Goal: Task Accomplishment & Management: Manage account settings

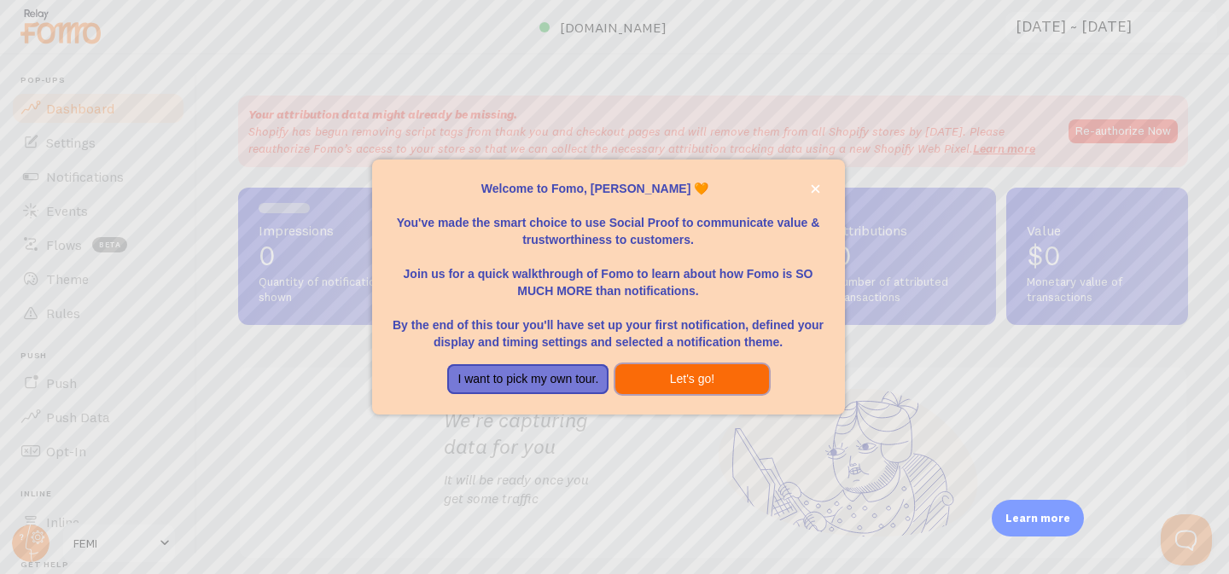
click at [713, 381] on button "Let's go!" at bounding box center [691, 379] width 153 height 31
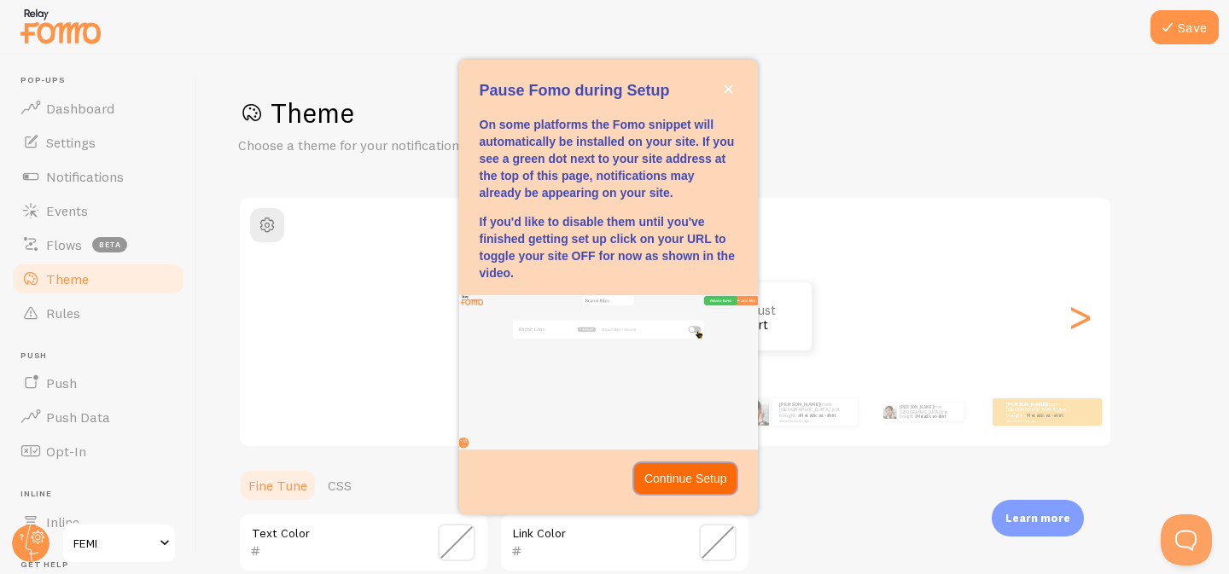
click at [689, 480] on button "Continue Setup" at bounding box center [685, 478] width 103 height 31
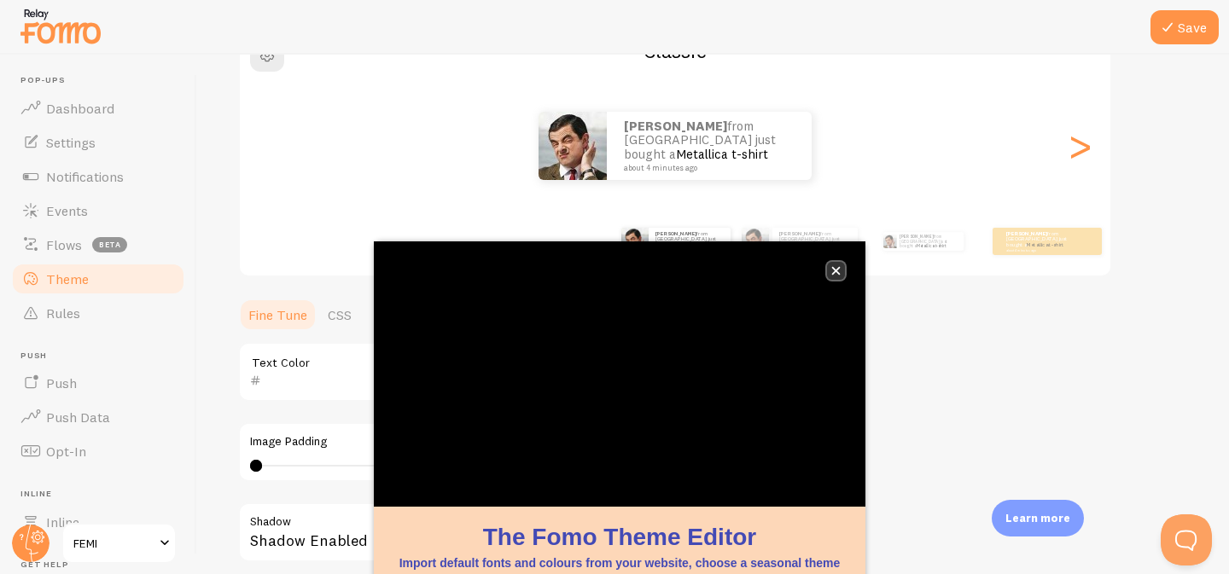
click at [837, 270] on icon "close," at bounding box center [835, 270] width 9 height 9
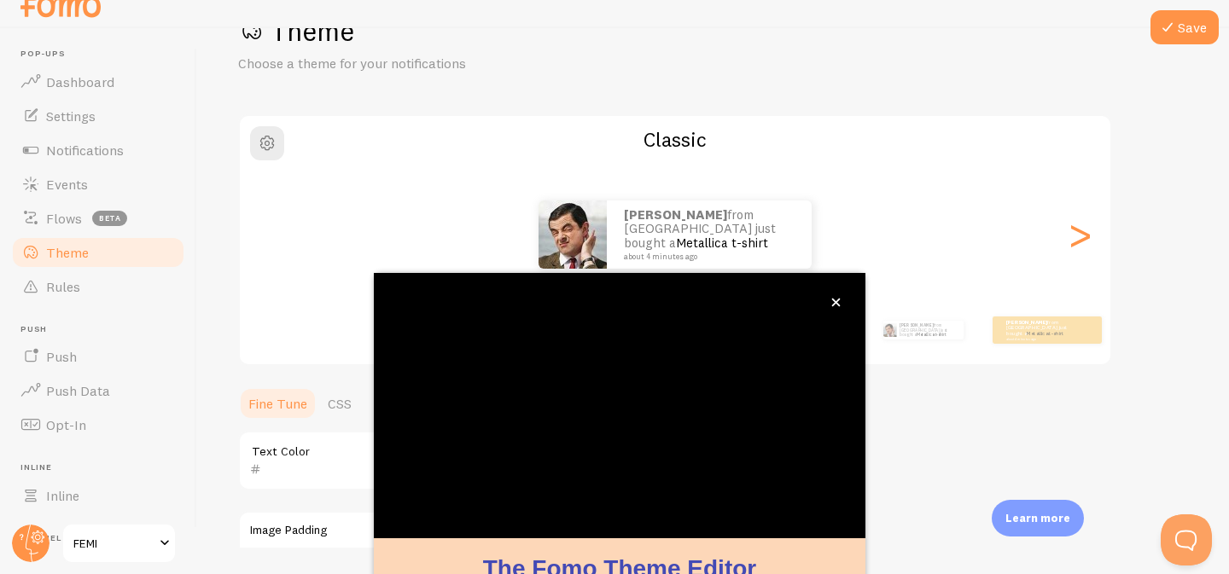
scroll to position [27, 0]
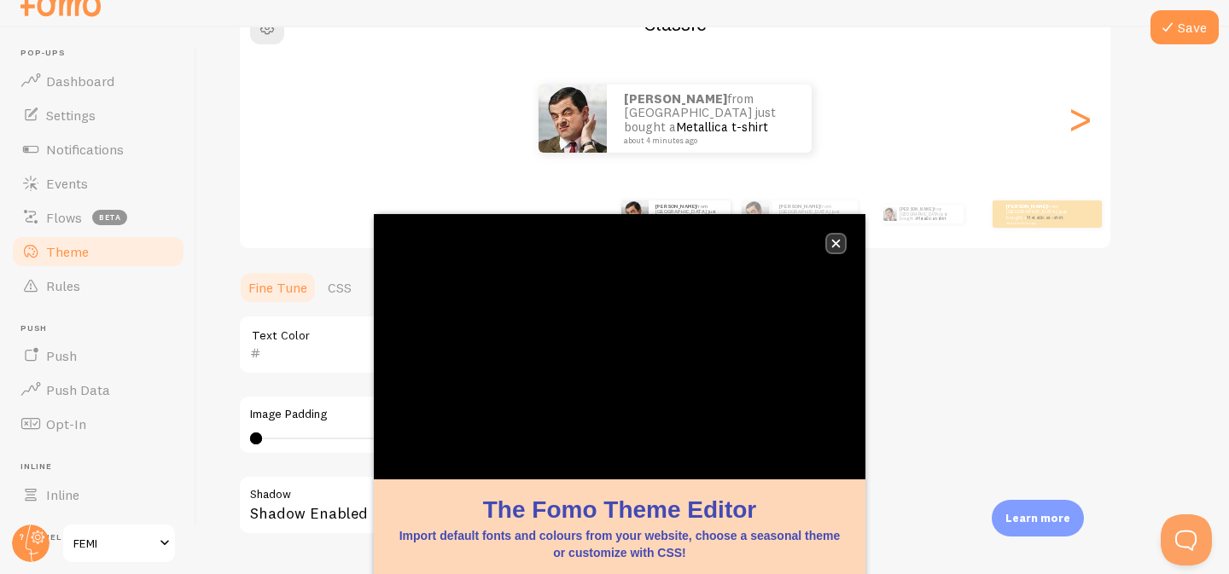
click at [836, 242] on icon "close," at bounding box center [836, 244] width 9 height 9
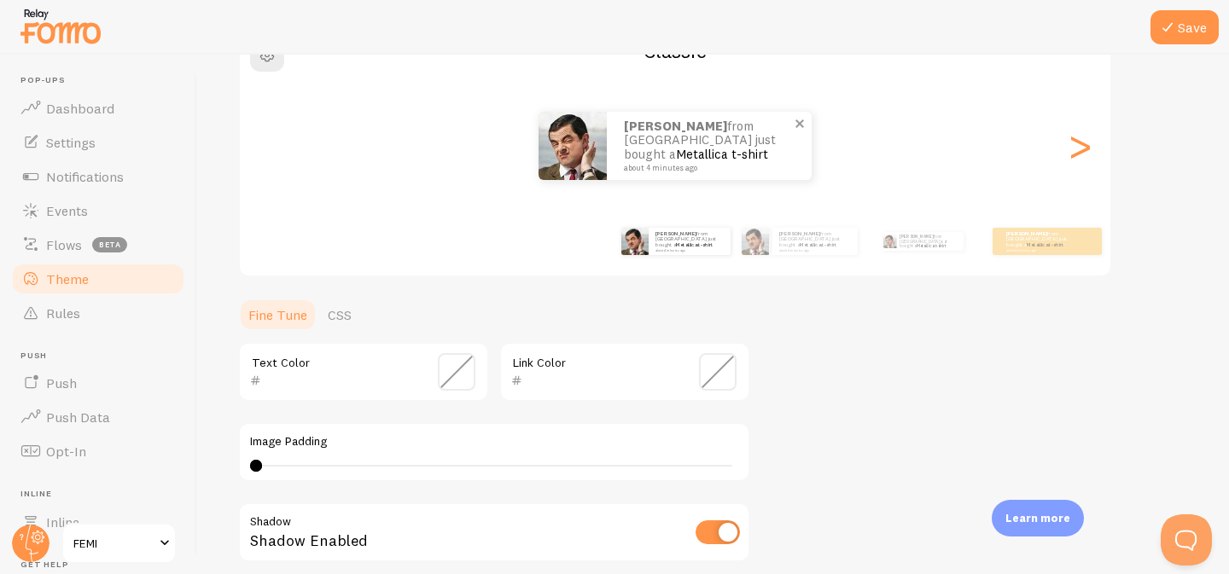
click at [750, 164] on small "about 4 minutes ago" at bounding box center [707, 168] width 166 height 9
click at [123, 153] on link "Settings" at bounding box center [98, 142] width 176 height 34
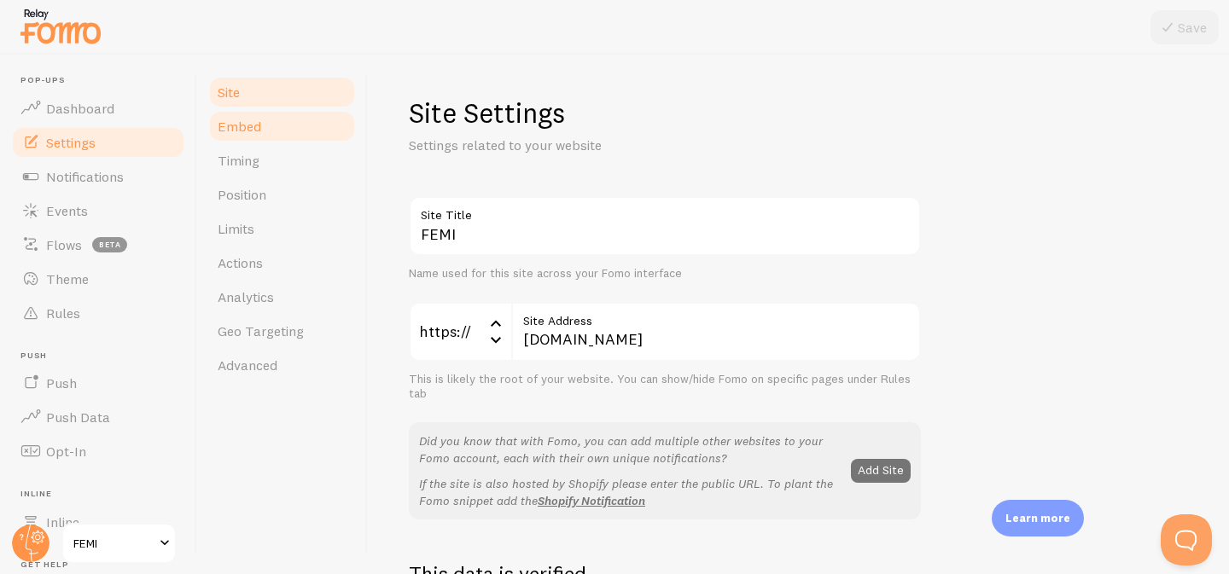
click at [235, 141] on link "Embed" at bounding box center [281, 126] width 149 height 34
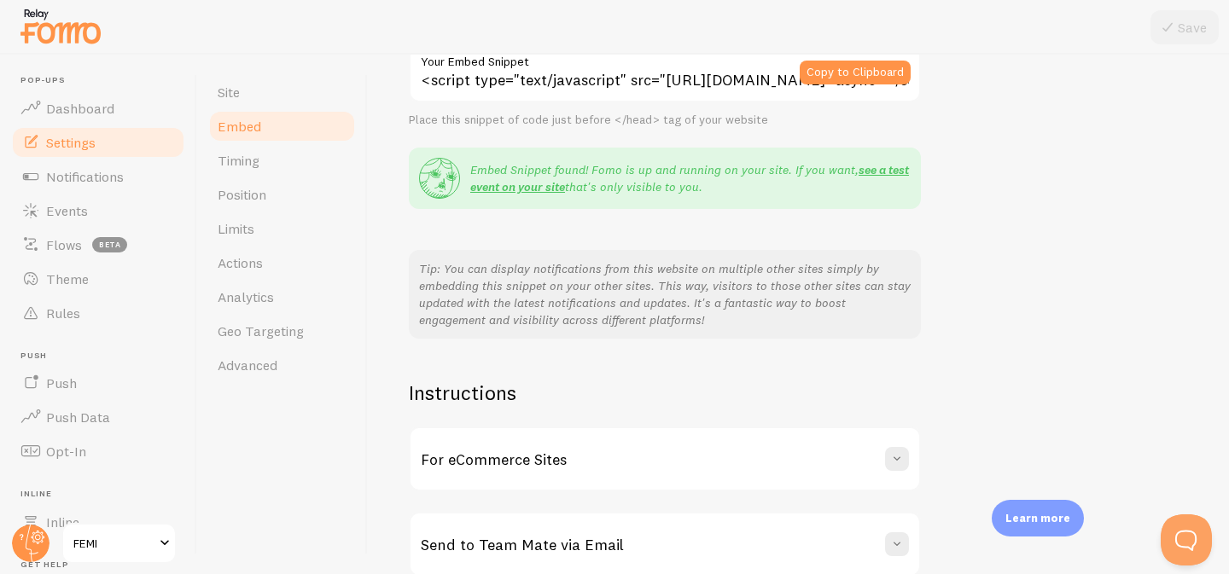
scroll to position [341, 0]
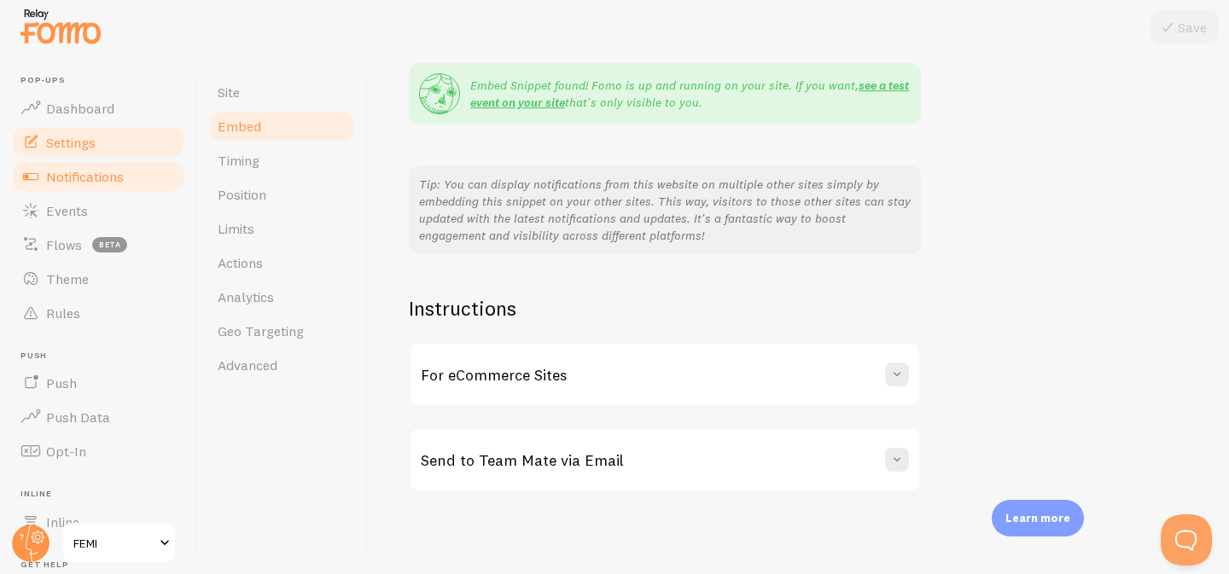
click at [107, 178] on span "Notifications" at bounding box center [85, 176] width 78 height 17
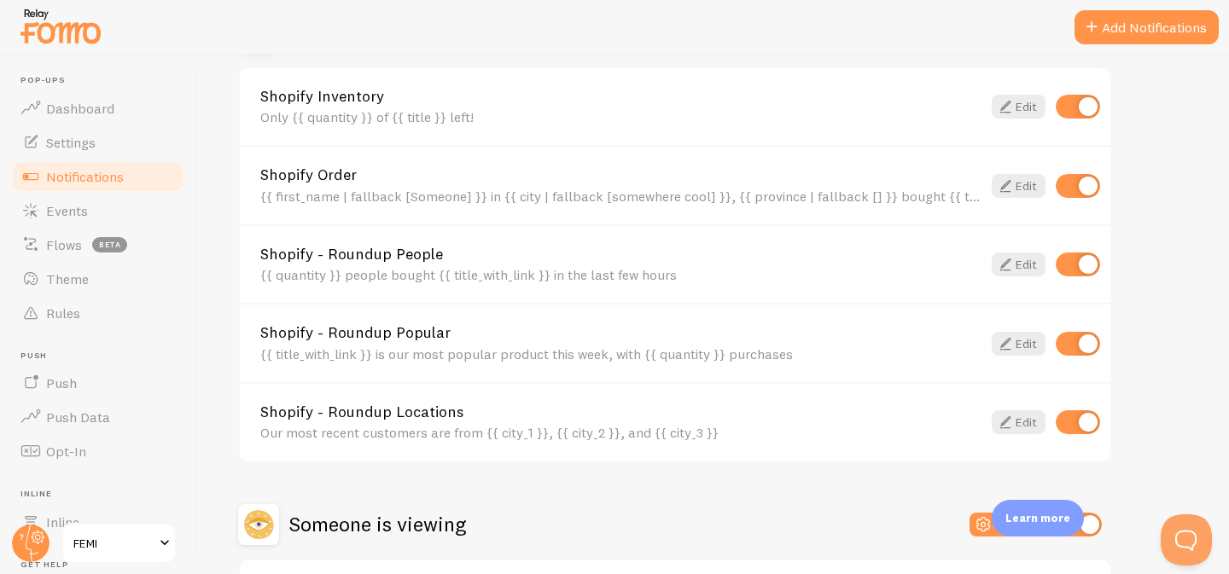
scroll to position [644, 0]
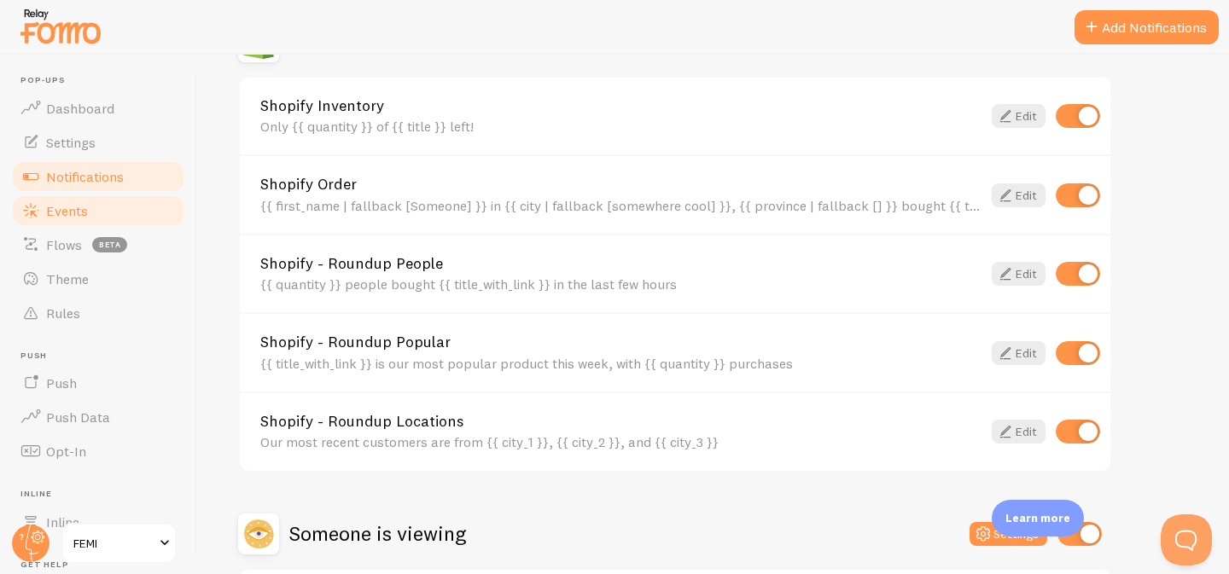
click at [66, 207] on span "Events" at bounding box center [67, 210] width 42 height 17
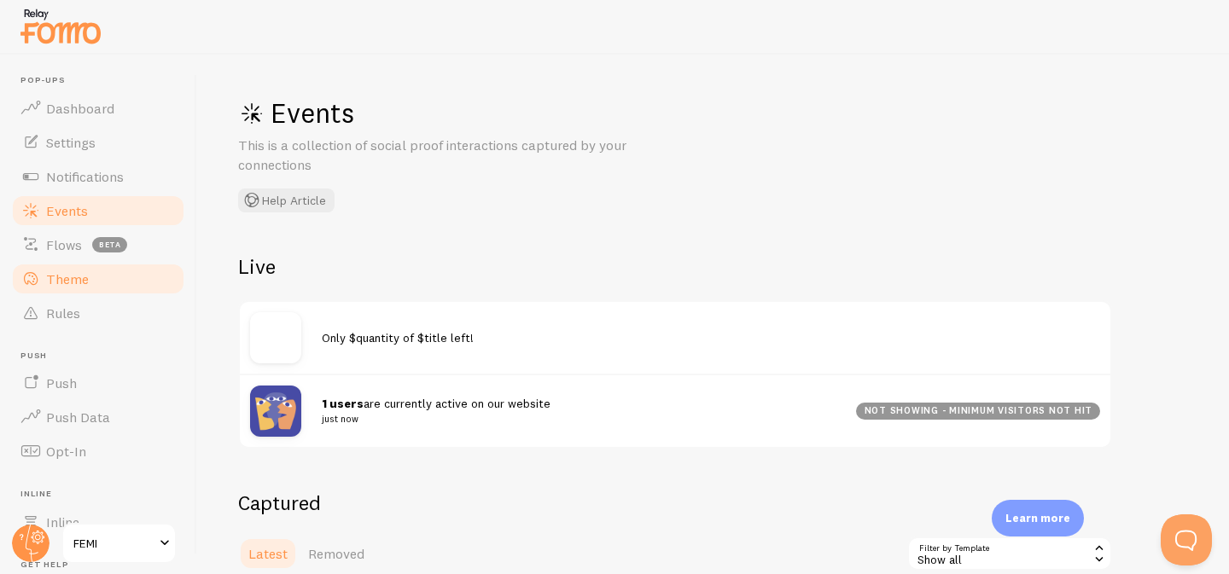
click at [116, 280] on link "Theme" at bounding box center [98, 279] width 176 height 34
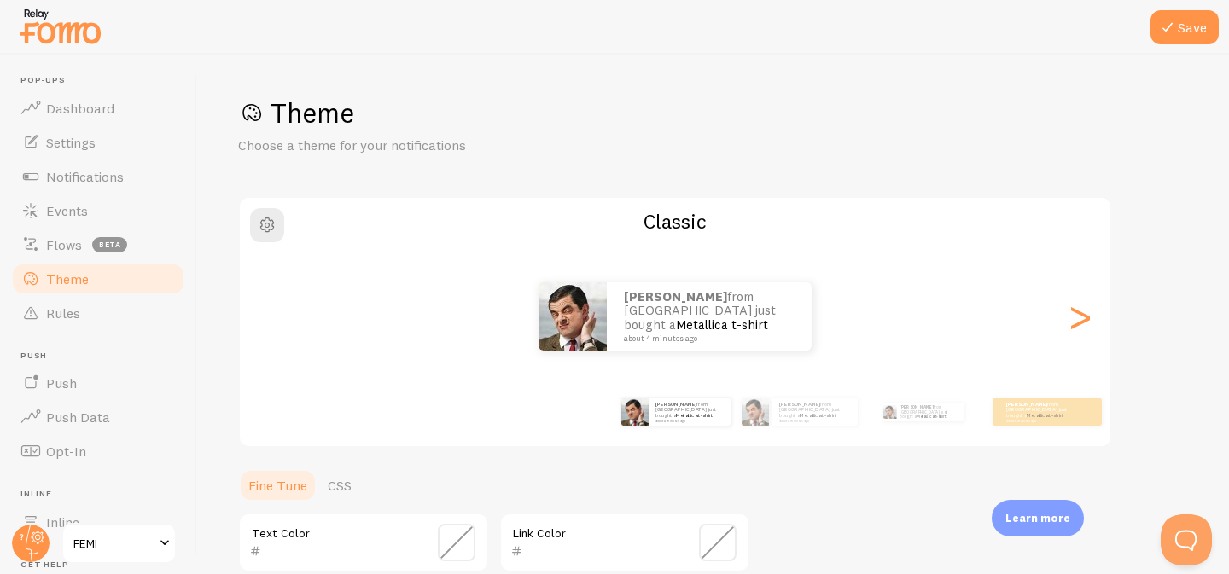
scroll to position [53, 0]
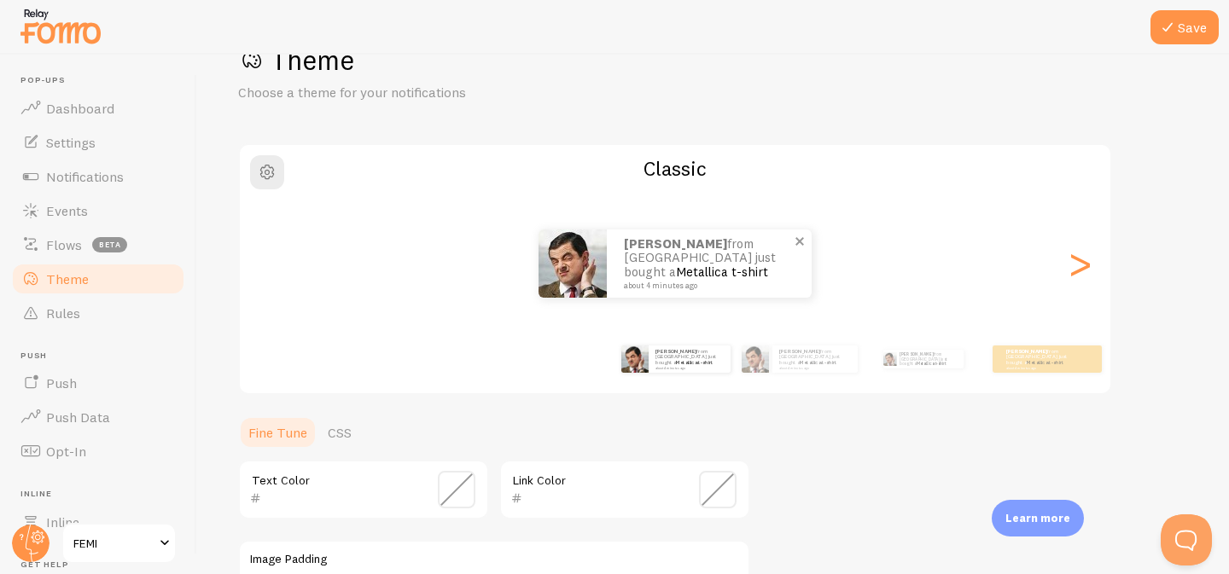
click at [722, 268] on link "Metallica t-shirt" at bounding box center [722, 272] width 92 height 16
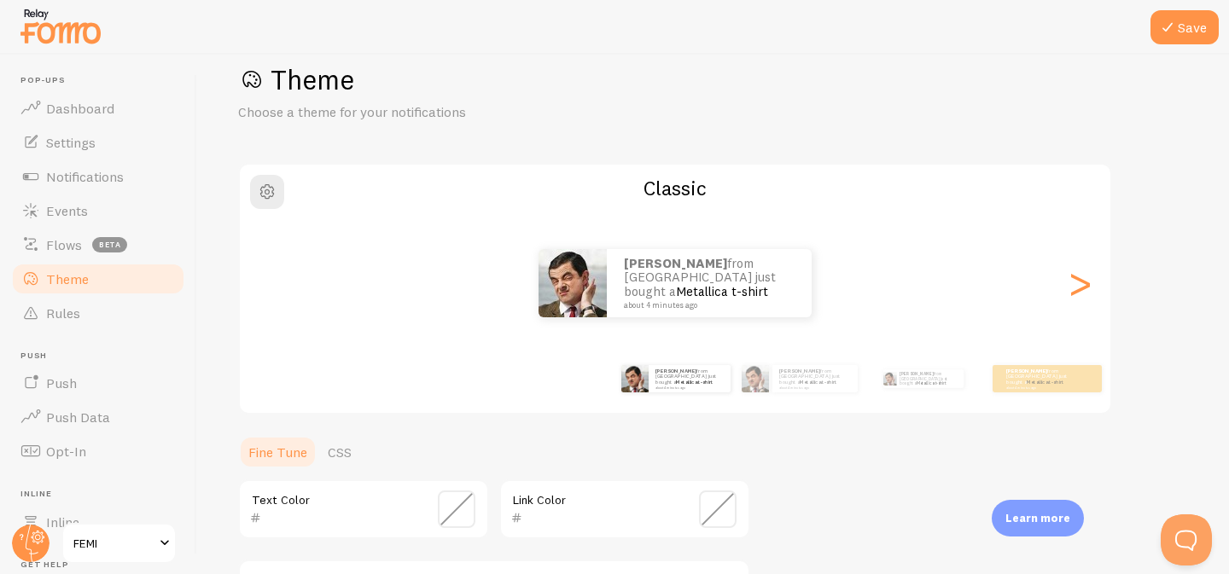
scroll to position [0, 0]
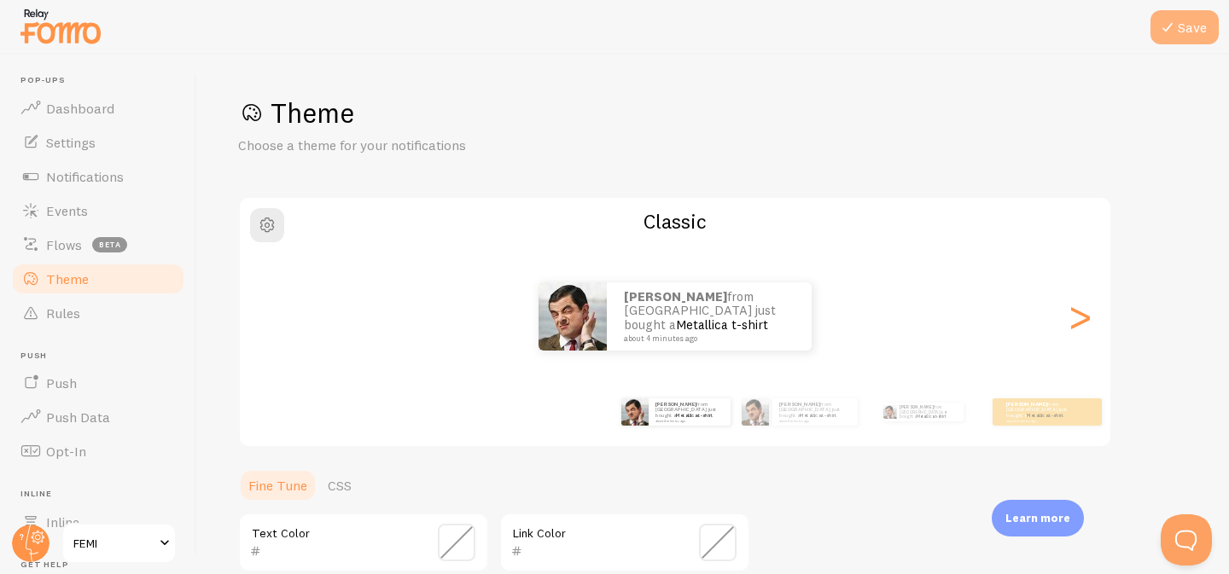
click at [1184, 38] on button "Save" at bounding box center [1184, 27] width 68 height 34
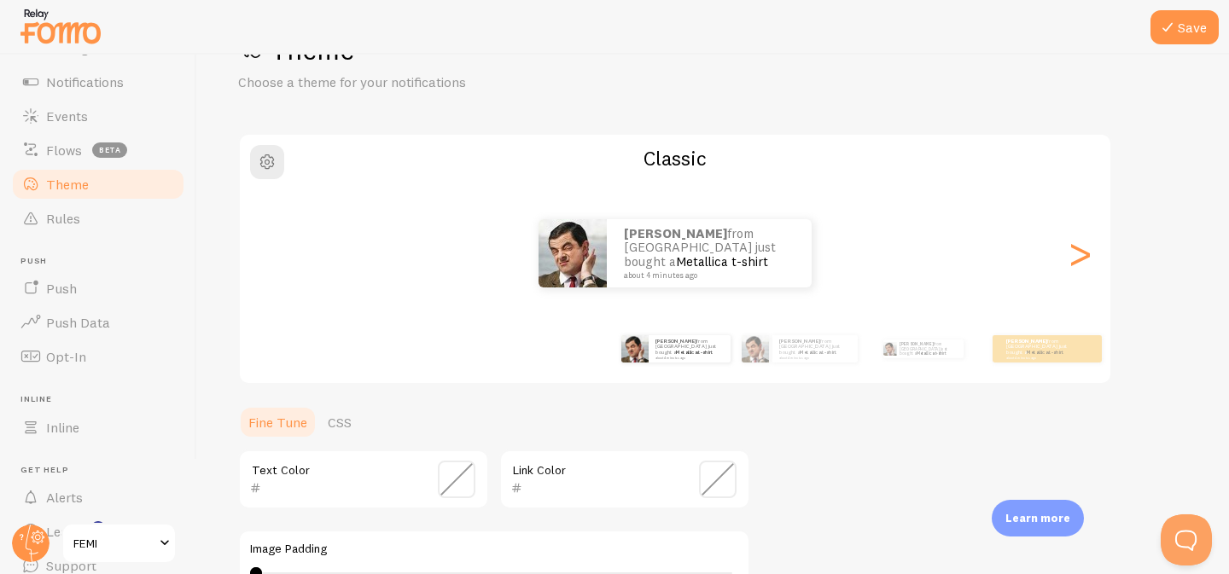
scroll to position [7, 0]
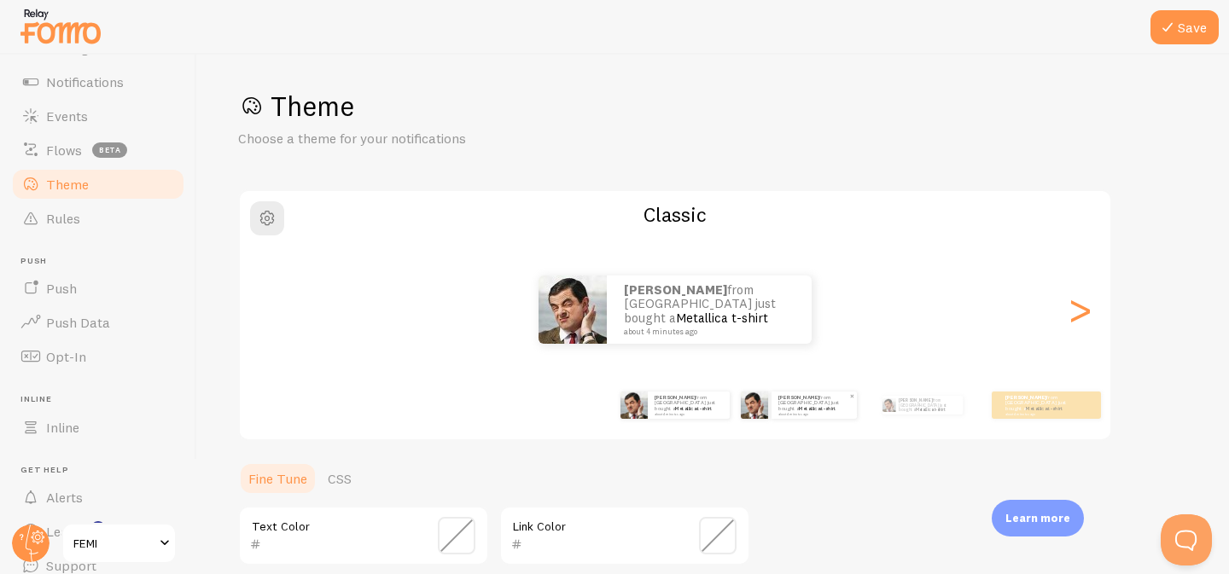
click at [821, 407] on link "Metallica t-shirt" at bounding box center [817, 408] width 37 height 7
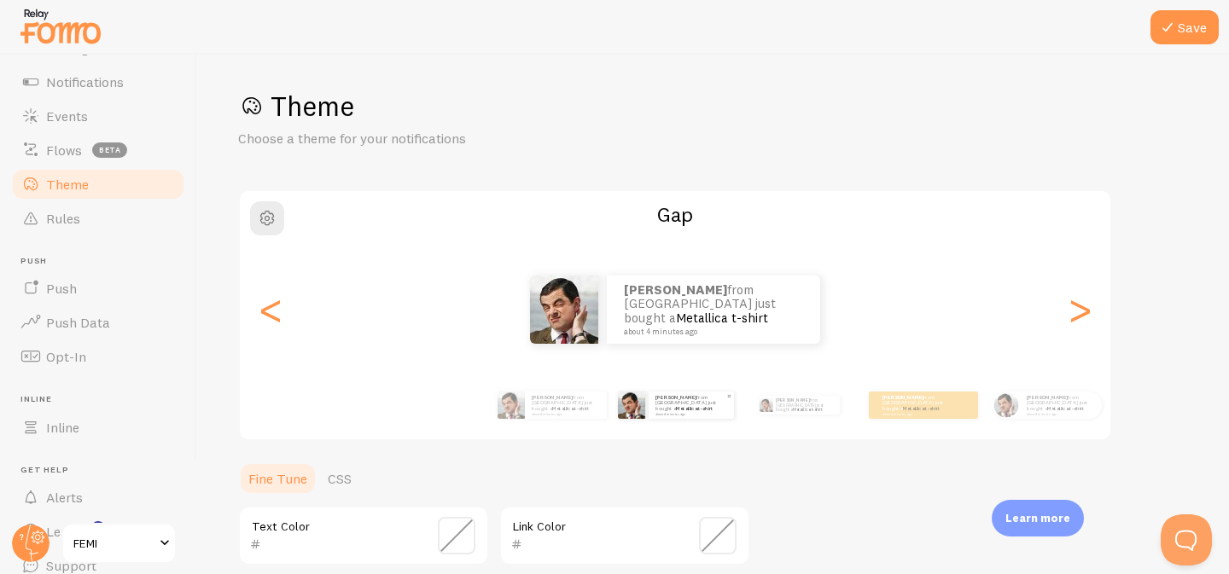
click at [821, 407] on link "Metallica t-shirt" at bounding box center [807, 409] width 29 height 5
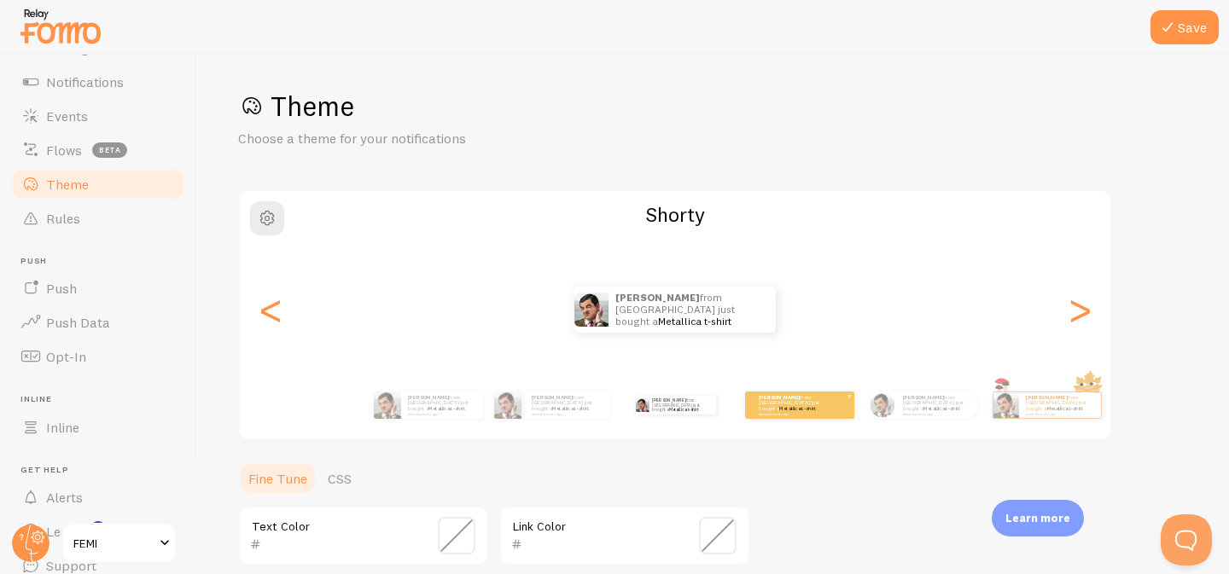
click at [823, 408] on p "[PERSON_NAME] from [GEOGRAPHIC_DATA] just bought a Metallica t-shirt about 4 mi…" at bounding box center [793, 404] width 68 height 21
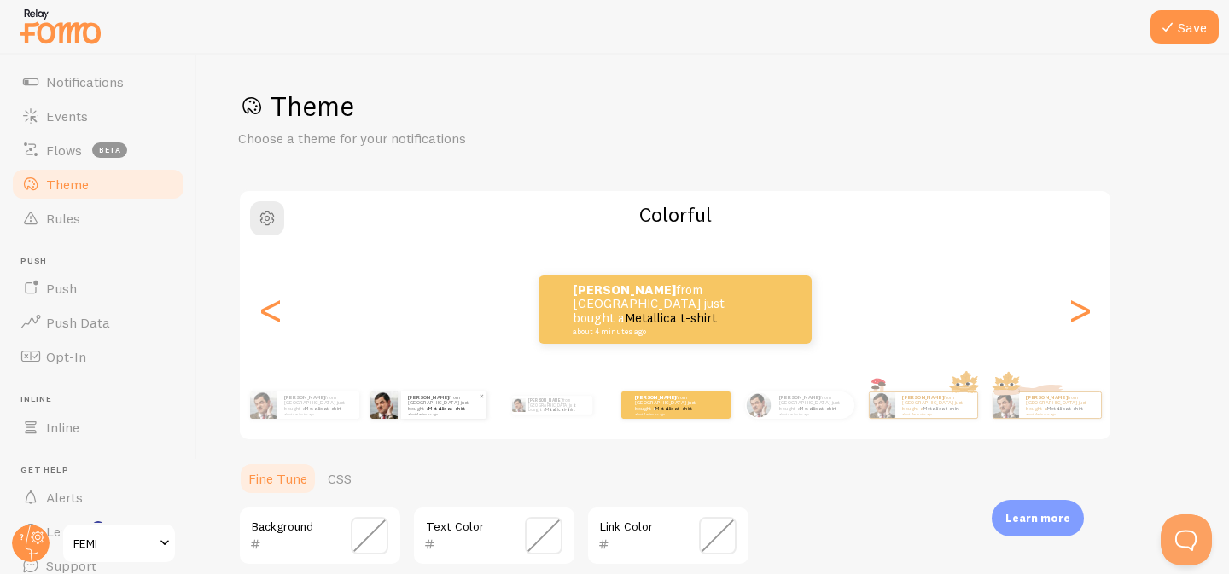
click at [372, 406] on img at bounding box center [383, 405] width 27 height 27
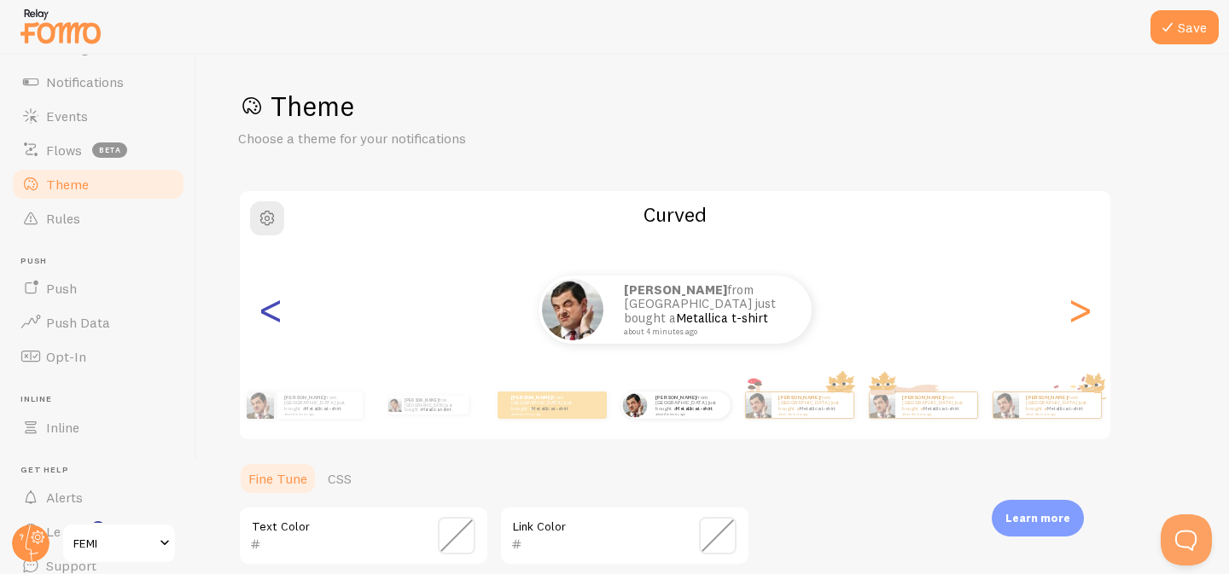
click at [262, 323] on div "<" at bounding box center [270, 309] width 20 height 123
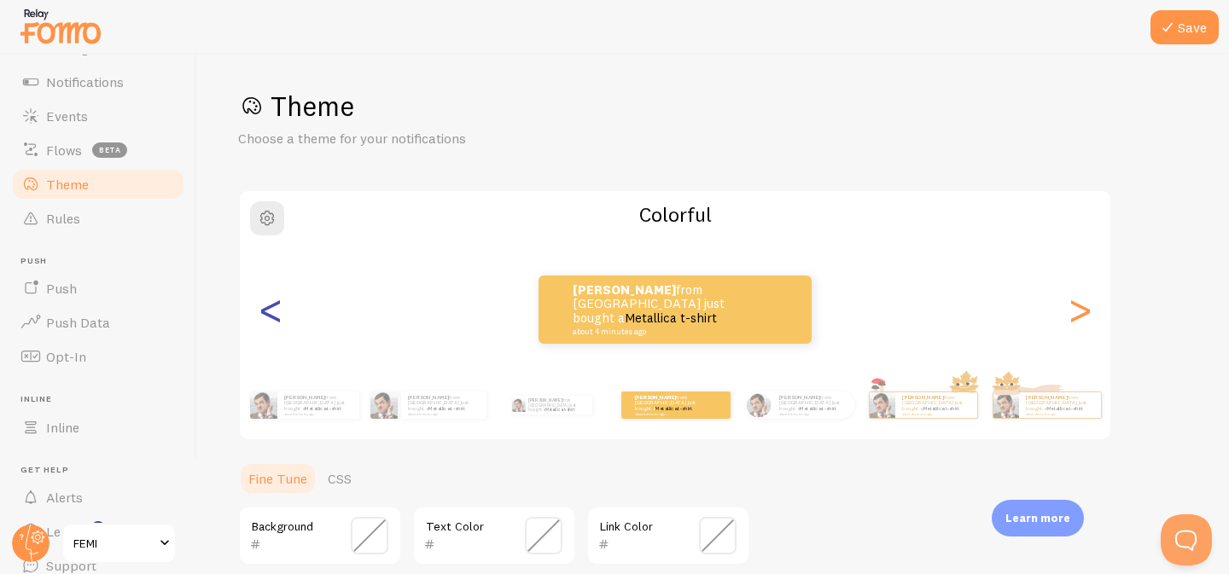
click at [265, 320] on div "<" at bounding box center [270, 309] width 20 height 123
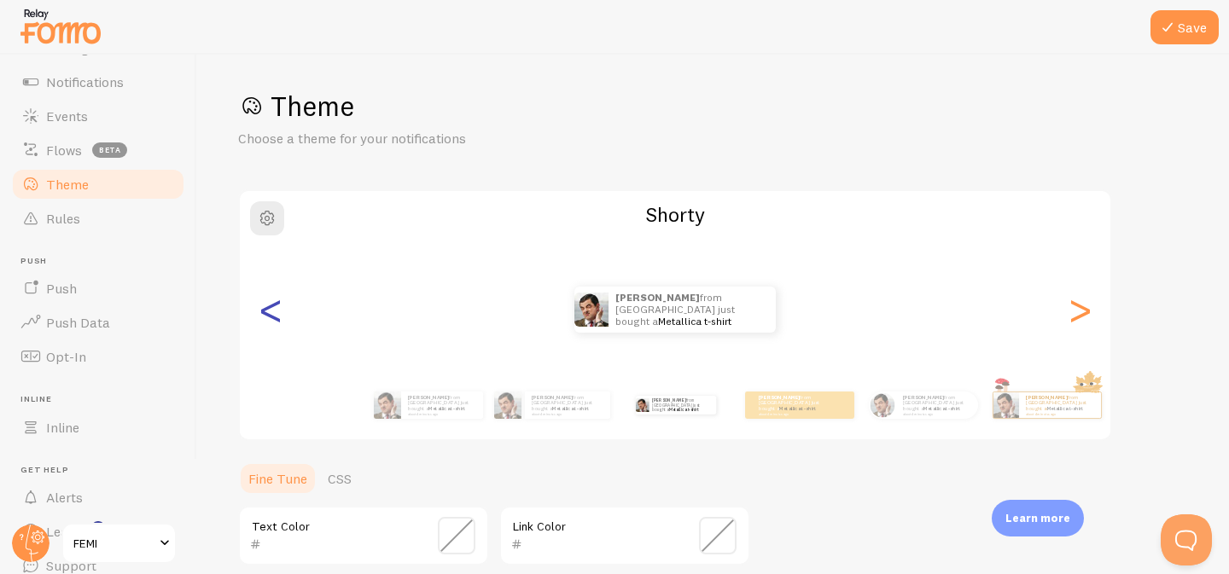
click at [265, 320] on div "<" at bounding box center [270, 309] width 20 height 123
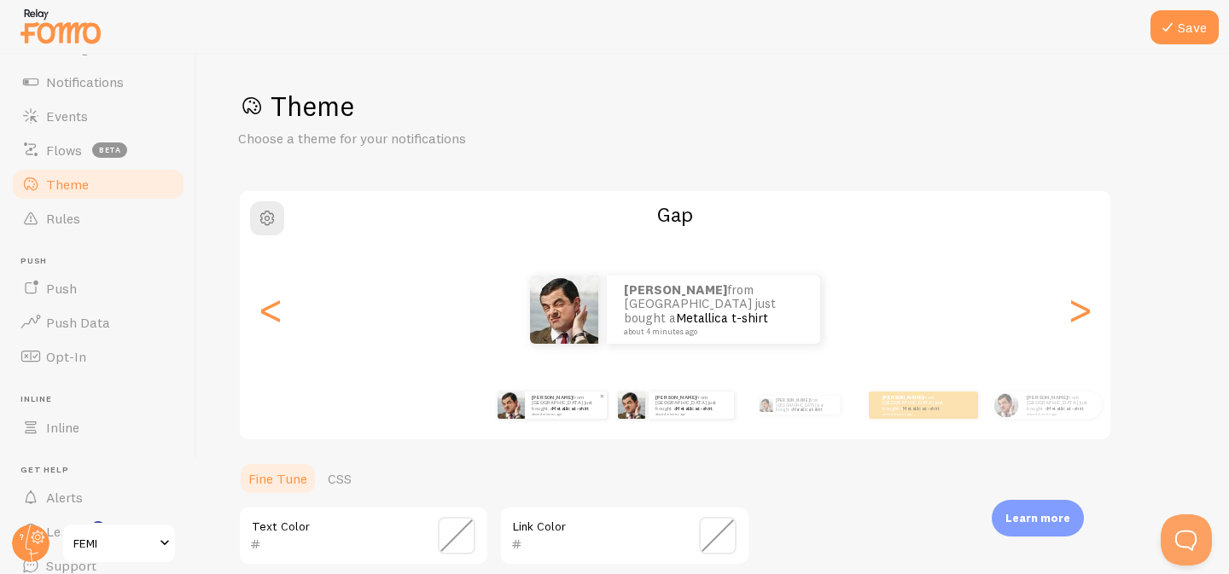
click at [521, 414] on img at bounding box center [510, 405] width 27 height 27
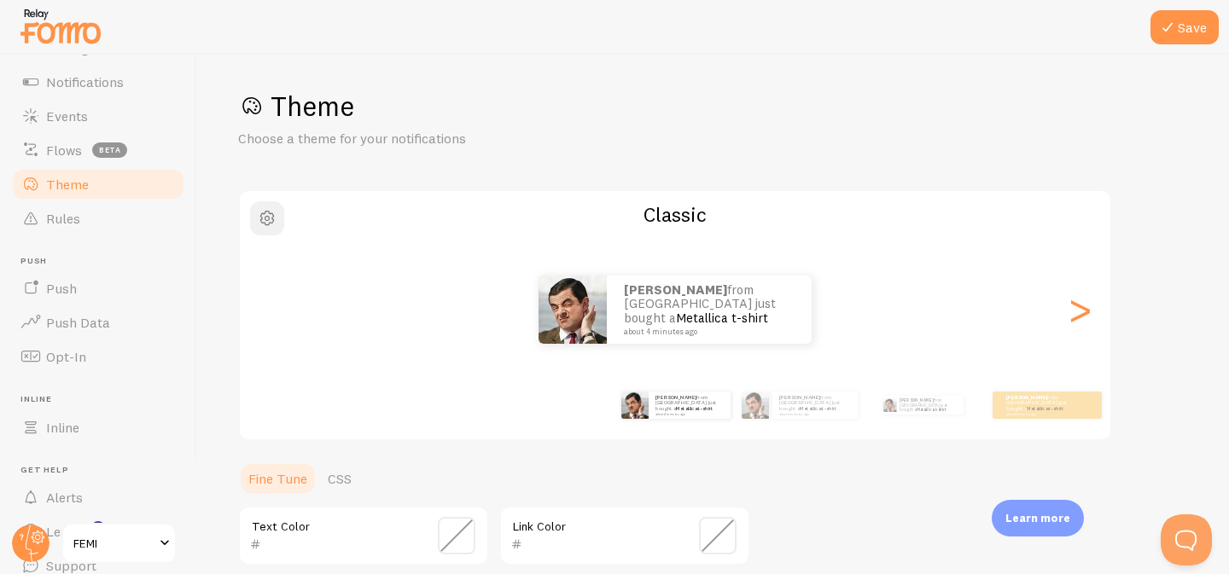
click at [276, 231] on button "button" at bounding box center [267, 218] width 34 height 34
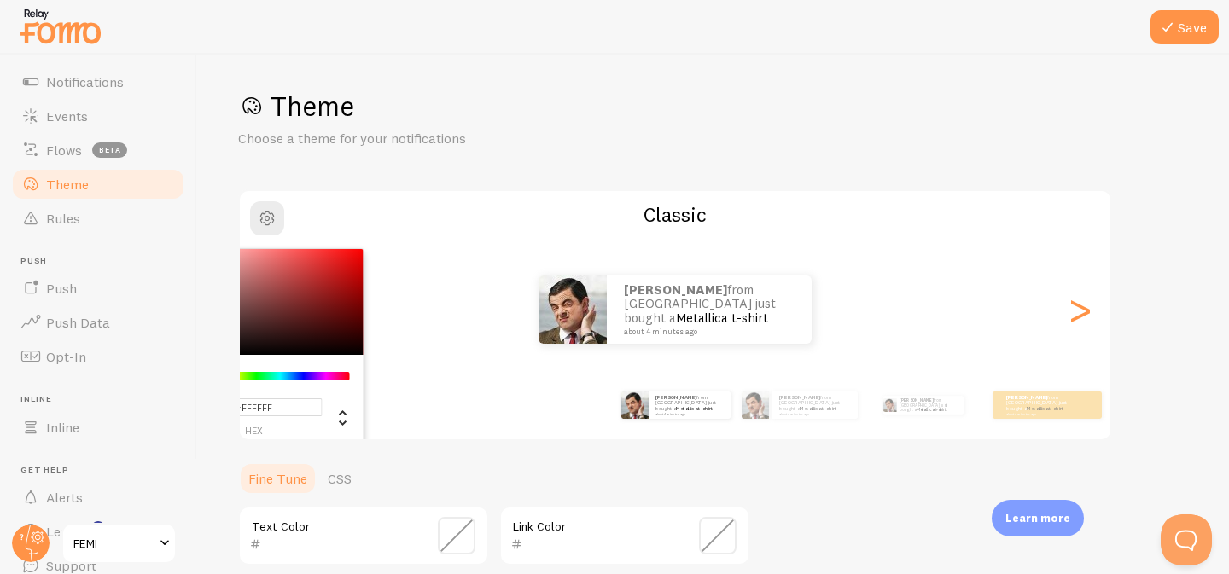
click at [463, 453] on div "Theme Choose a theme for your notifications #FFFFFF hex 255 r 255 g 255 b 0 h 0…" at bounding box center [713, 494] width 950 height 810
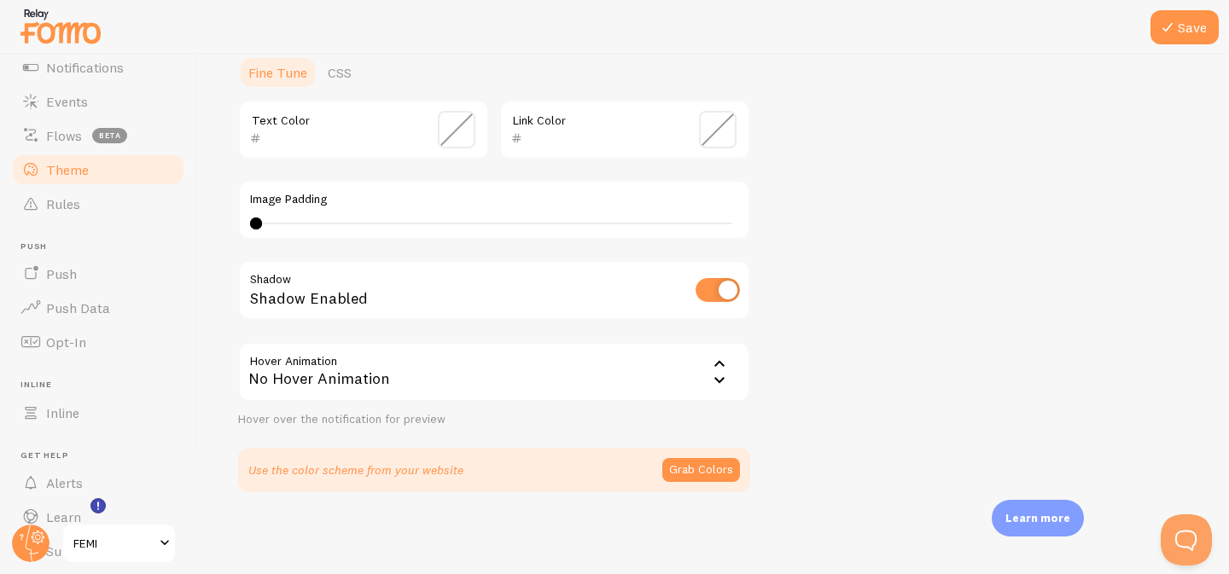
scroll to position [103, 0]
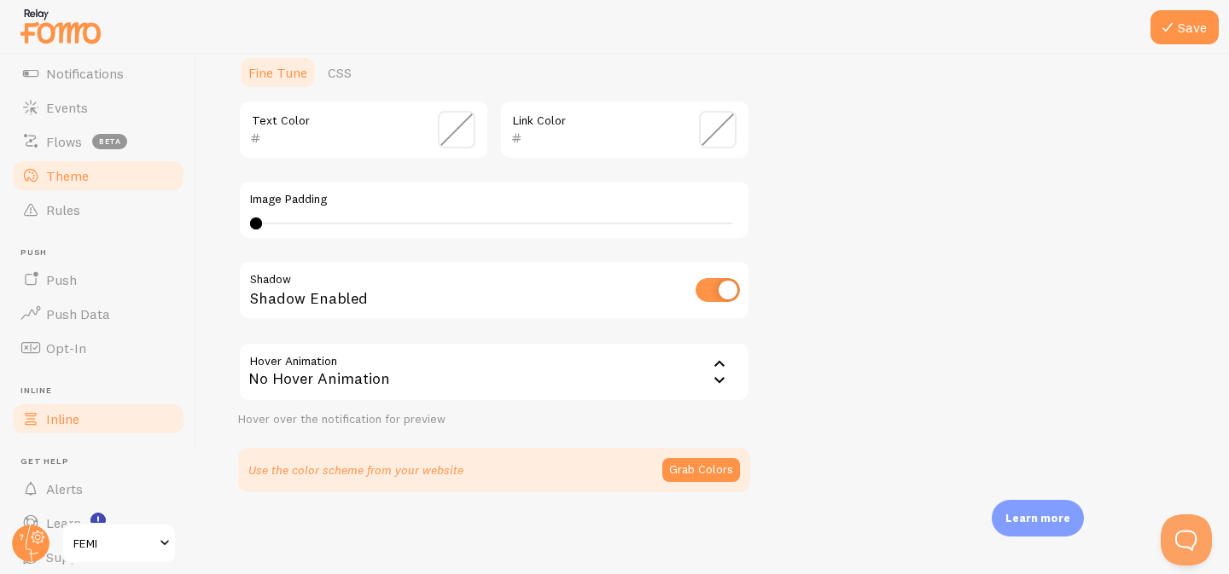
click at [82, 419] on link "Inline" at bounding box center [98, 419] width 176 height 34
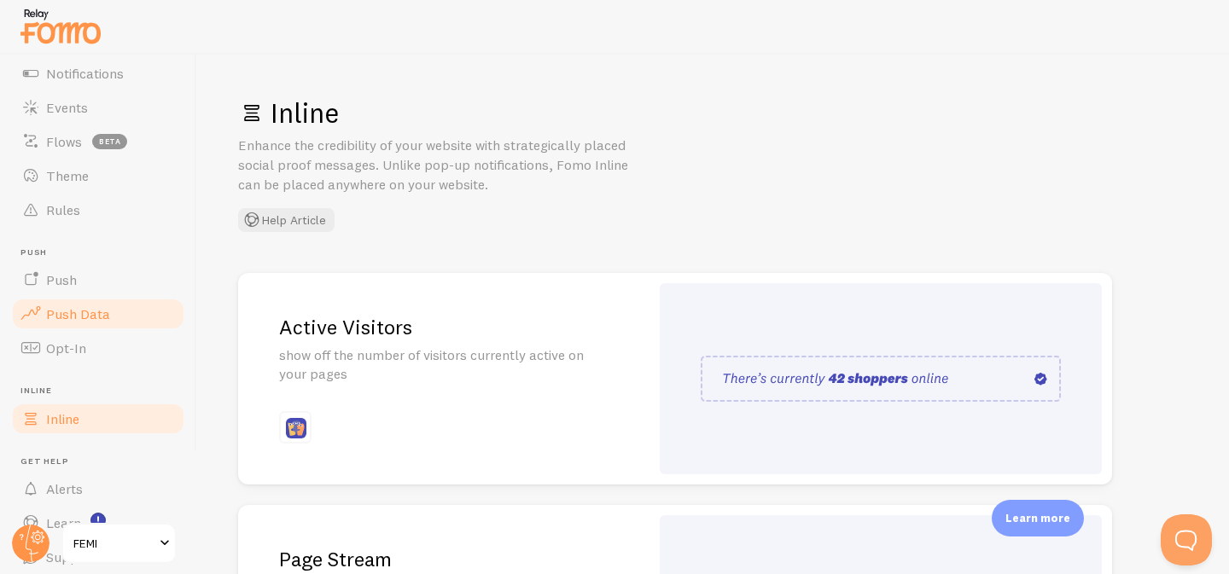
click at [119, 322] on link "Push Data" at bounding box center [98, 314] width 176 height 34
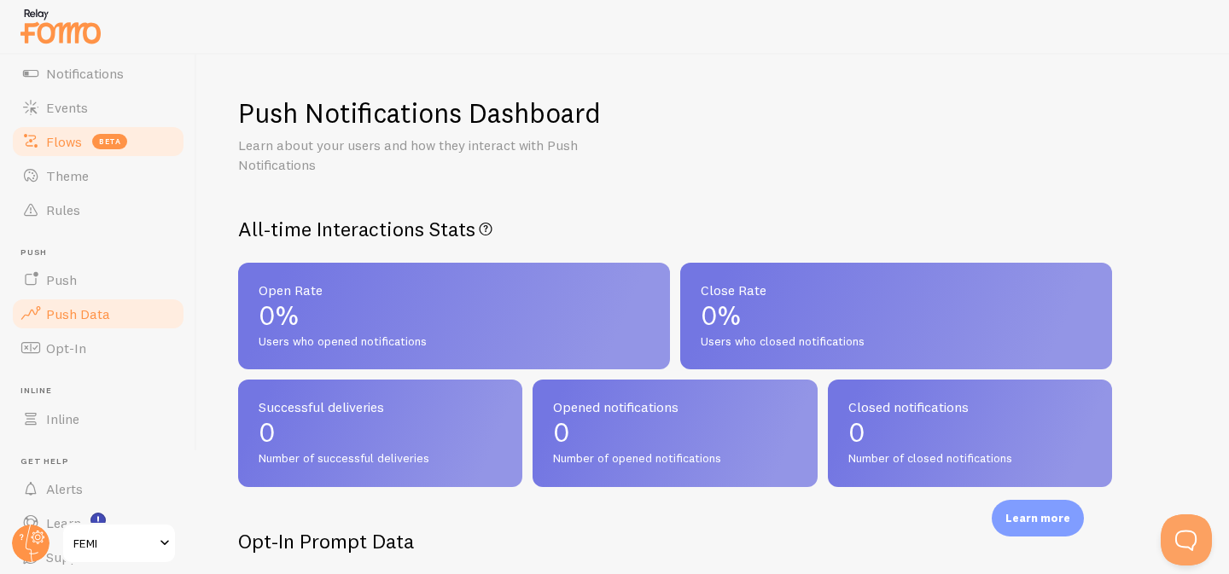
click at [114, 146] on span "beta" at bounding box center [109, 141] width 35 height 15
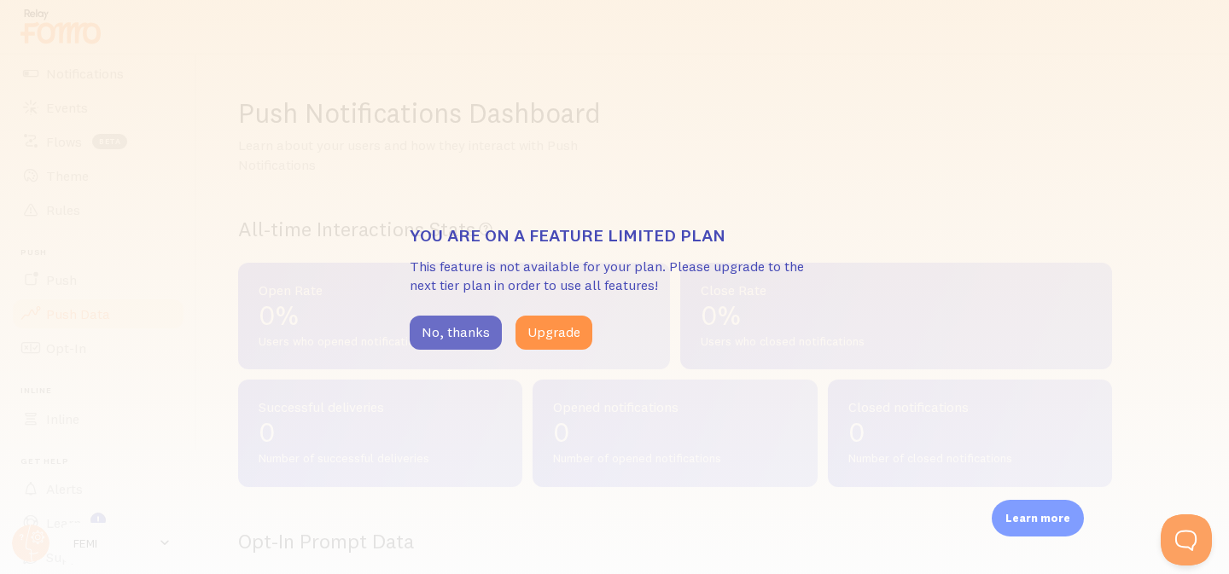
click at [468, 339] on button "No, thanks" at bounding box center [456, 333] width 92 height 34
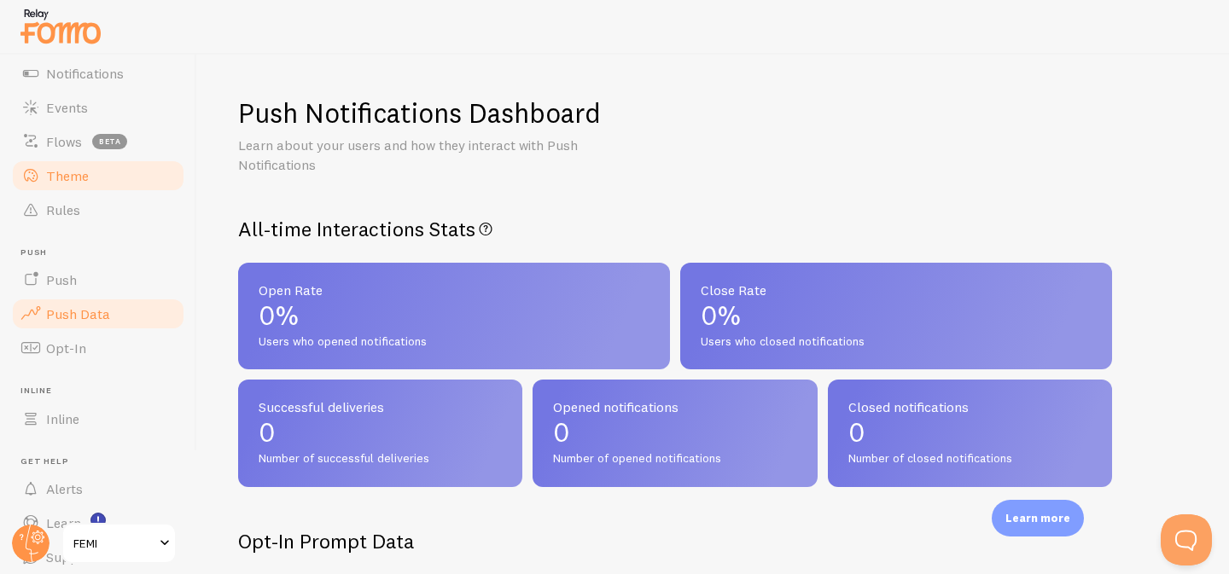
click at [113, 171] on link "Theme" at bounding box center [98, 176] width 176 height 34
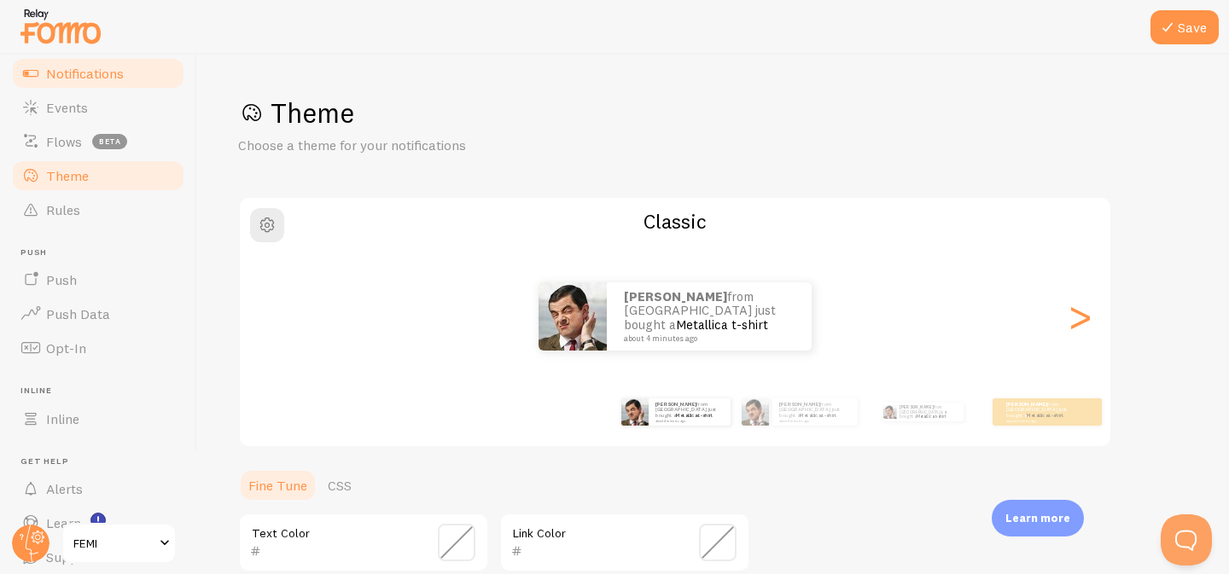
click at [118, 77] on span "Notifications" at bounding box center [85, 73] width 78 height 17
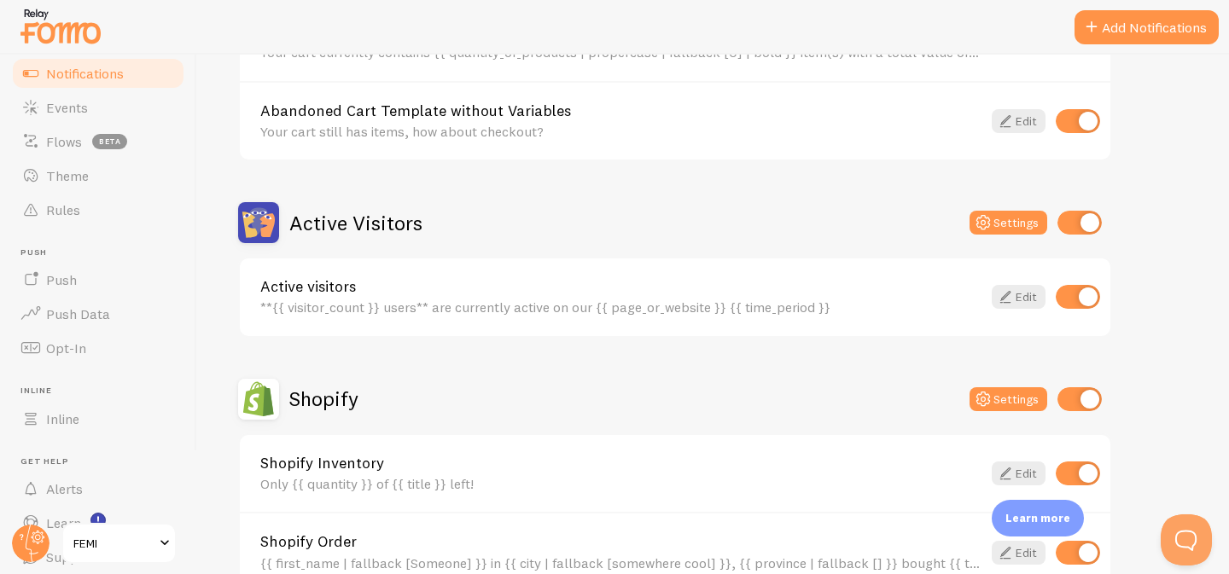
scroll to position [275, 0]
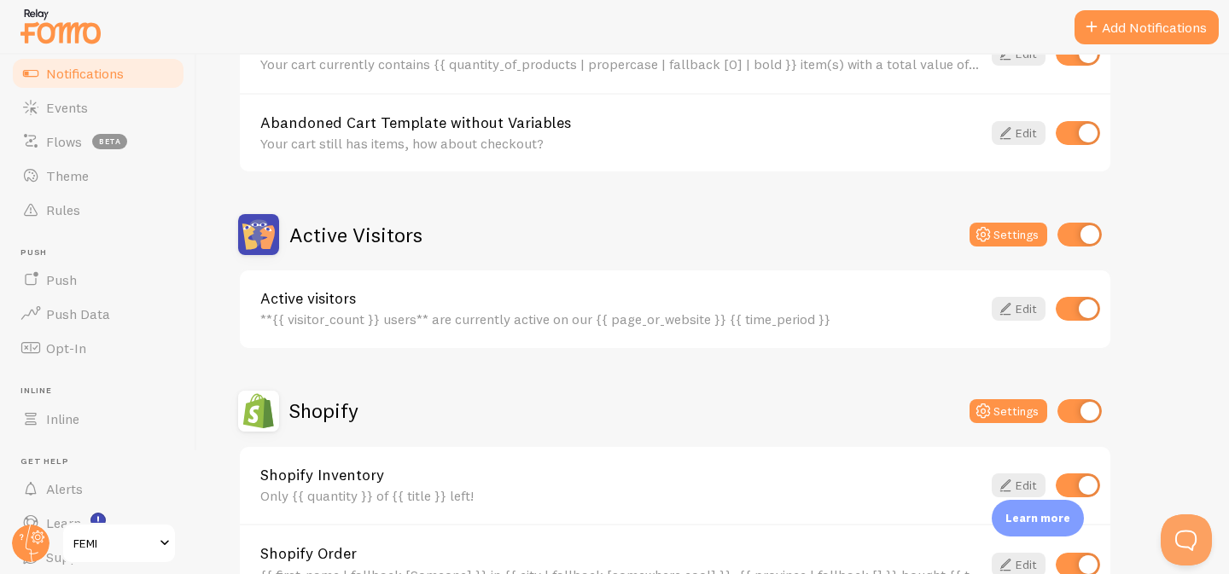
click at [1088, 314] on input "checkbox" at bounding box center [1077, 309] width 44 height 24
checkbox input "false"
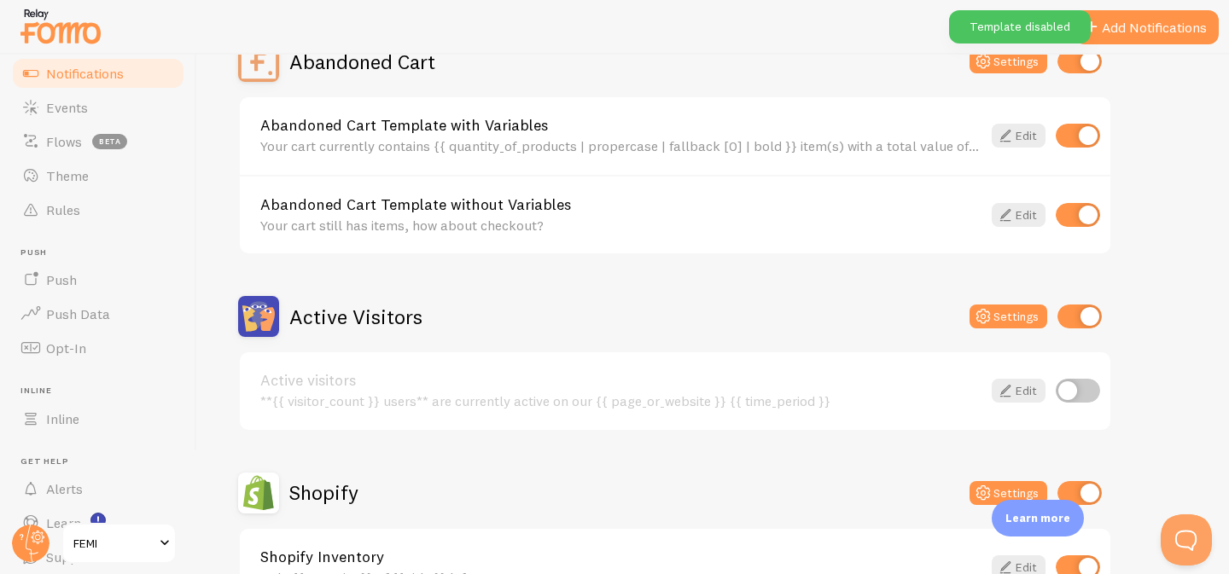
click at [1087, 318] on input "checkbox" at bounding box center [1079, 317] width 44 height 24
checkbox input "false"
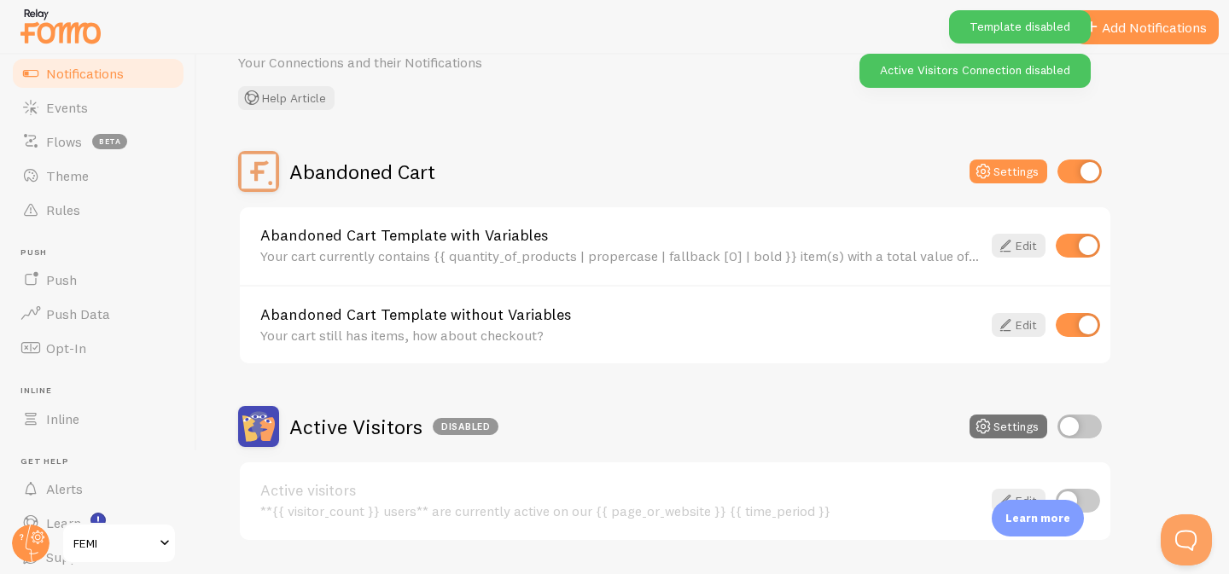
scroll to position [82, 0]
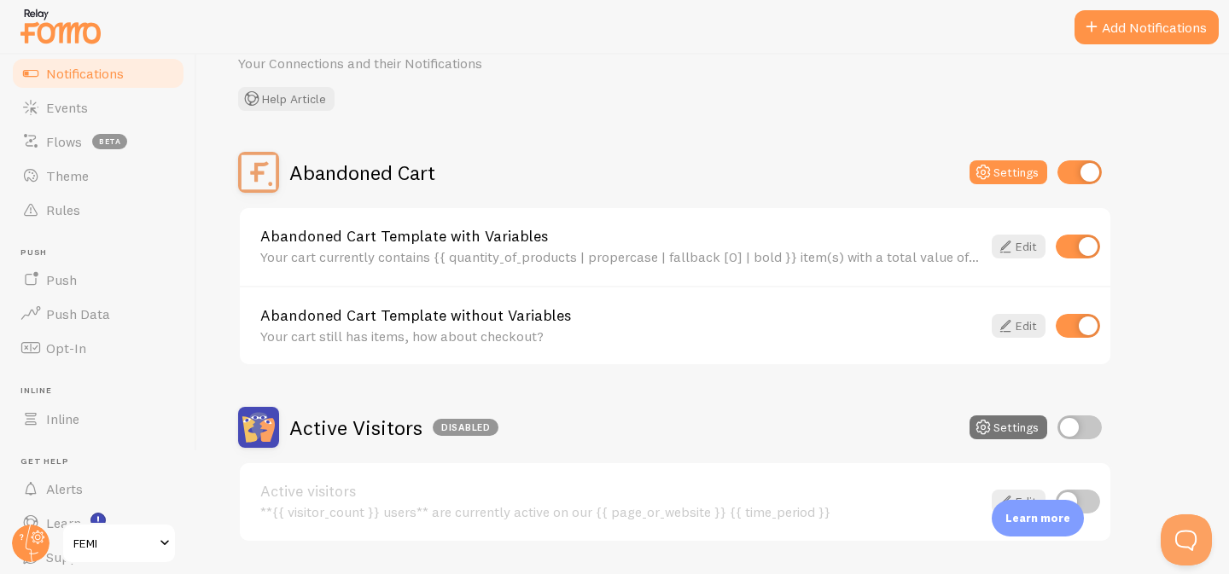
click at [1073, 169] on input "checkbox" at bounding box center [1079, 172] width 44 height 24
checkbox input "false"
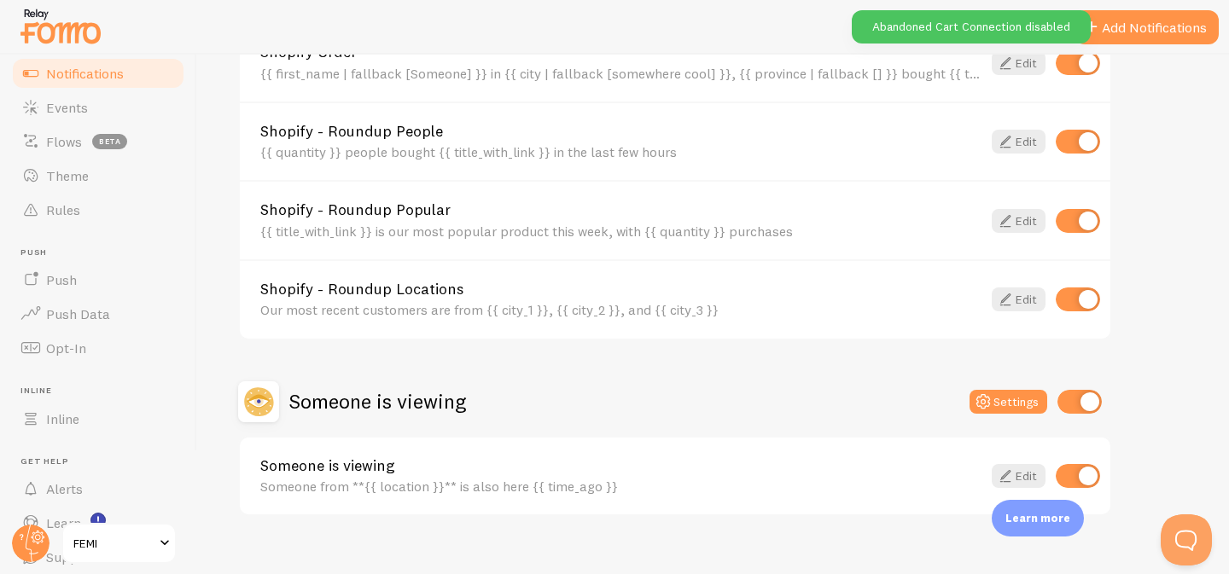
scroll to position [800, 0]
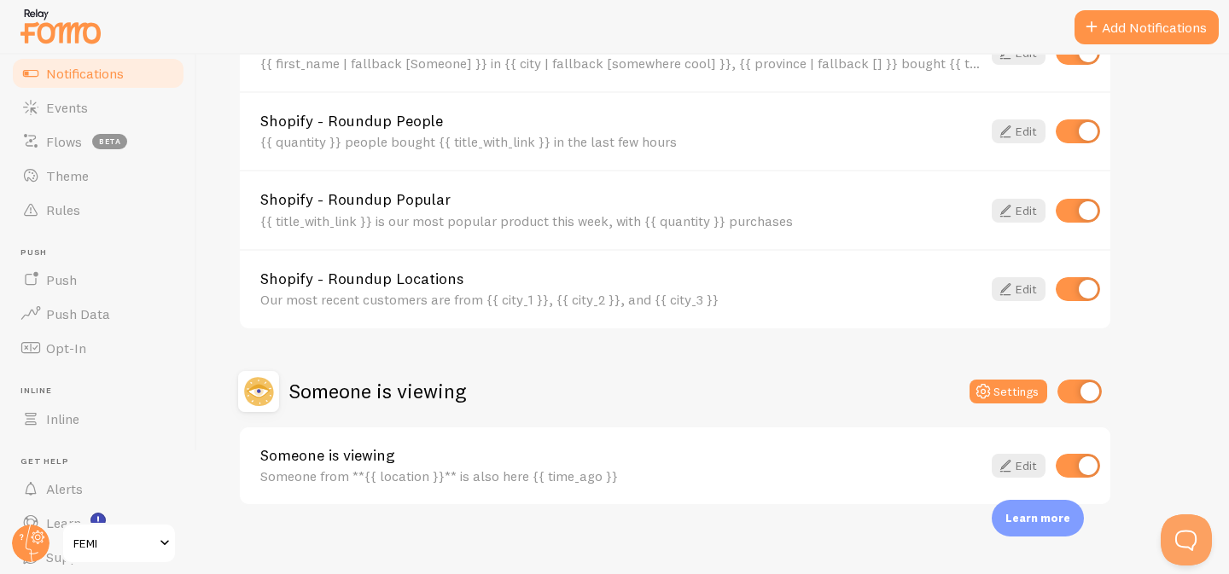
click at [1090, 390] on input "checkbox" at bounding box center [1079, 392] width 44 height 24
checkbox input "false"
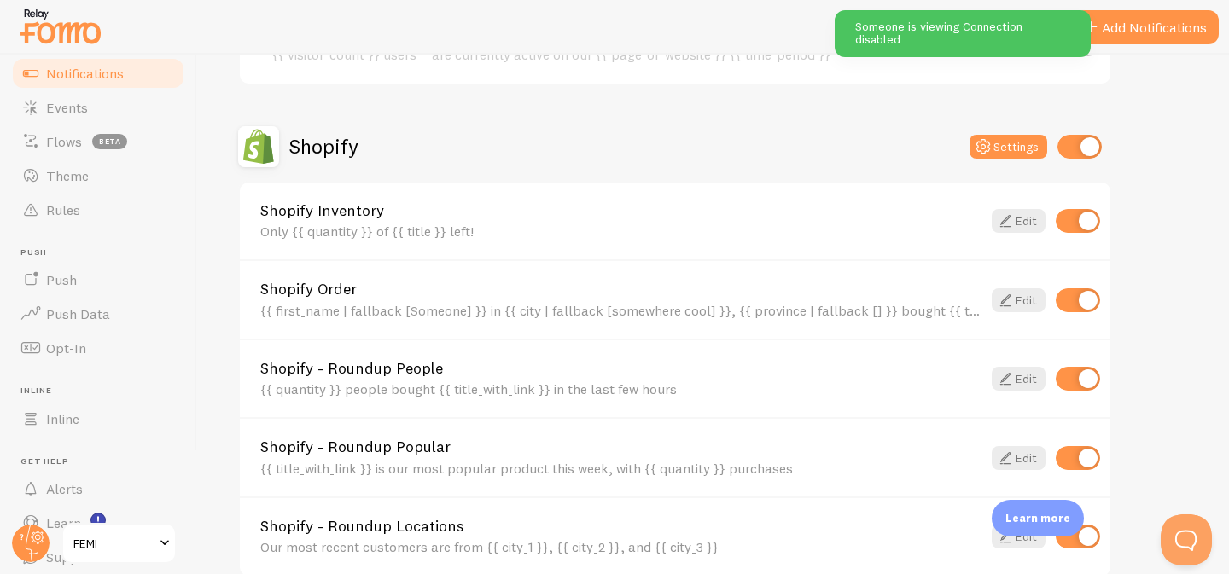
scroll to position [538, 0]
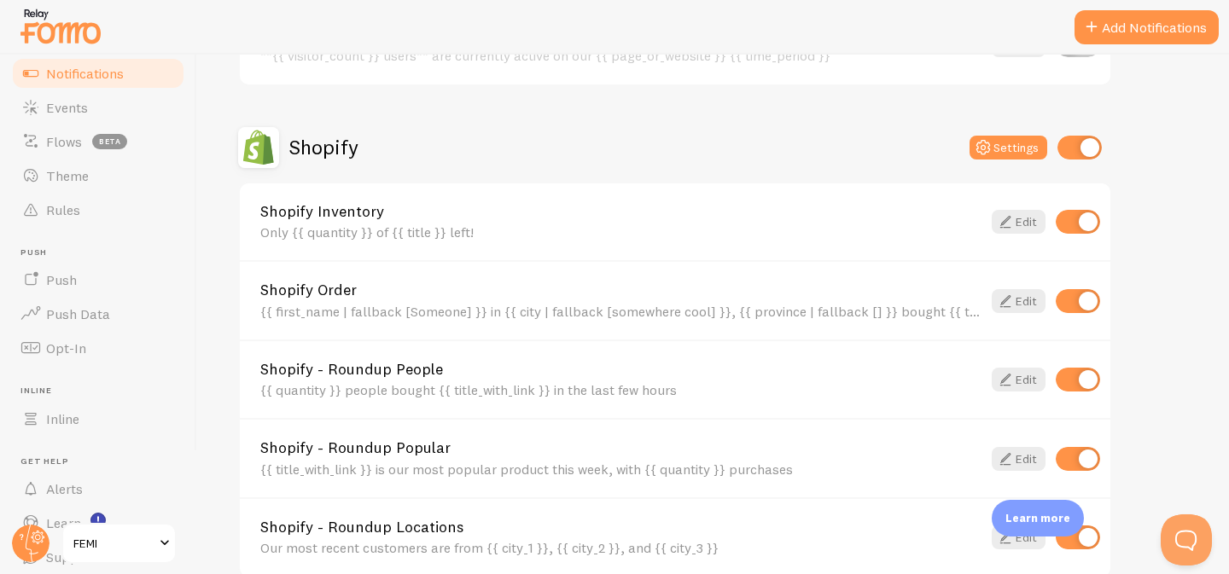
click at [1087, 224] on input "checkbox" at bounding box center [1077, 222] width 44 height 24
checkbox input "false"
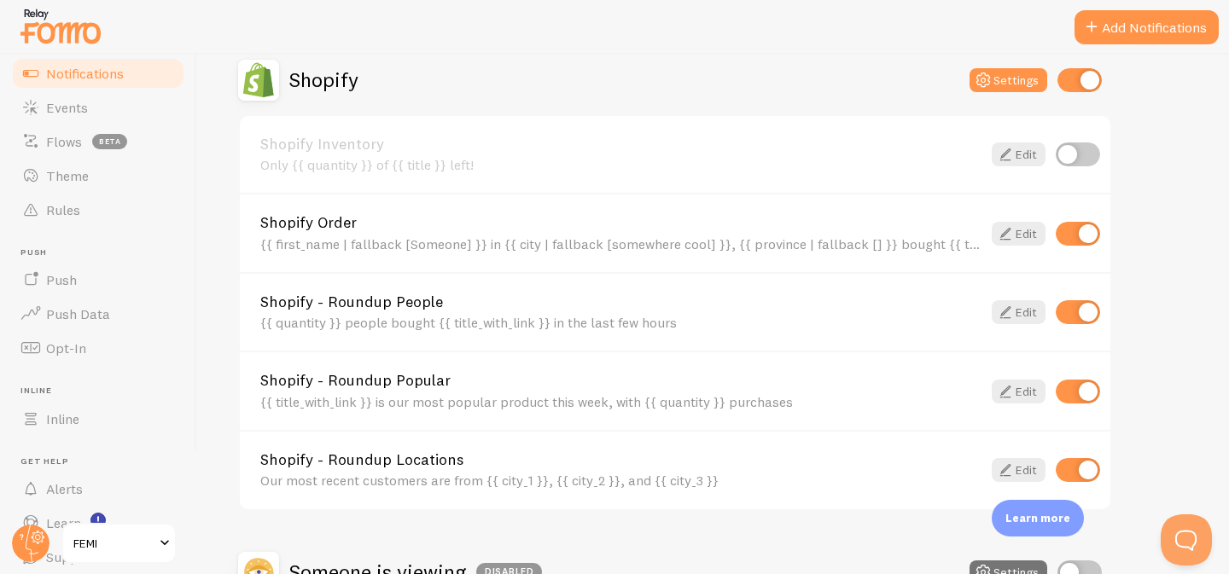
scroll to position [624, 0]
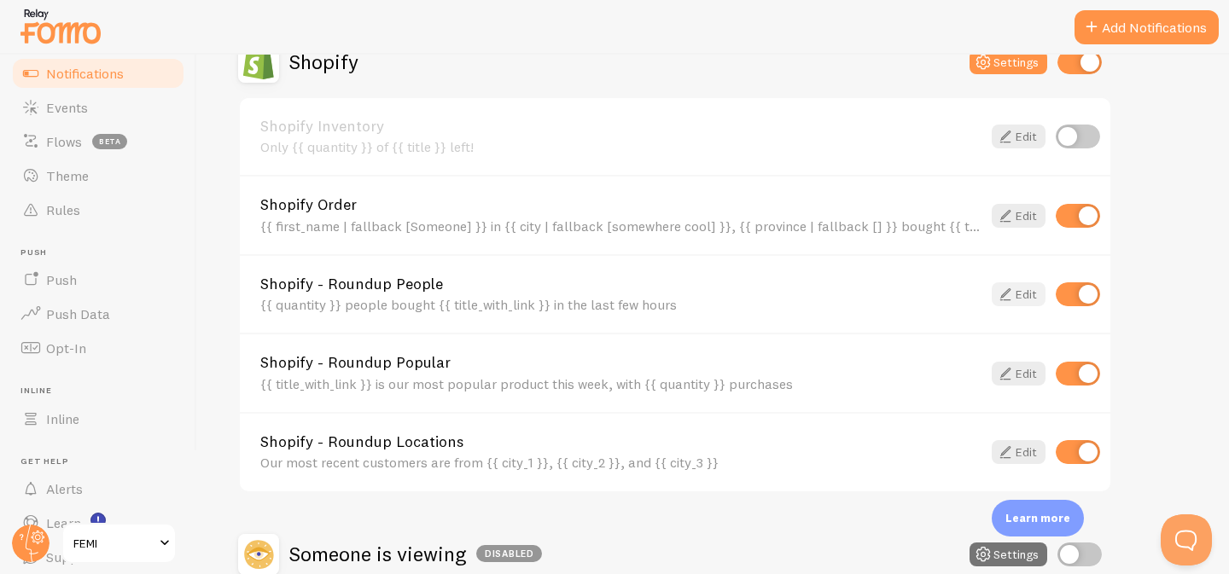
click at [1006, 293] on icon at bounding box center [1005, 294] width 20 height 20
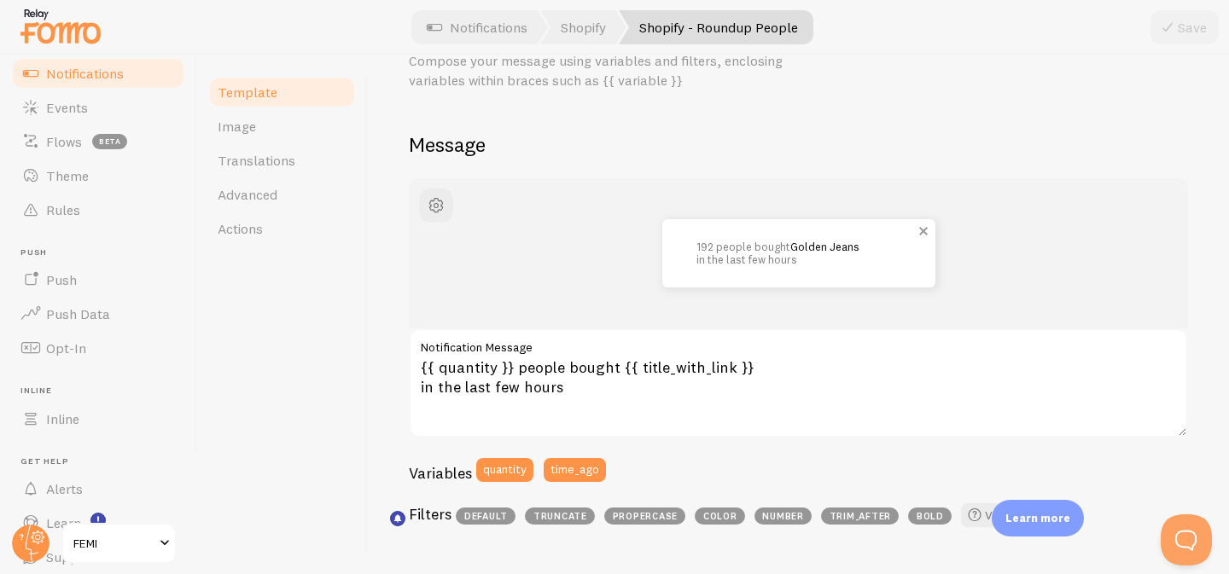
scroll to position [86, 0]
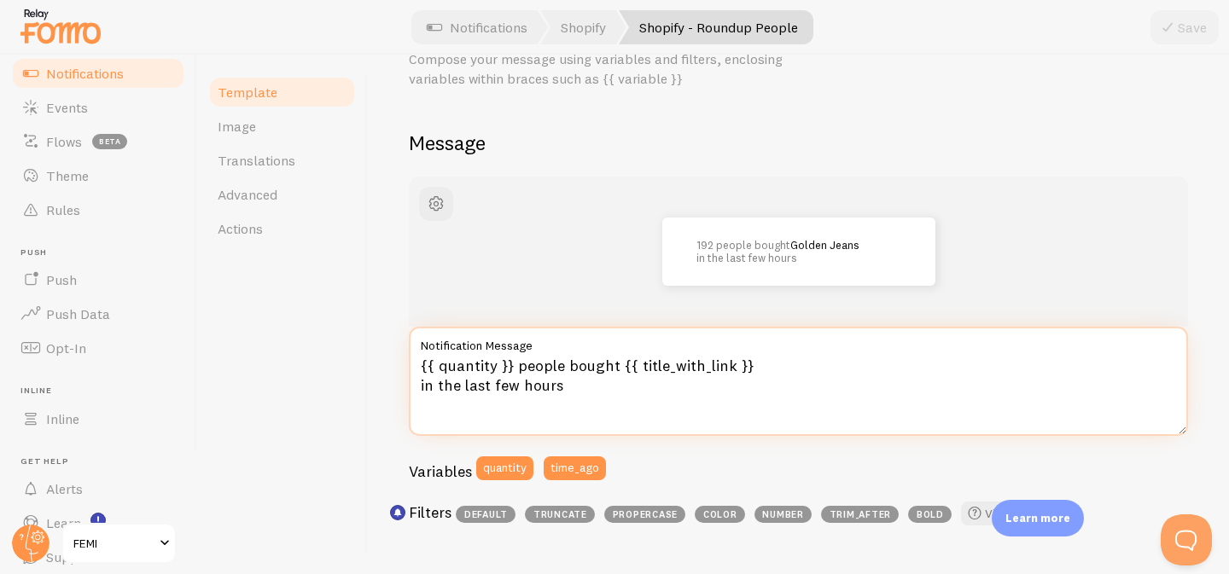
click at [613, 366] on textarea "{{ quantity }} people bought {{ title_with_link }} in the last few hours" at bounding box center [798, 381] width 779 height 109
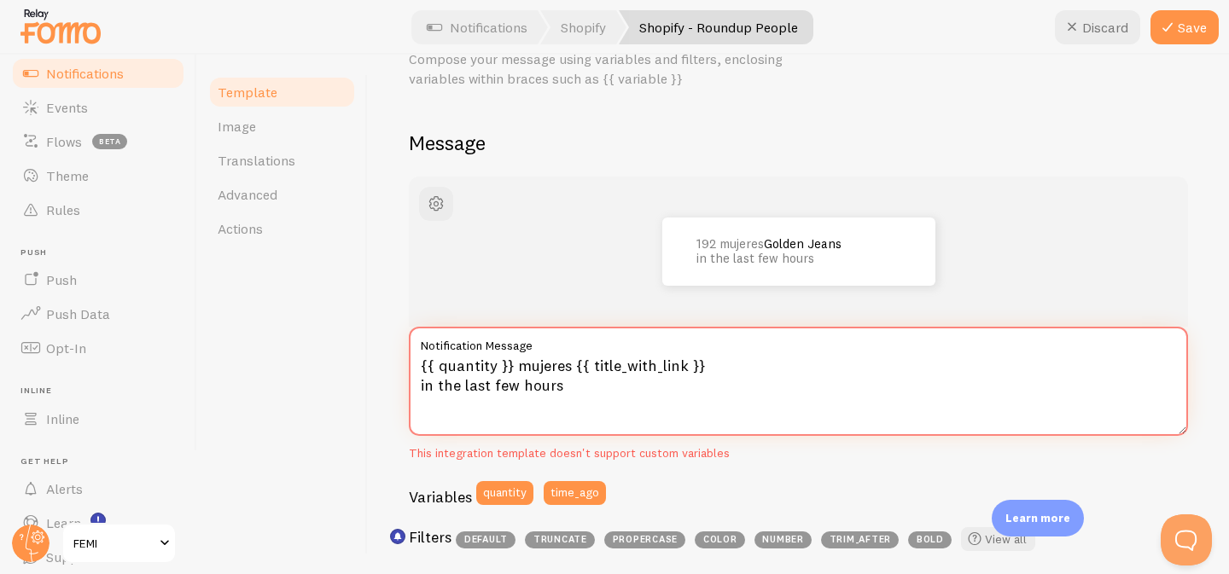
click at [561, 388] on textarea "{{ quantity }} mujeres {{ title_with_link }} in the last few hours" at bounding box center [798, 381] width 779 height 109
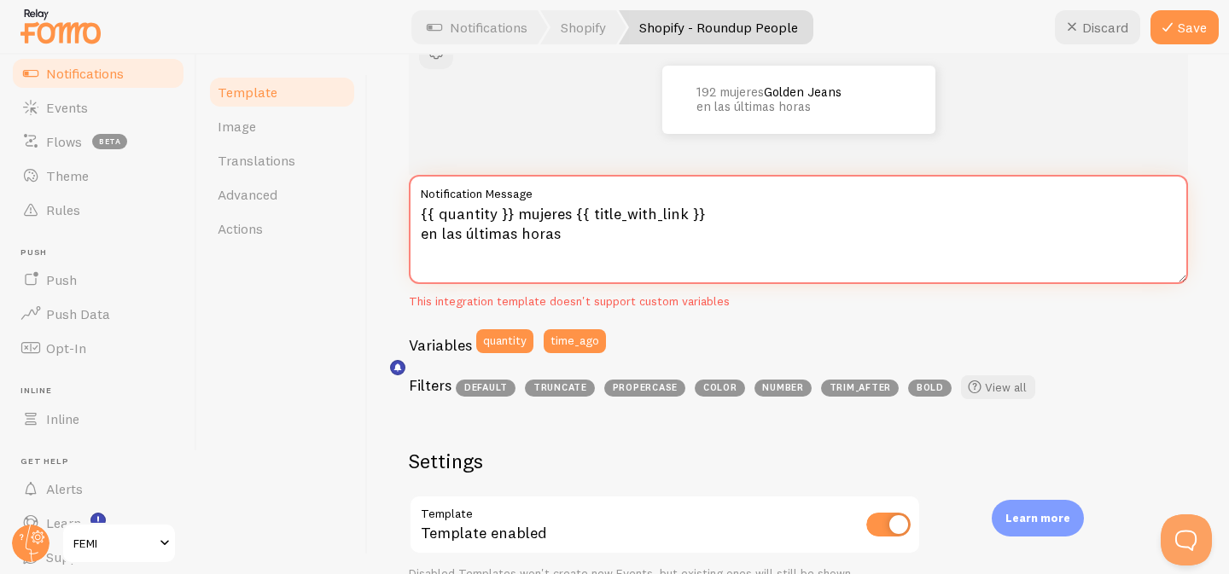
scroll to position [280, 0]
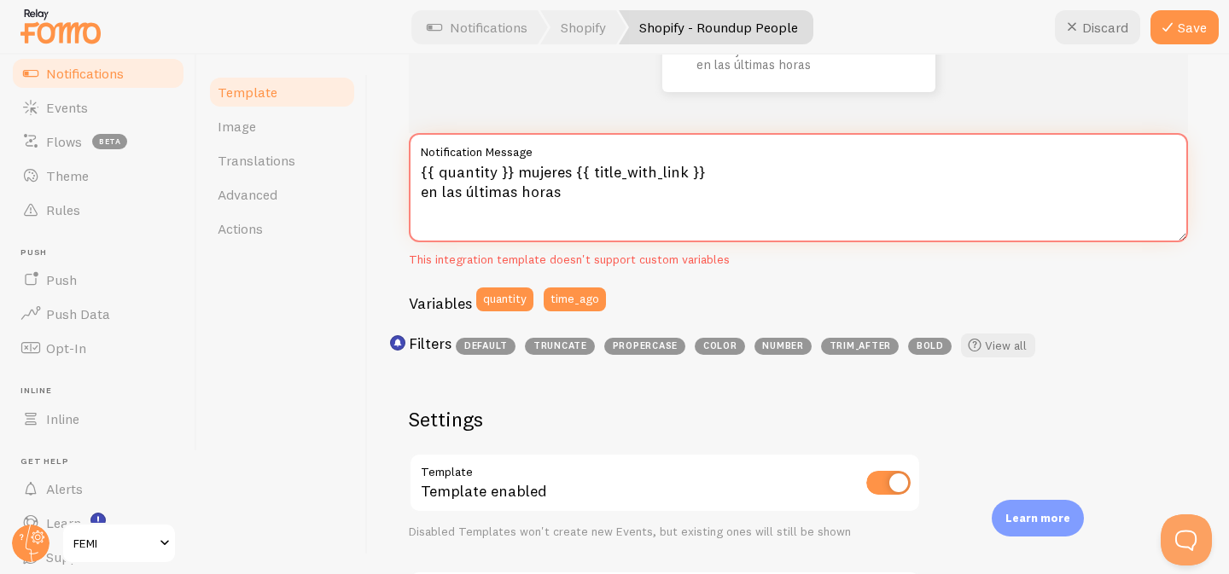
type textarea "{{ quantity }} mujeres {{ title_with_link }} en las últimas horas"
click at [716, 293] on div "Variables quantity time_ago" at bounding box center [798, 306] width 779 height 36
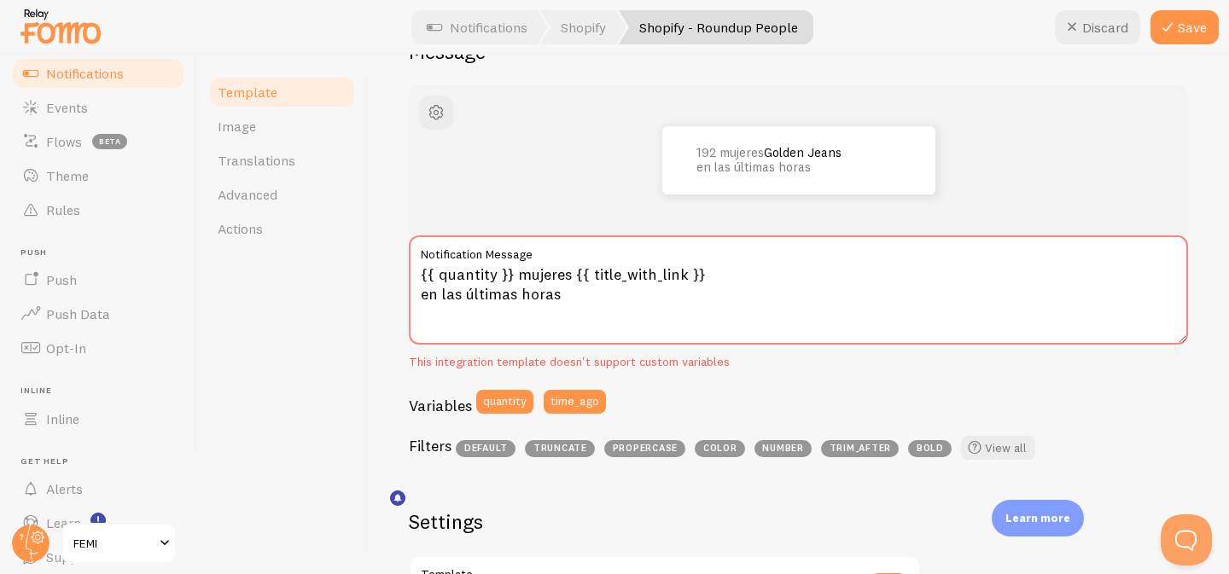
scroll to position [0, 0]
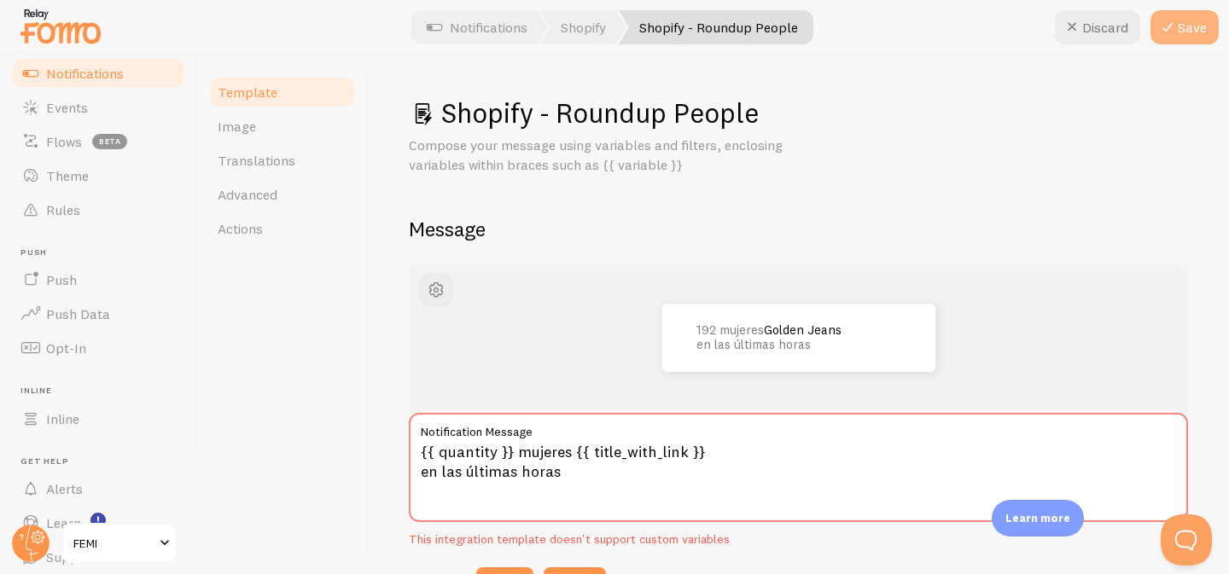
click at [1188, 28] on button "Save" at bounding box center [1184, 27] width 68 height 34
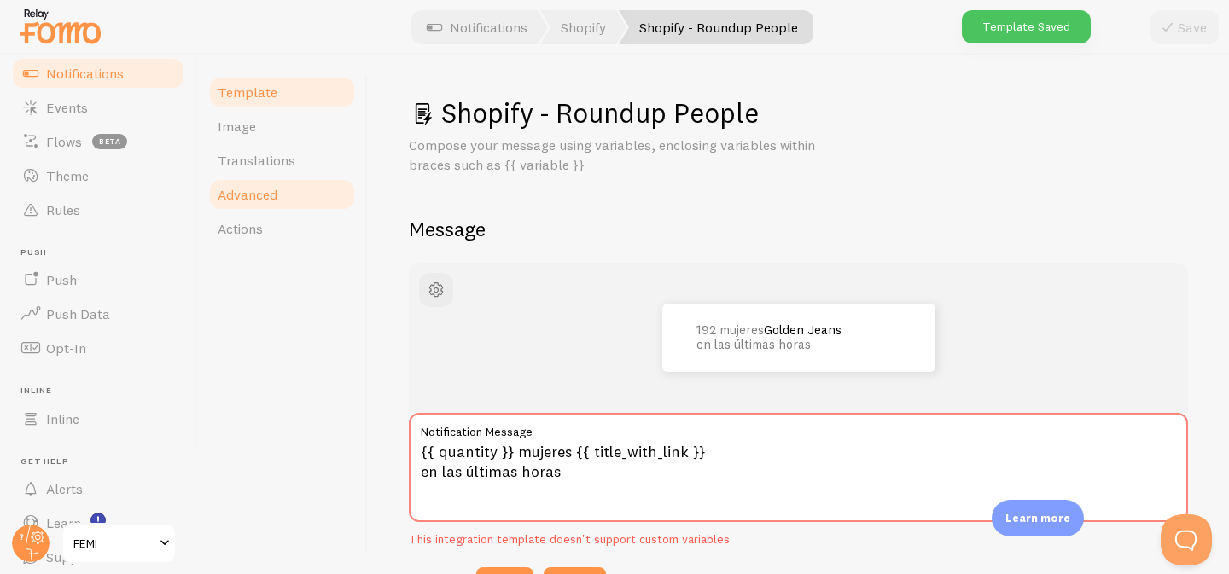
click at [275, 206] on link "Advanced" at bounding box center [281, 194] width 149 height 34
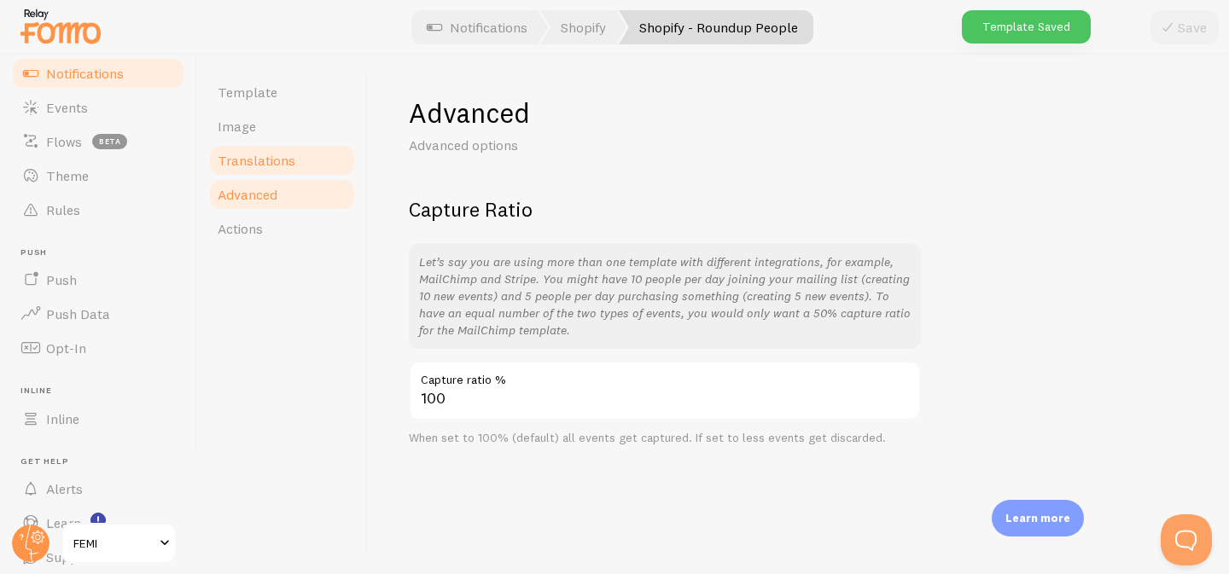
click at [281, 154] on span "Translations" at bounding box center [257, 160] width 78 height 17
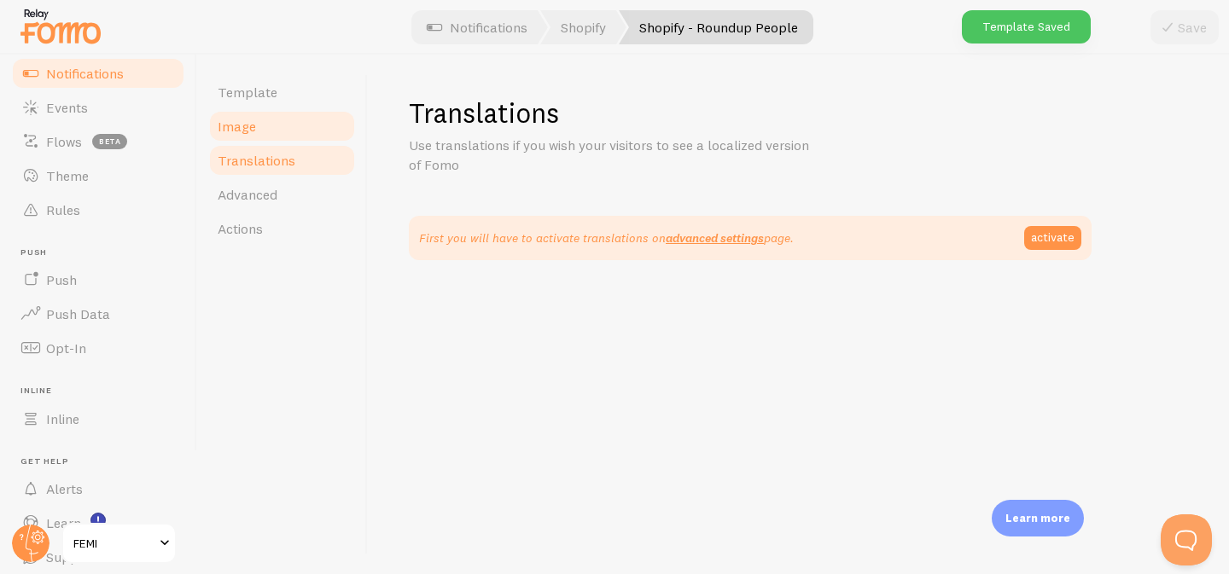
click at [285, 124] on link "Image" at bounding box center [281, 126] width 149 height 34
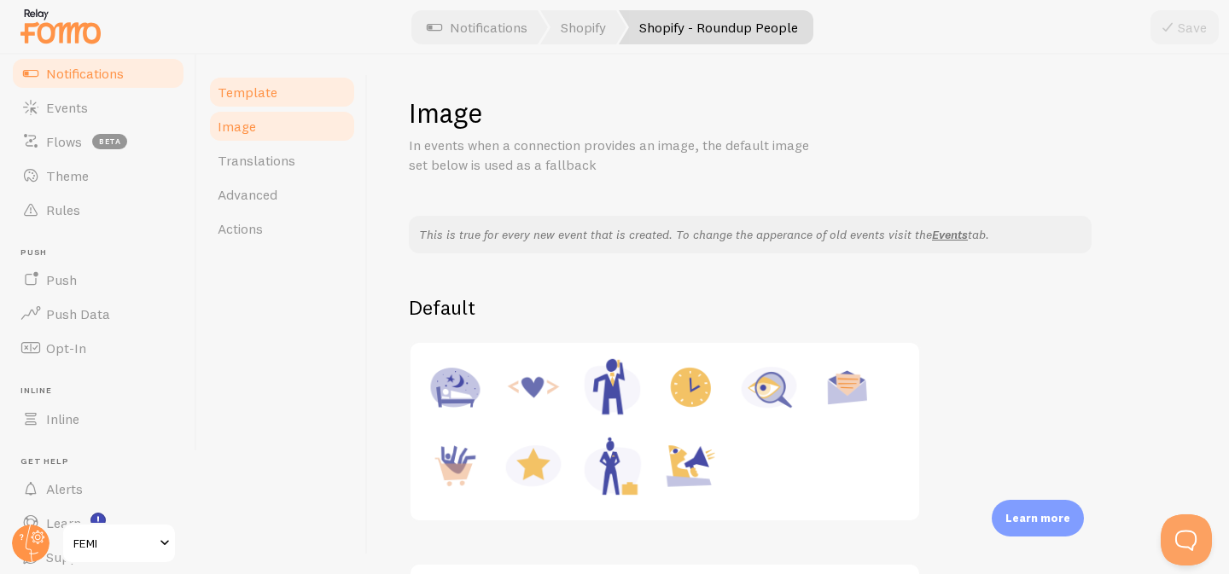
click at [289, 98] on link "Template" at bounding box center [281, 92] width 149 height 34
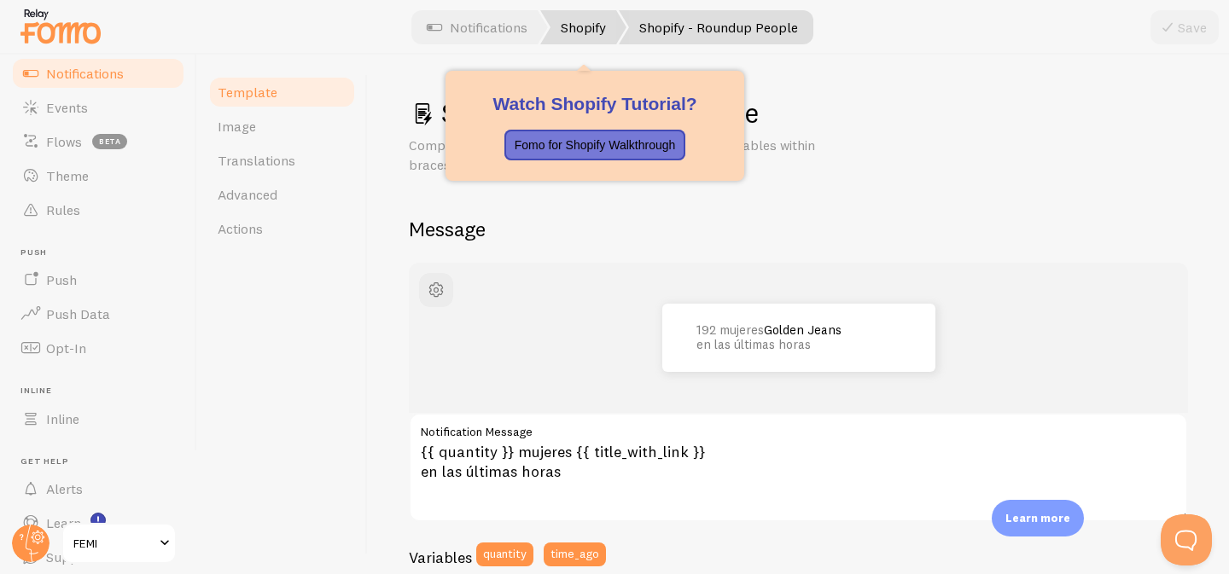
click at [586, 32] on link "Shopify" at bounding box center [583, 27] width 86 height 34
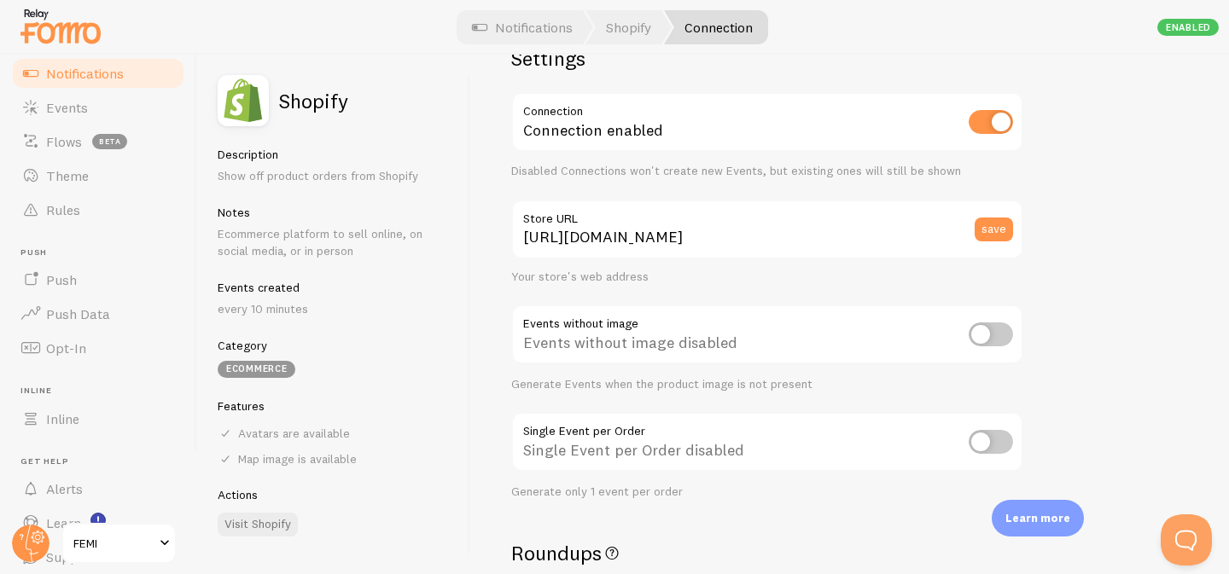
scroll to position [78, 0]
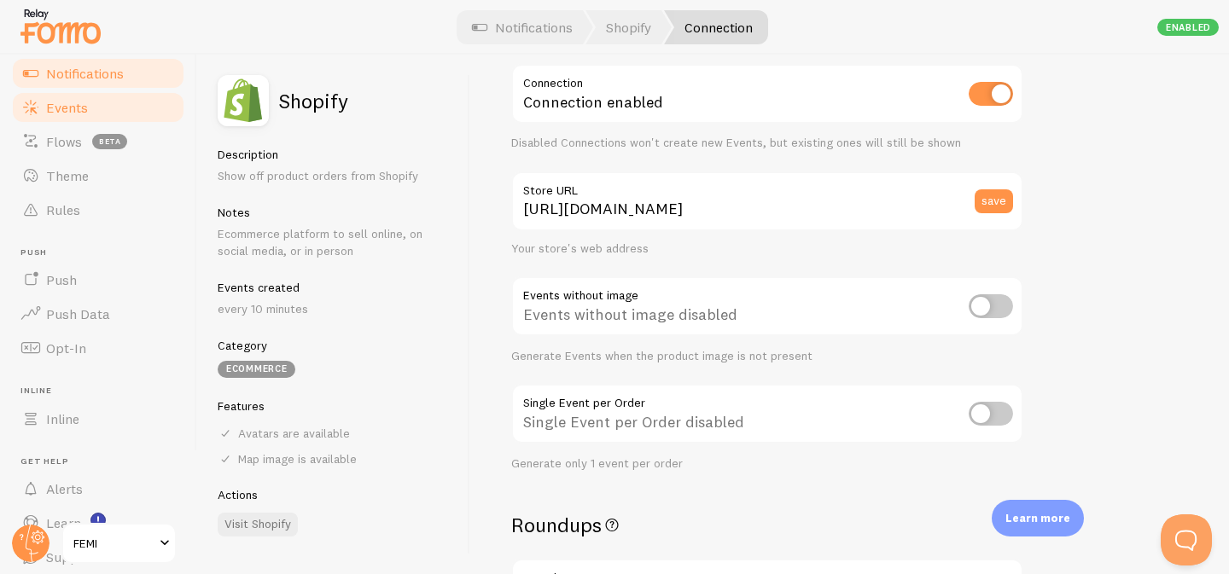
click at [57, 115] on link "Events" at bounding box center [98, 107] width 176 height 34
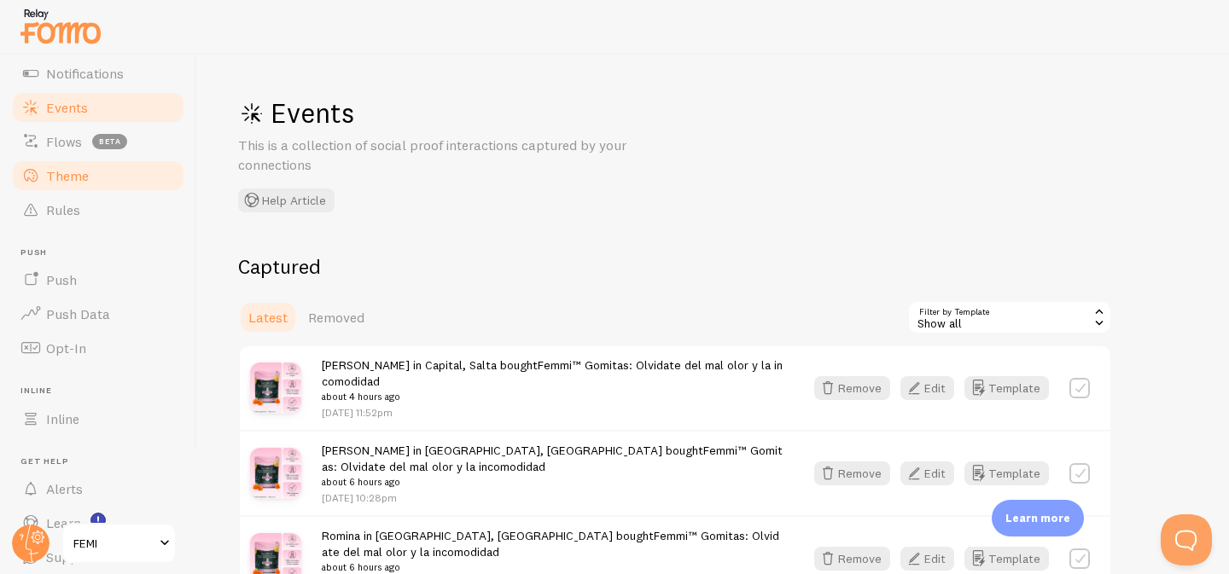
click at [69, 177] on span "Theme" at bounding box center [67, 175] width 43 height 17
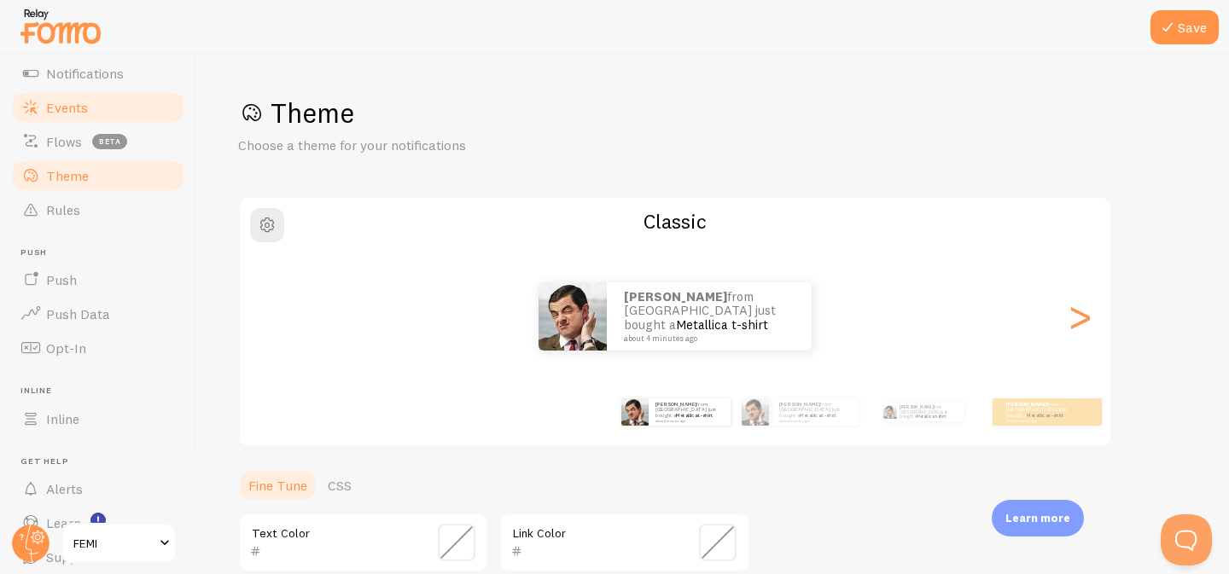
click at [74, 117] on link "Events" at bounding box center [98, 107] width 176 height 34
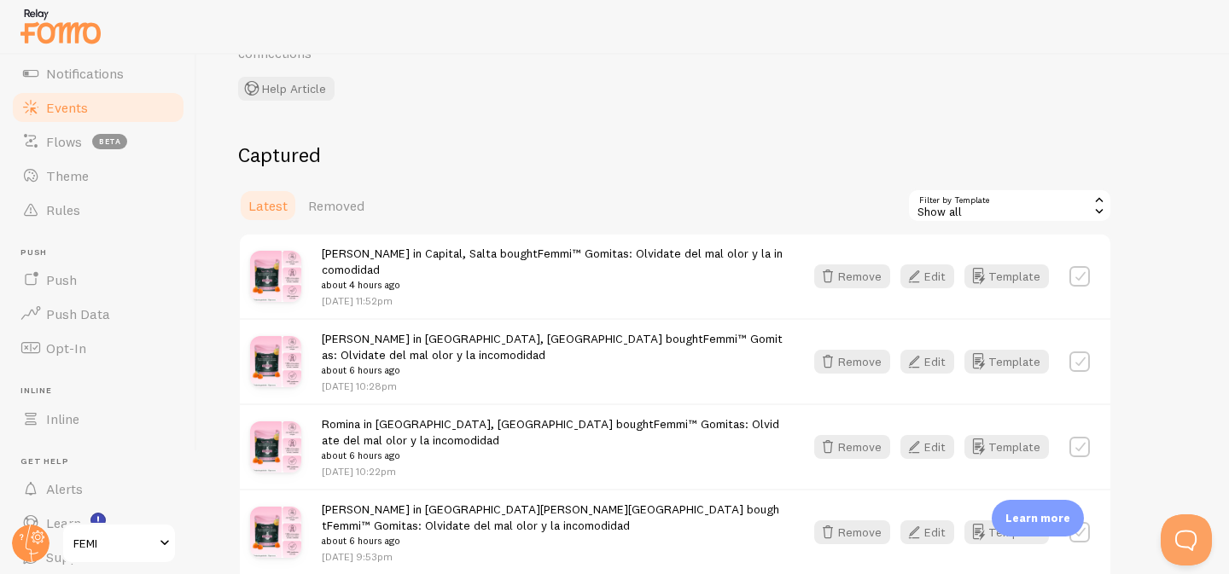
scroll to position [141, 0]
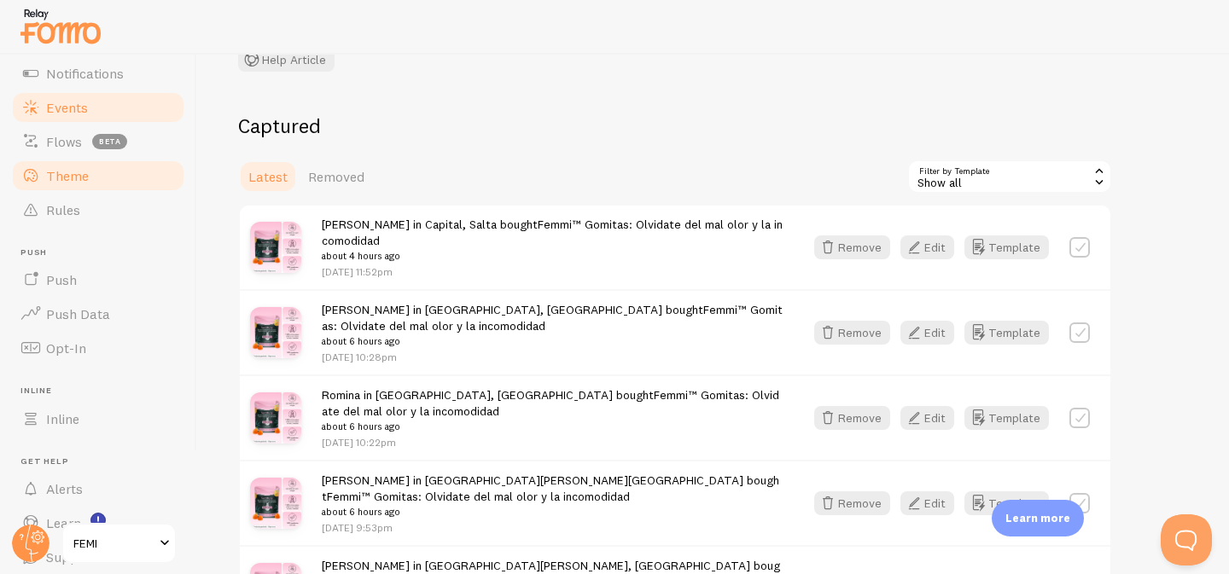
click at [79, 167] on span "Theme" at bounding box center [67, 175] width 43 height 17
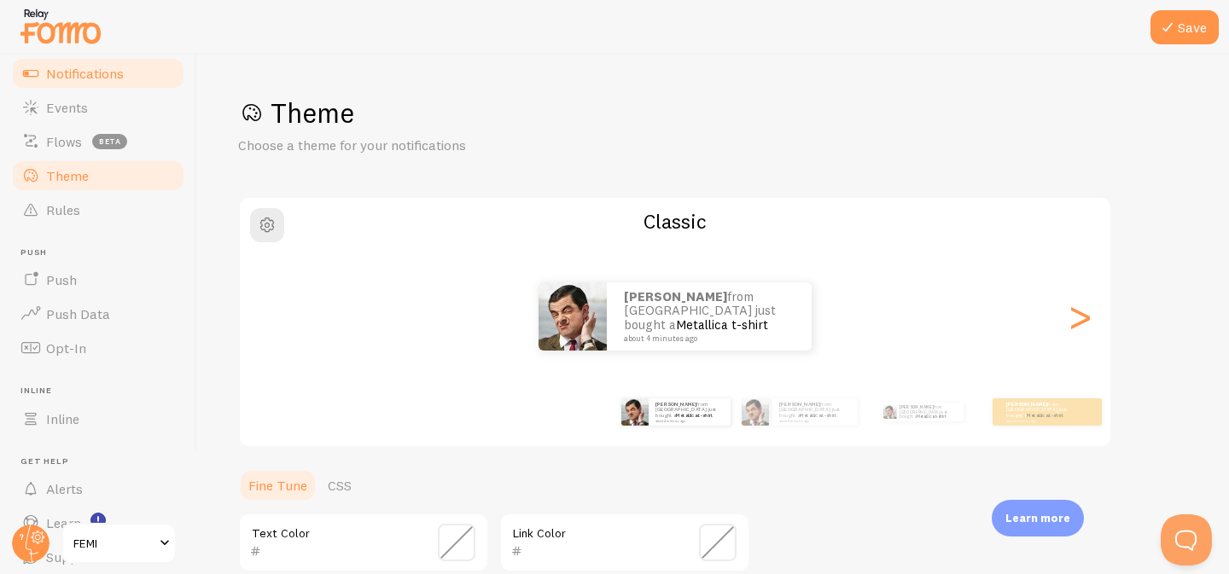
click at [109, 82] on link "Notifications" at bounding box center [98, 73] width 176 height 34
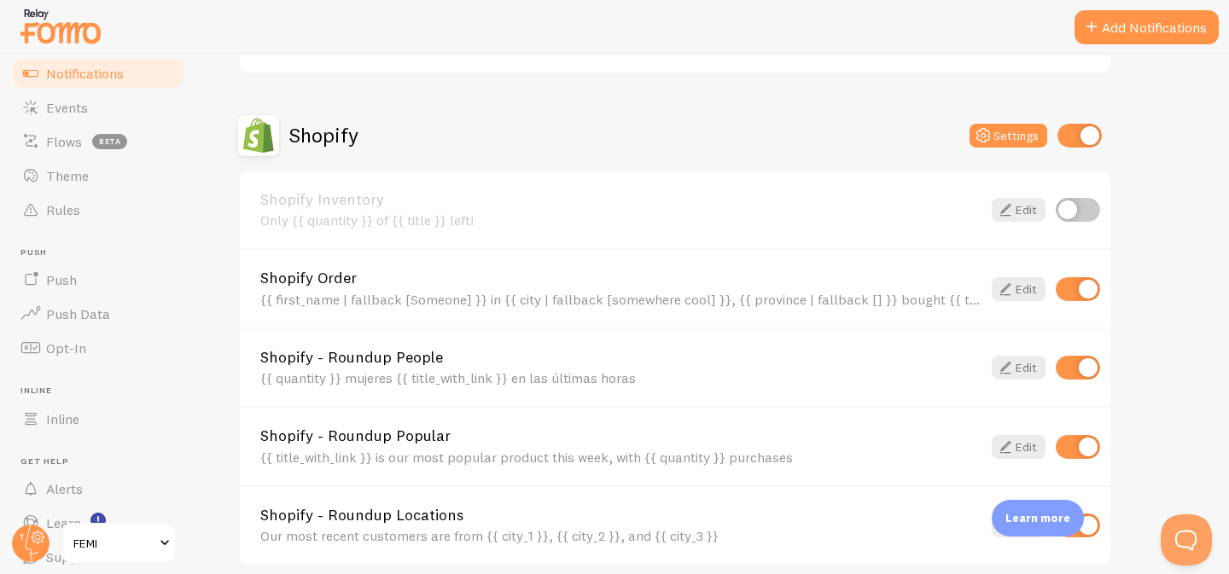
scroll to position [551, 0]
click at [1024, 288] on link "Edit" at bounding box center [1018, 288] width 54 height 24
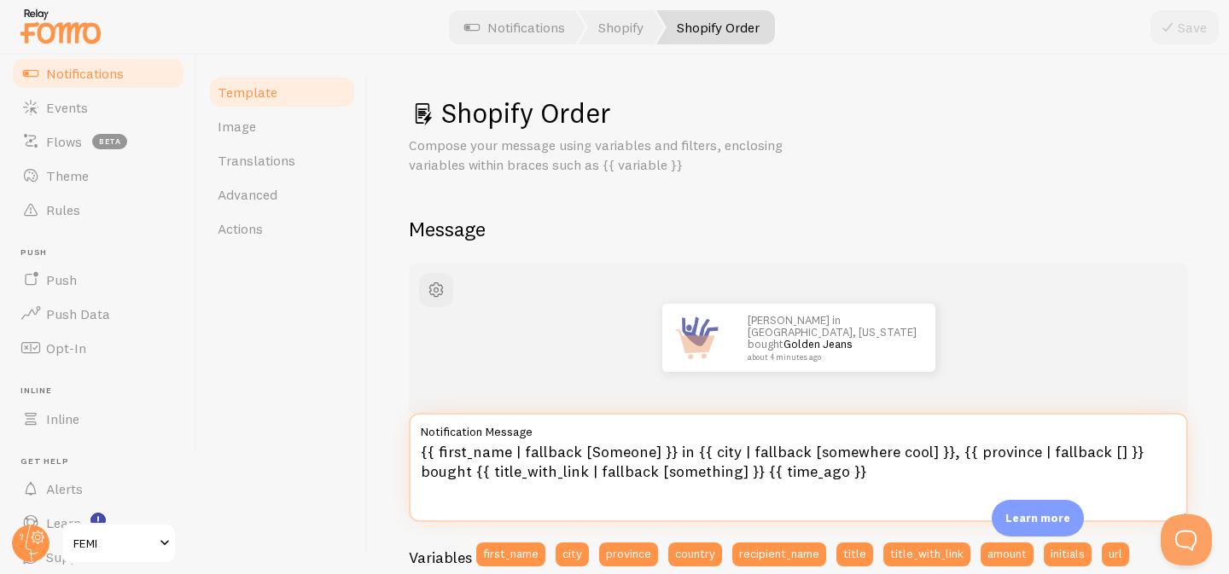
click at [682, 446] on textarea "{{ first_name | fallback [Someone] }} in {{ city | fallback [somewhere cool] }}…" at bounding box center [798, 467] width 779 height 109
click at [465, 474] on textarea "{{ first_name | fallback [Someone] }} en {{ city | fallback [somewhere cool] }}…" at bounding box center [798, 467] width 779 height 109
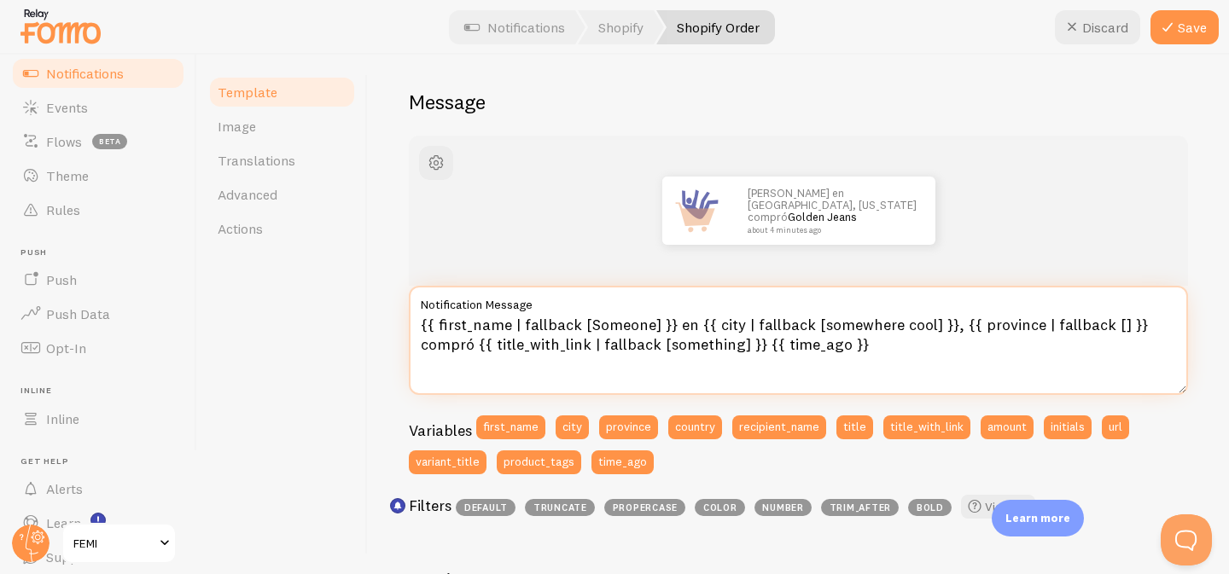
scroll to position [126, 0]
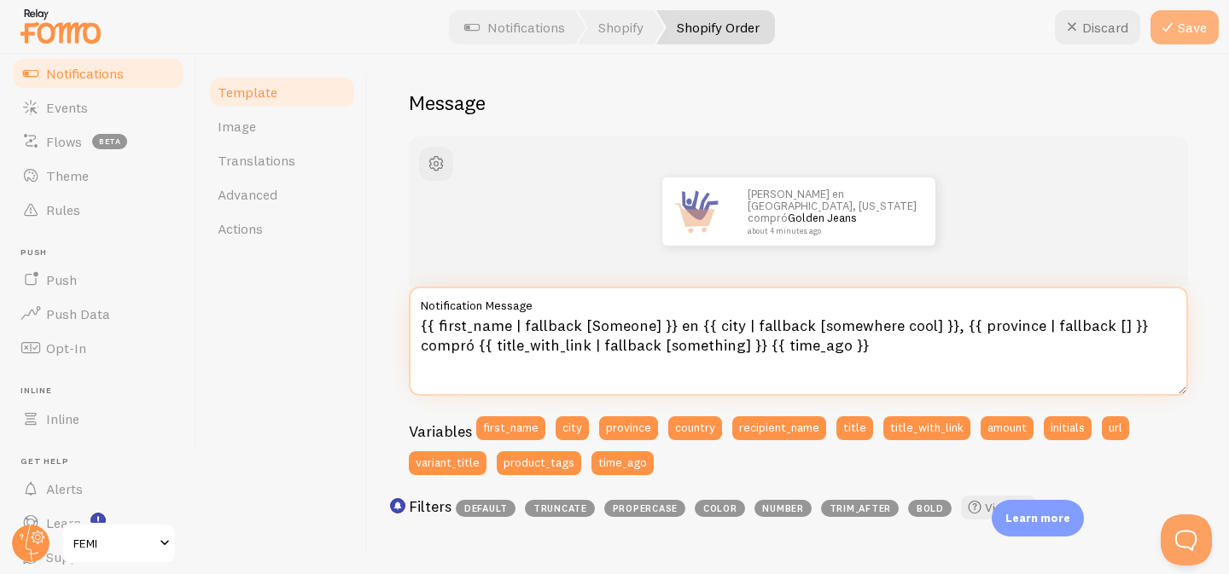
type textarea "{{ first_name | fallback [Someone] }} en {{ city | fallback [somewhere cool] }}…"
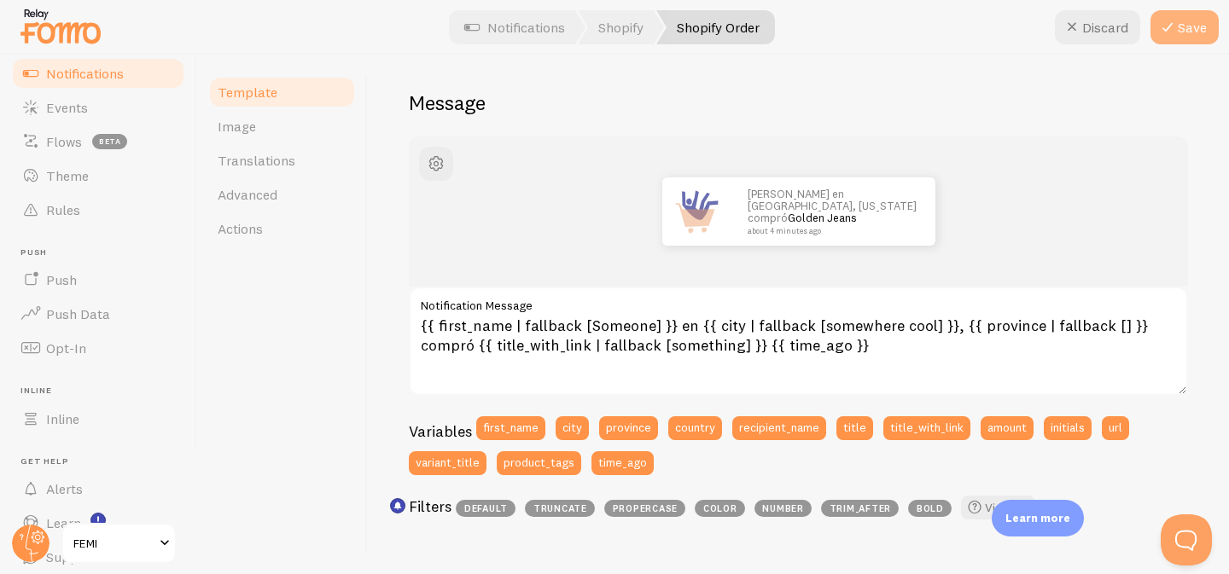
click at [1183, 29] on button "Save" at bounding box center [1184, 27] width 68 height 34
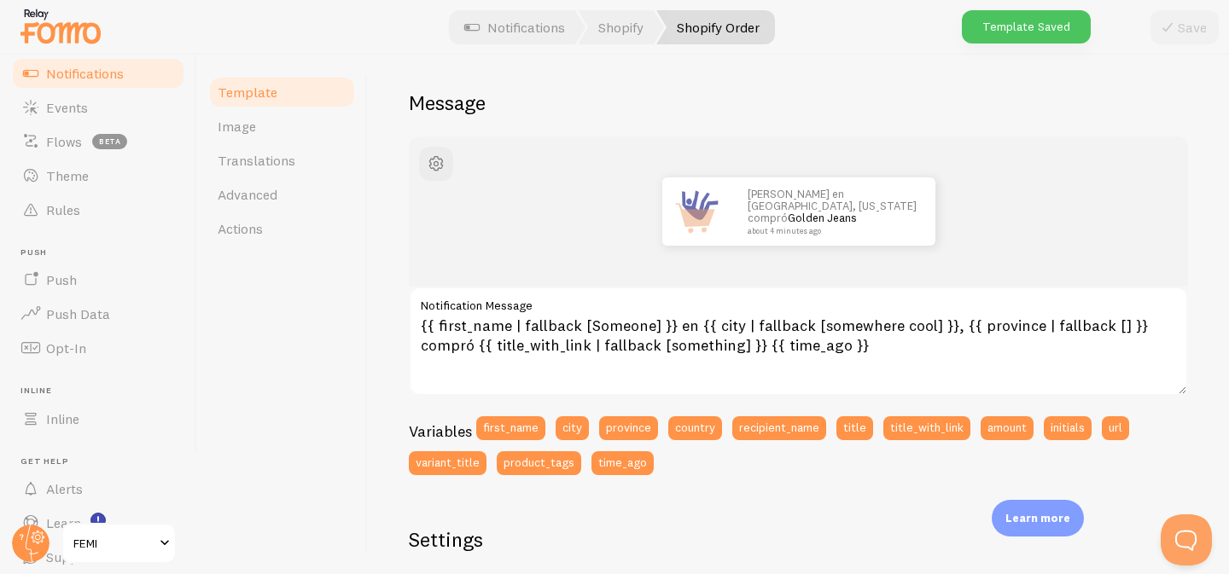
click at [70, 71] on span "Notifications" at bounding box center [85, 73] width 78 height 17
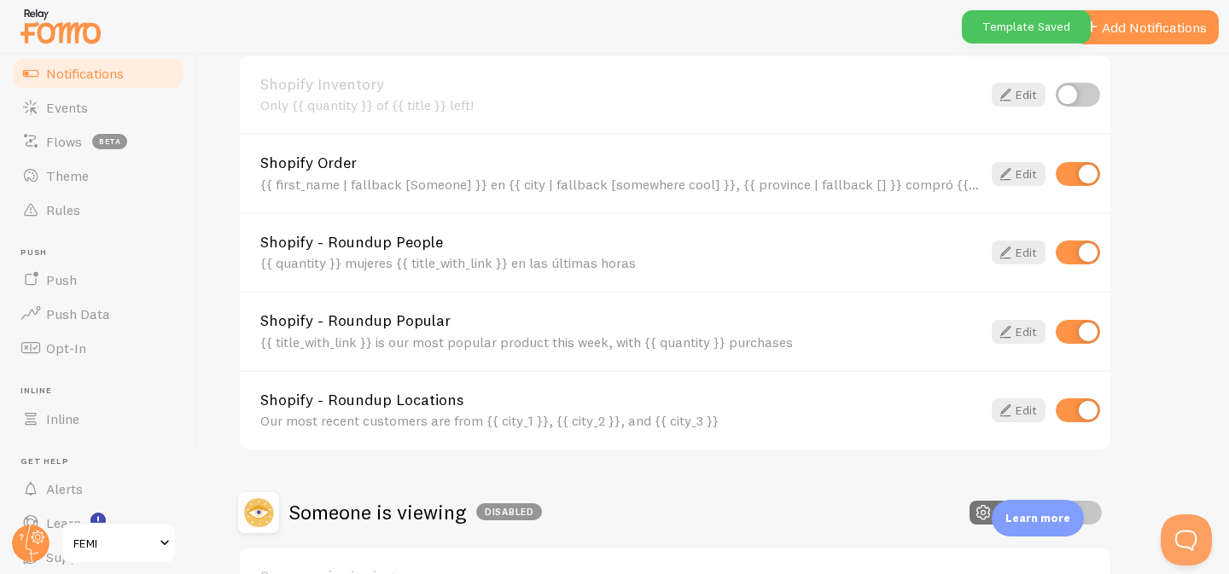
scroll to position [671, 0]
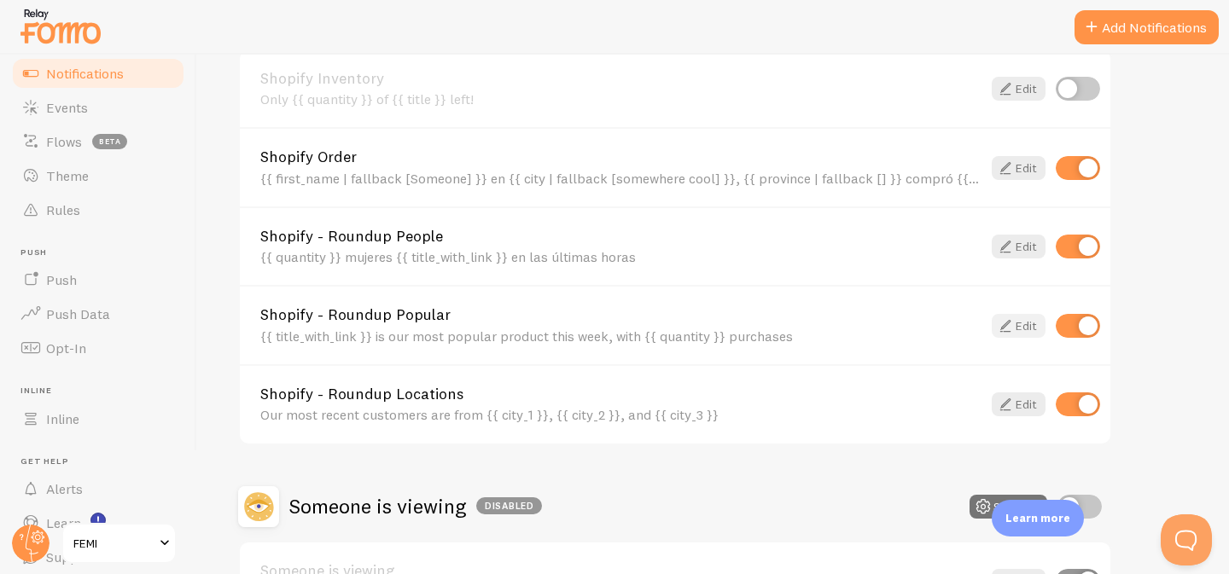
click at [1010, 327] on icon at bounding box center [1005, 326] width 20 height 20
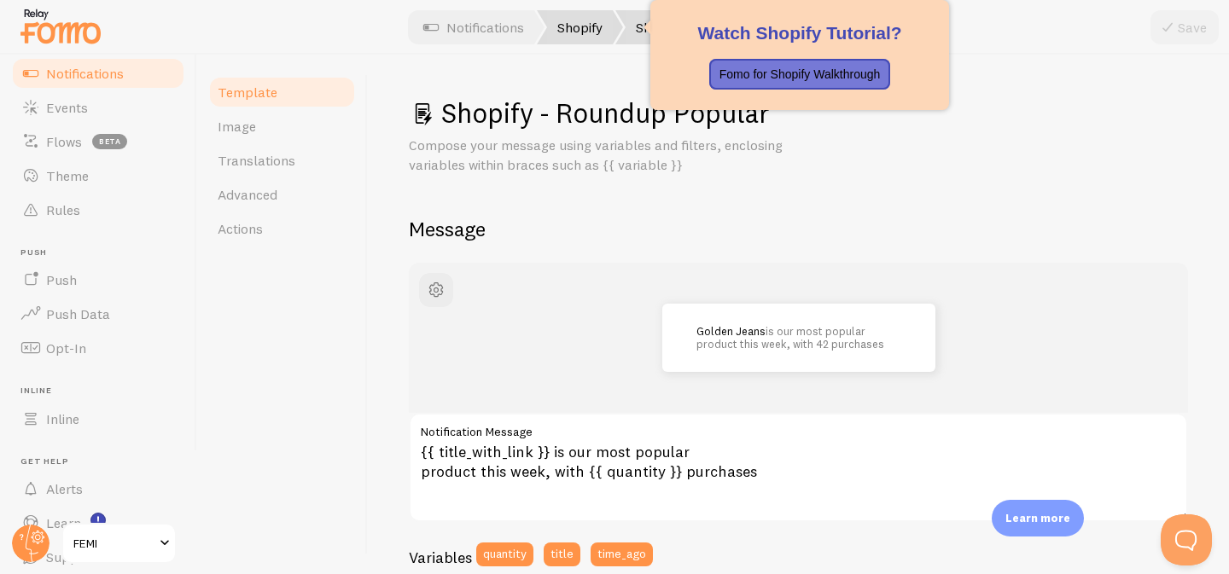
click at [589, 38] on link "Shopify" at bounding box center [580, 27] width 86 height 34
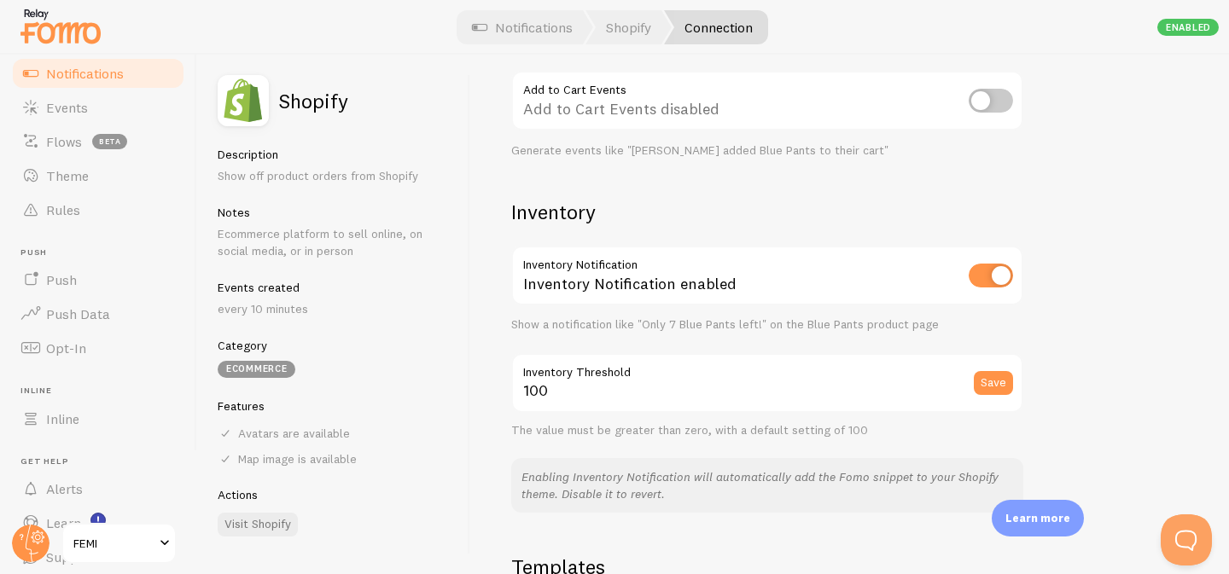
scroll to position [945, 0]
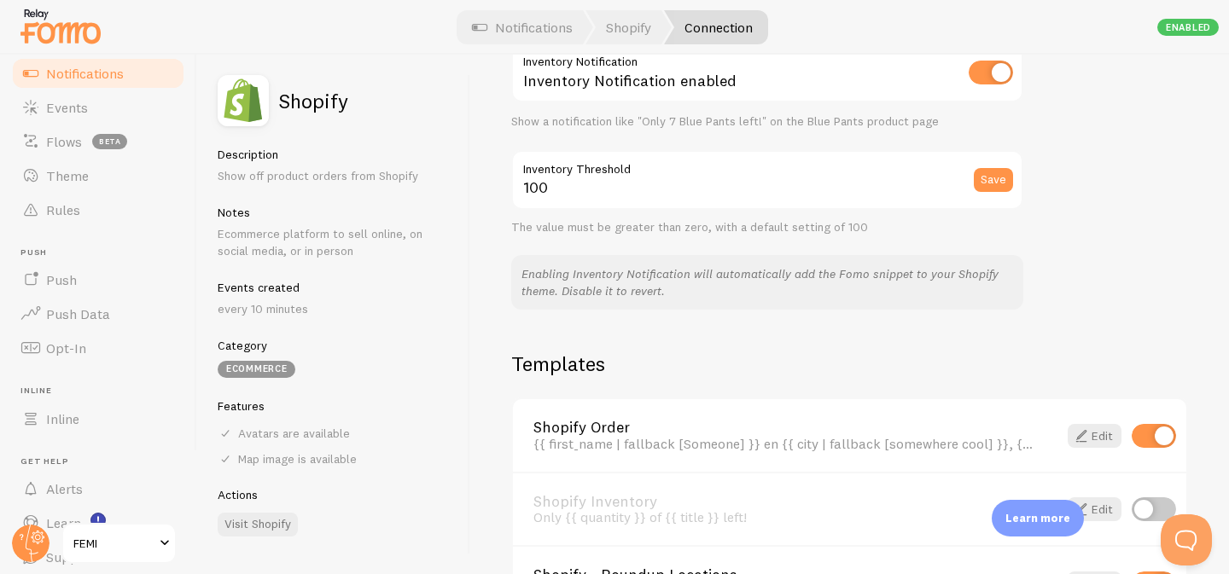
click at [79, 81] on link "Notifications" at bounding box center [98, 73] width 176 height 34
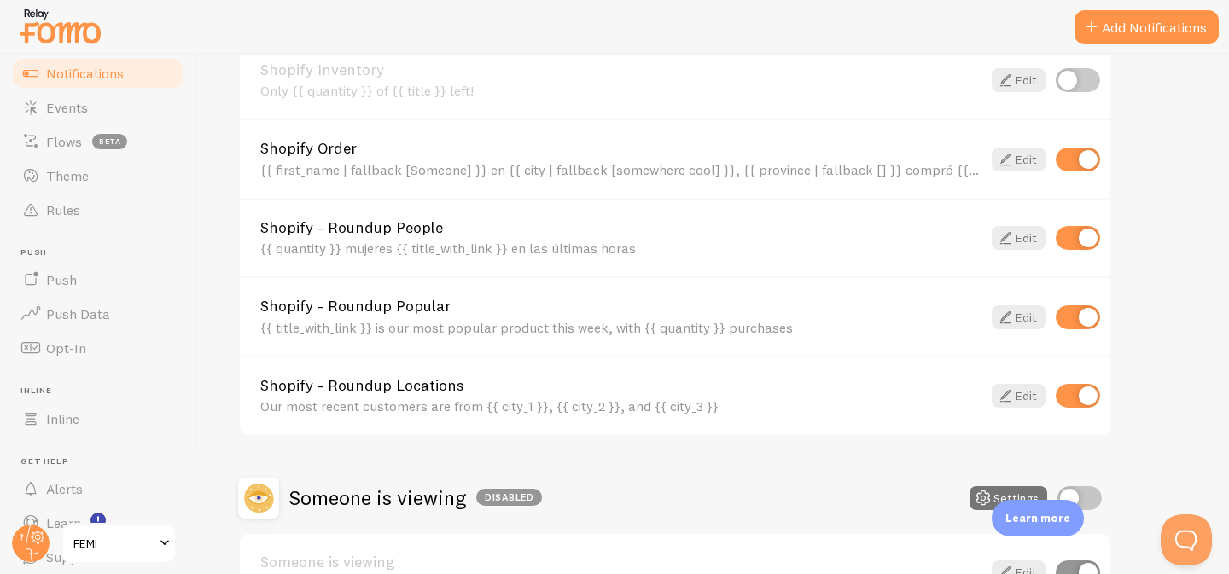
scroll to position [700, 0]
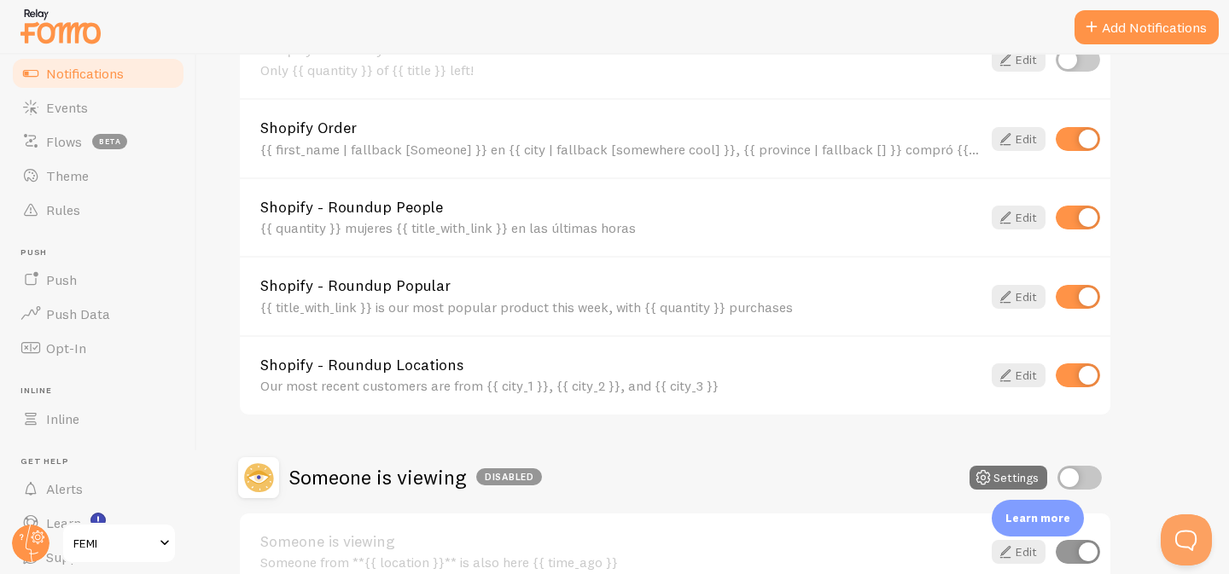
click at [1084, 297] on input "checkbox" at bounding box center [1077, 297] width 44 height 24
checkbox input "false"
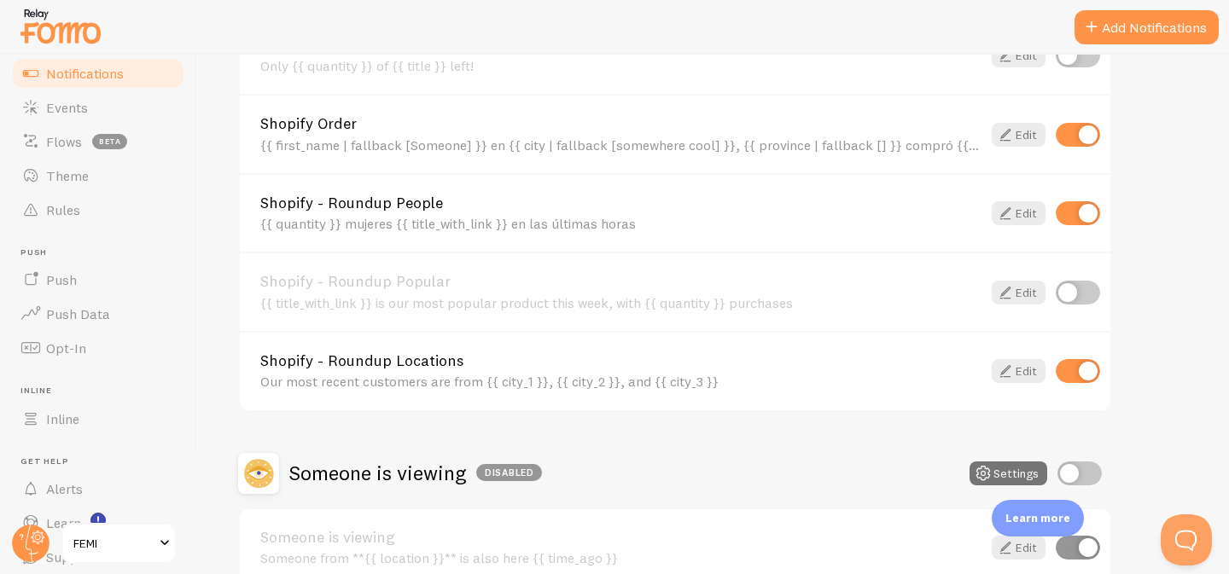
scroll to position [732, 0]
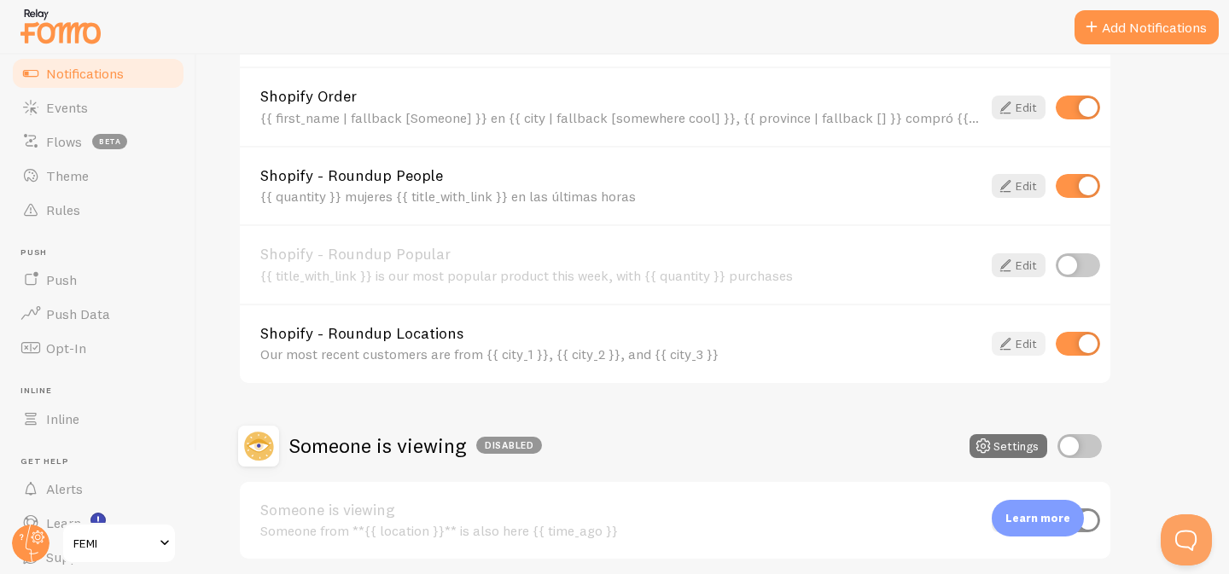
click at [1020, 344] on link "Edit" at bounding box center [1018, 344] width 54 height 24
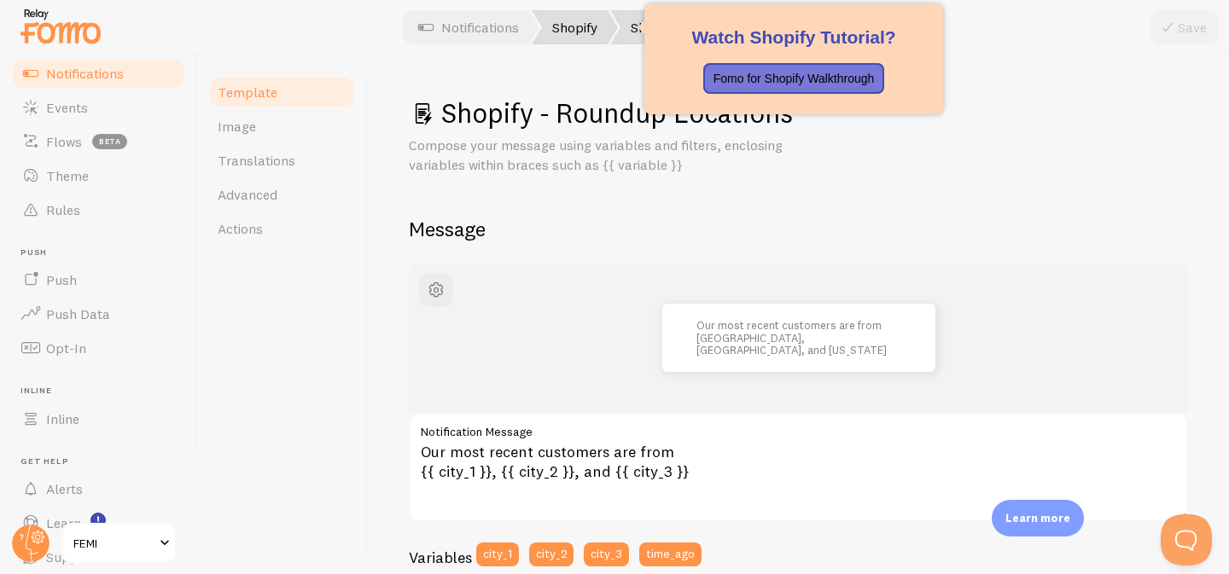
click at [571, 33] on link "Shopify" at bounding box center [575, 27] width 86 height 34
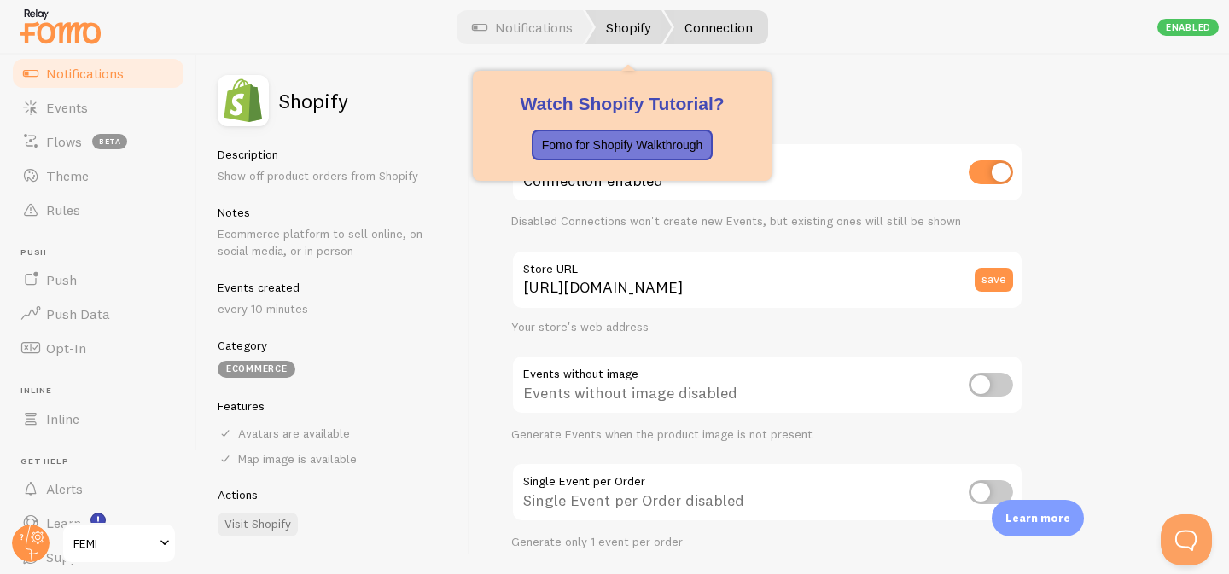
click at [642, 28] on link "Shopify" at bounding box center [628, 27] width 86 height 34
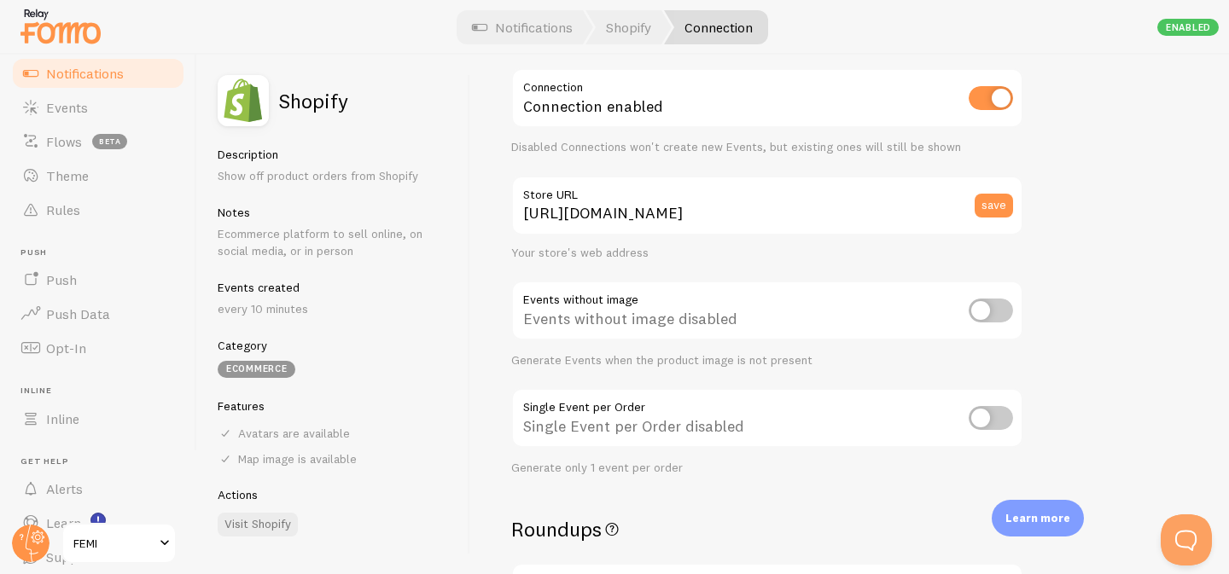
scroll to position [71, 0]
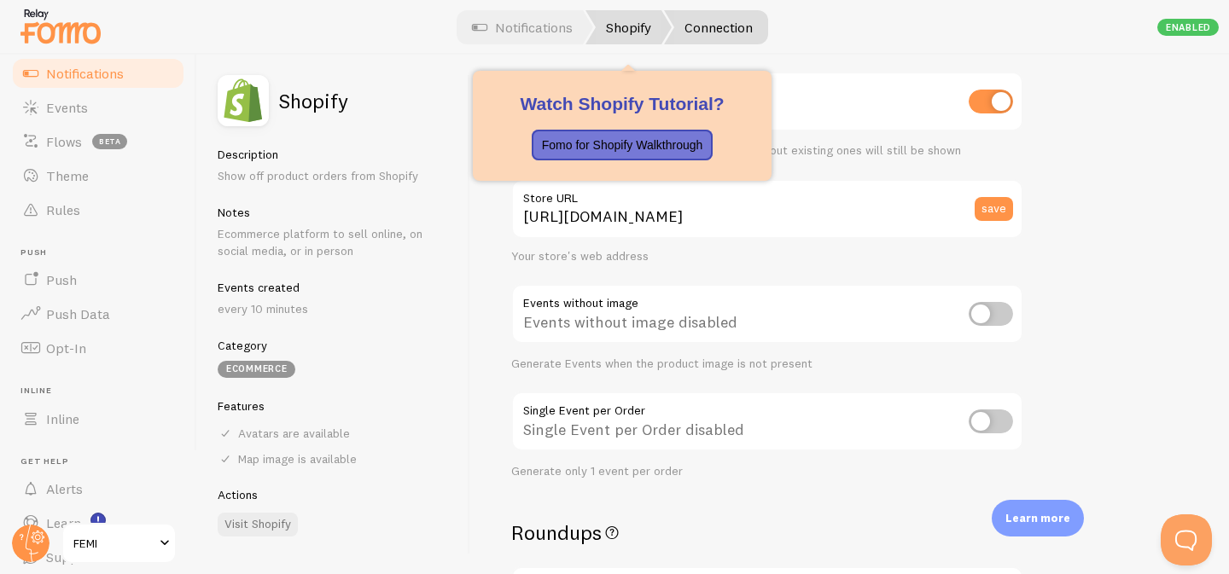
click at [625, 15] on link "Shopify" at bounding box center [628, 27] width 86 height 34
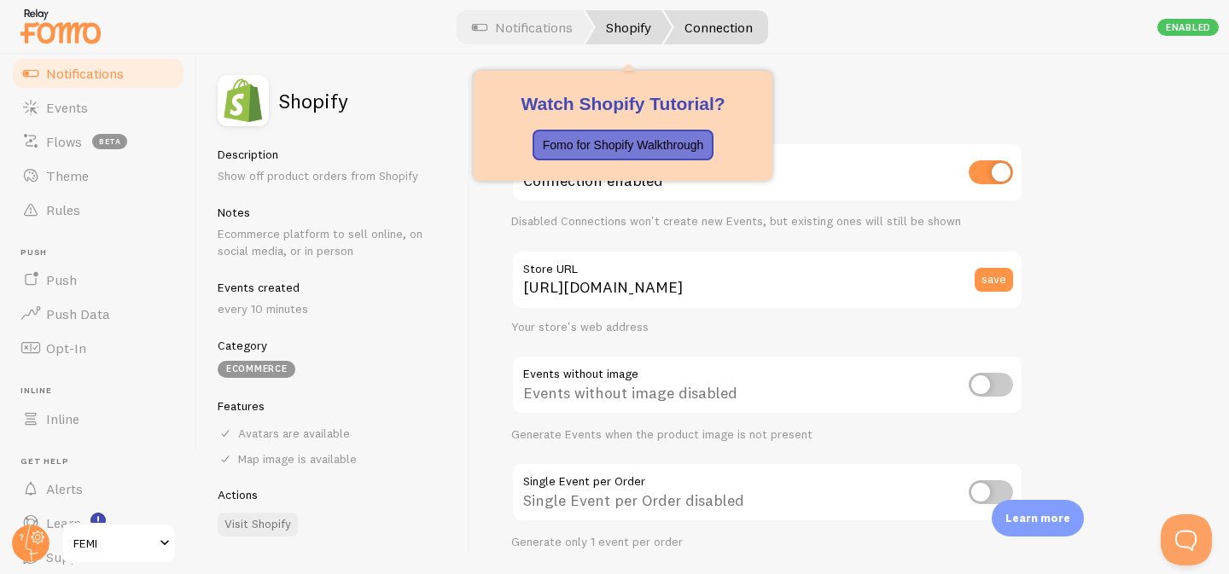
click at [619, 25] on link "Shopify" at bounding box center [628, 27] width 86 height 34
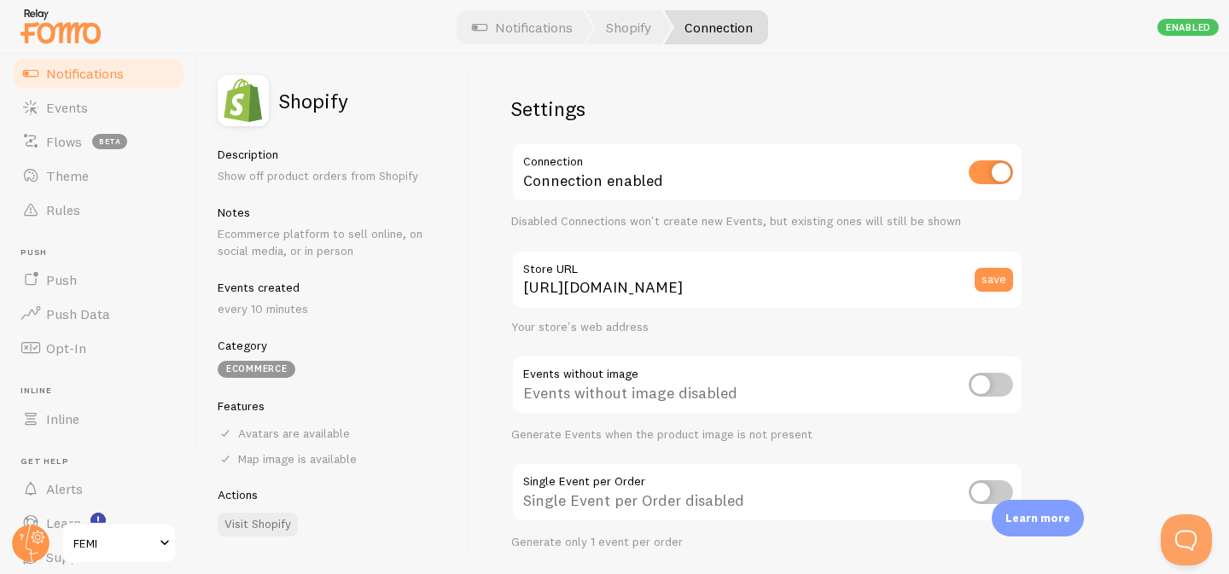
click at [137, 72] on link "Notifications" at bounding box center [98, 73] width 176 height 34
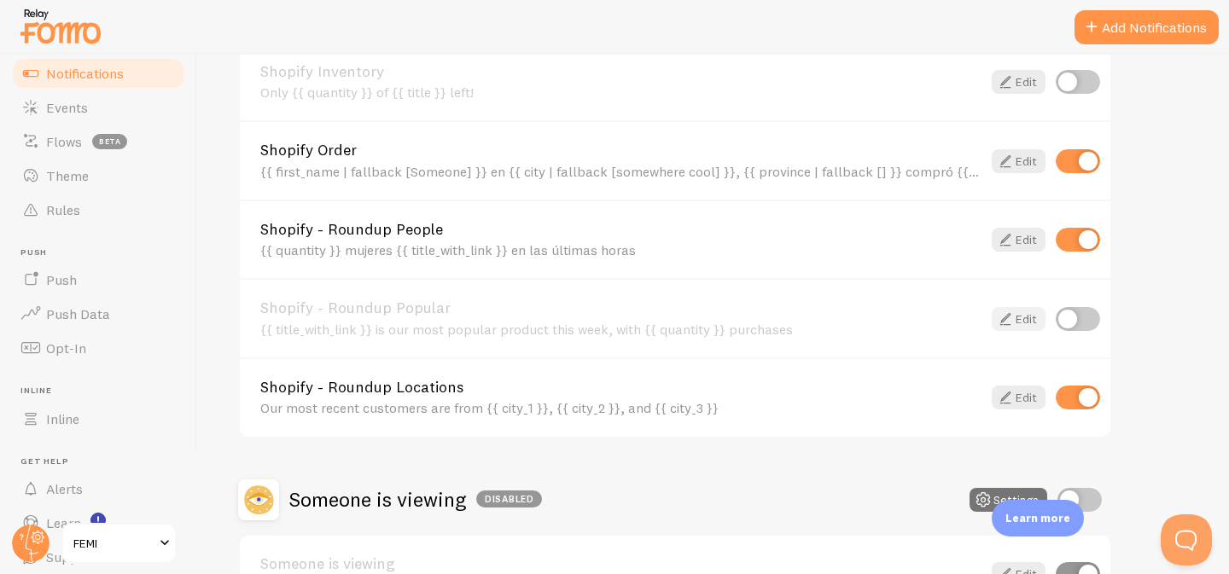
scroll to position [691, 0]
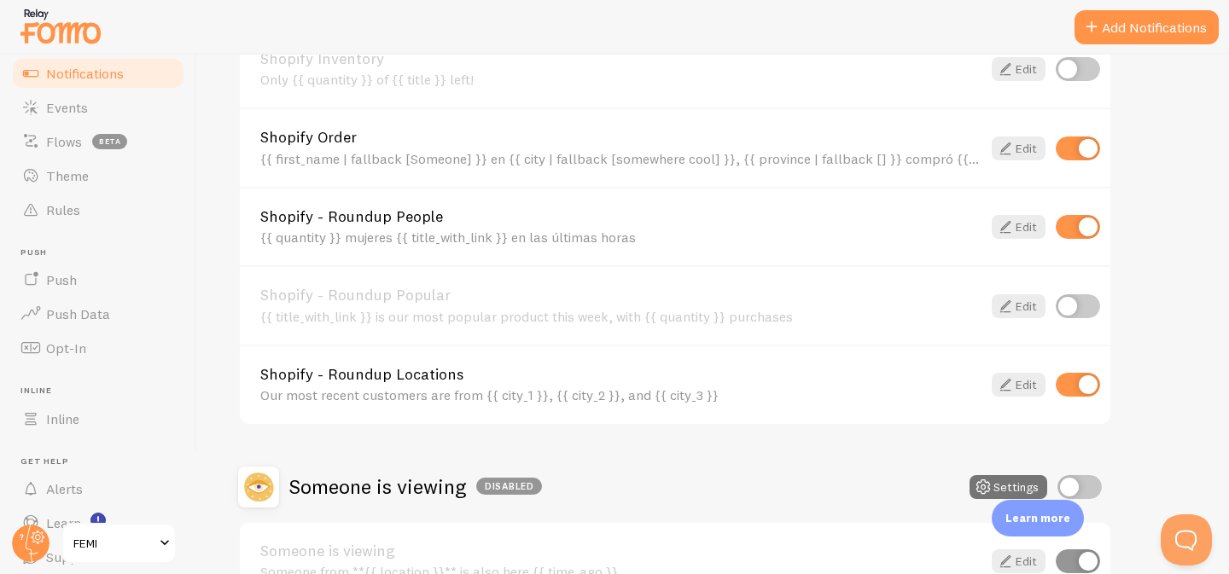
click at [1077, 383] on input "checkbox" at bounding box center [1077, 385] width 44 height 24
checkbox input "false"
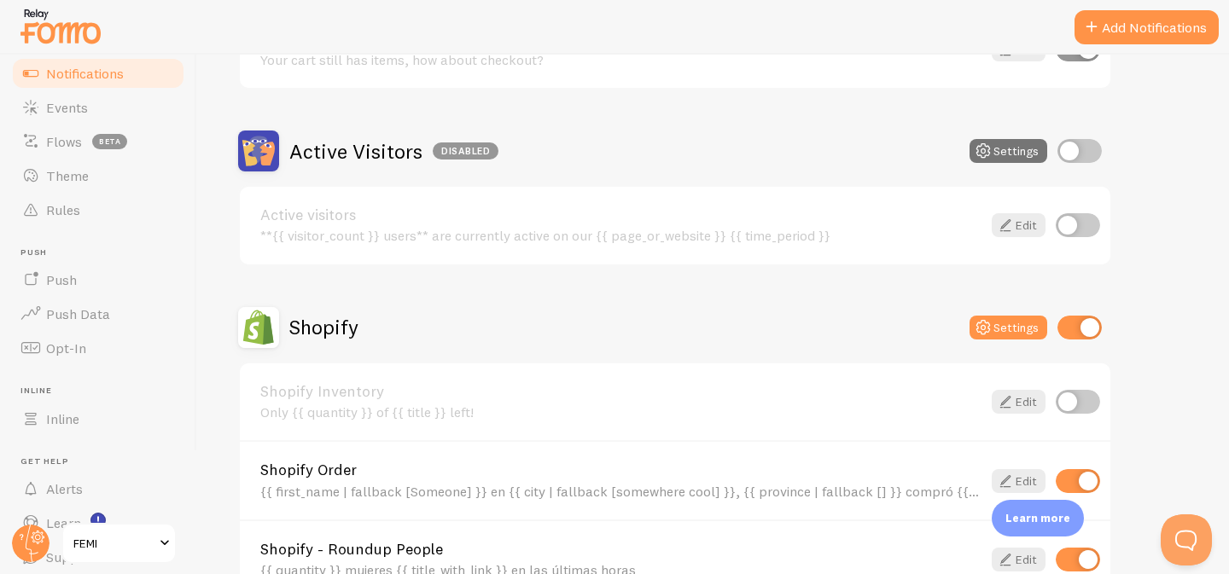
scroll to position [369, 0]
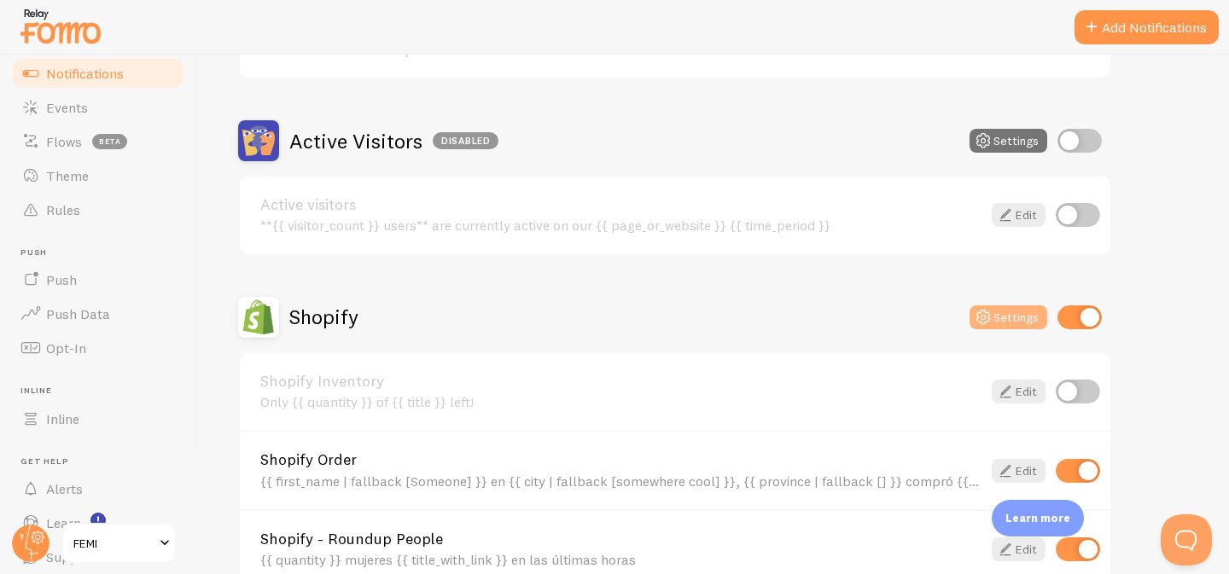
click at [1003, 317] on button "Settings" at bounding box center [1008, 317] width 78 height 24
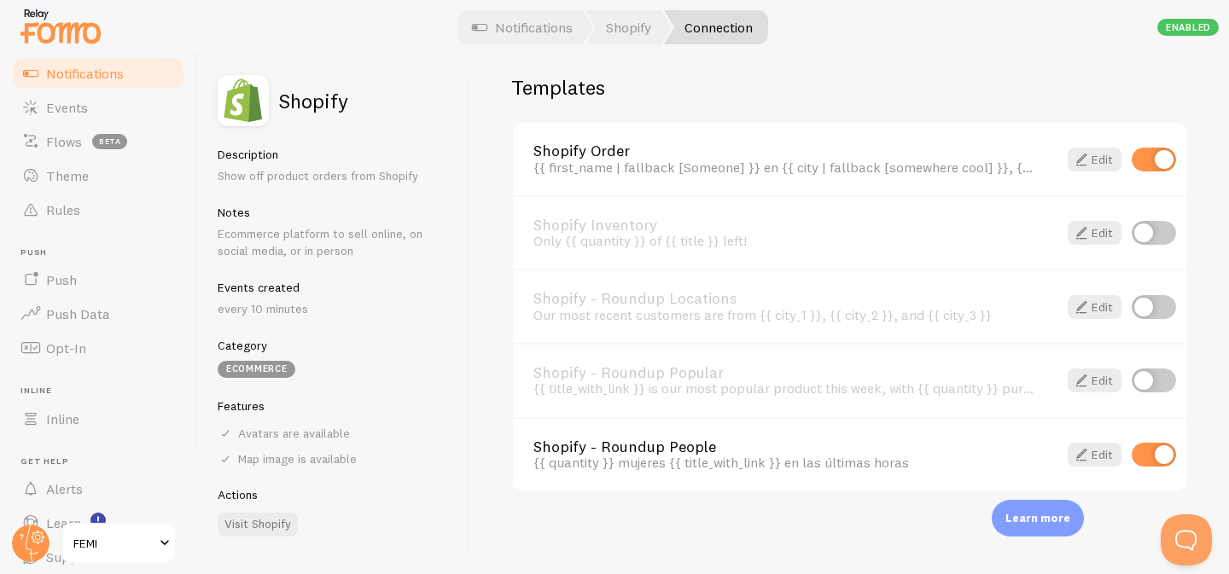
scroll to position [148, 0]
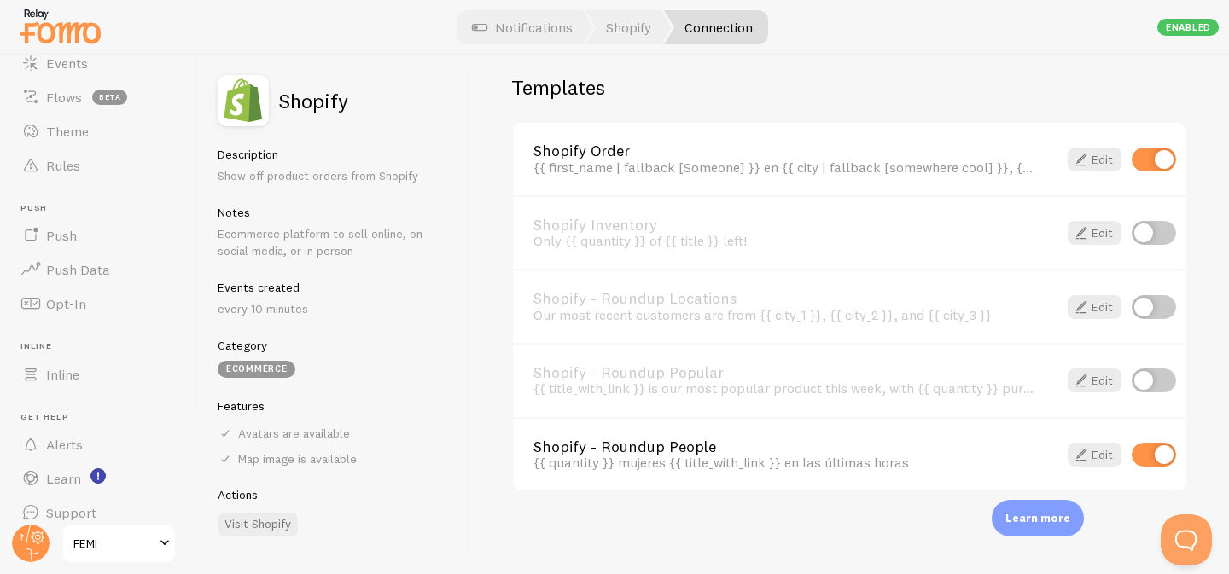
click at [135, 437] on link "Alerts" at bounding box center [98, 444] width 176 height 34
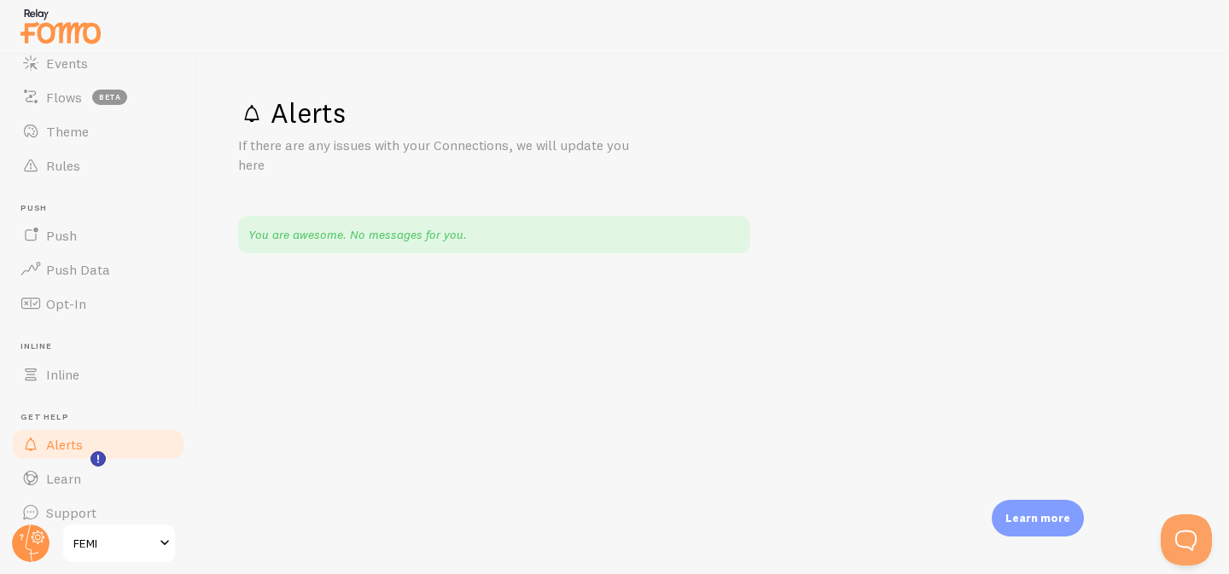
scroll to position [165, 0]
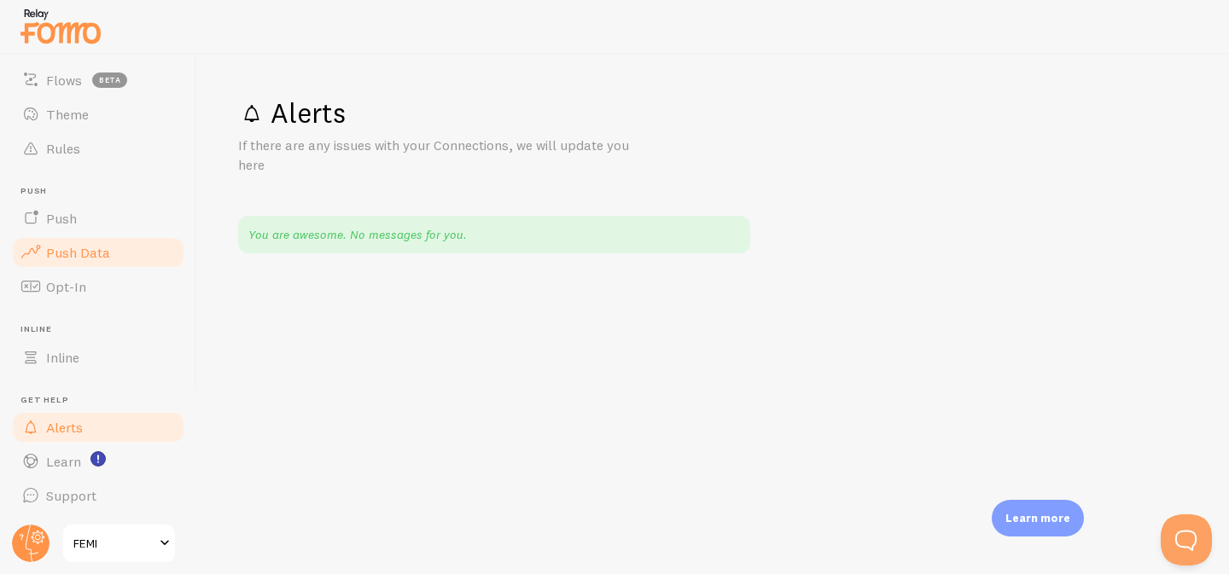
click at [75, 247] on span "Push Data" at bounding box center [78, 252] width 64 height 17
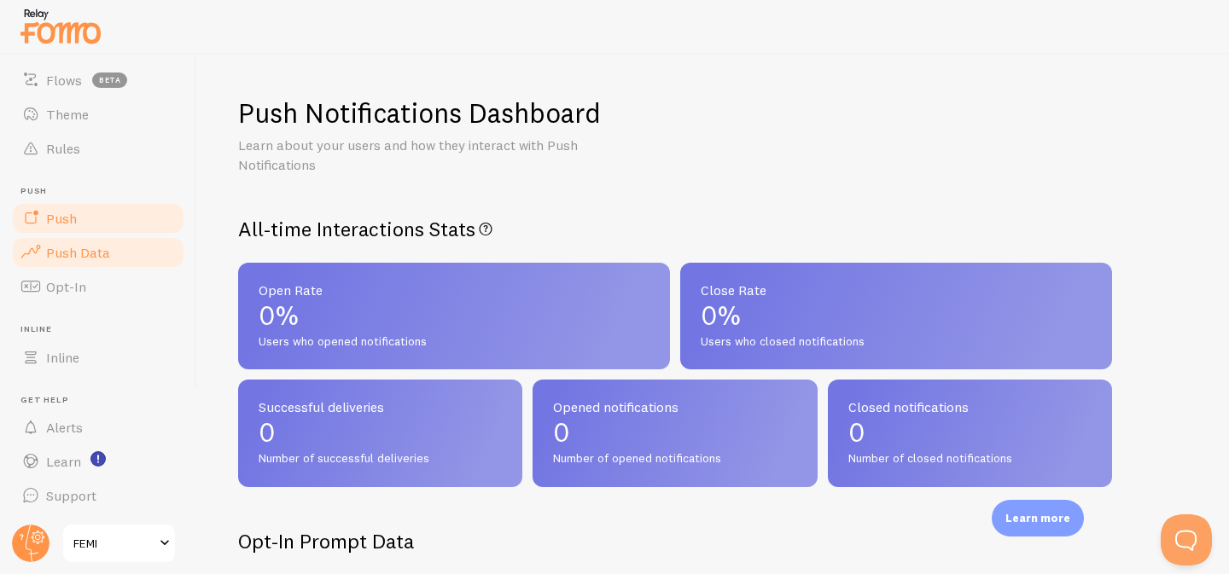
click at [88, 213] on link "Push" at bounding box center [98, 218] width 176 height 34
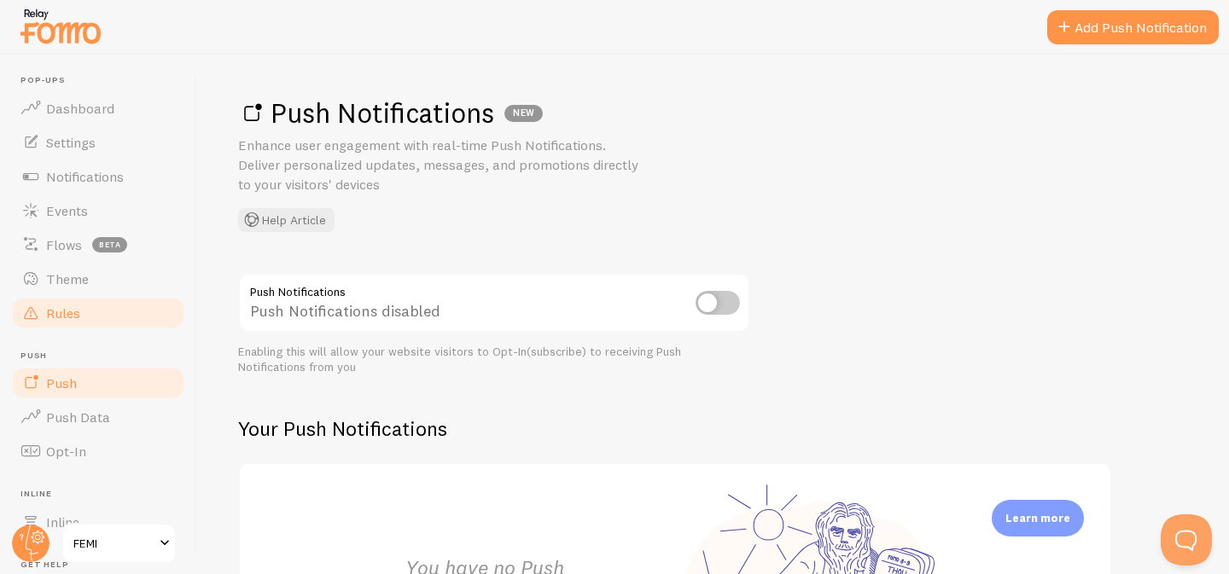
click at [86, 311] on link "Rules" at bounding box center [98, 313] width 176 height 34
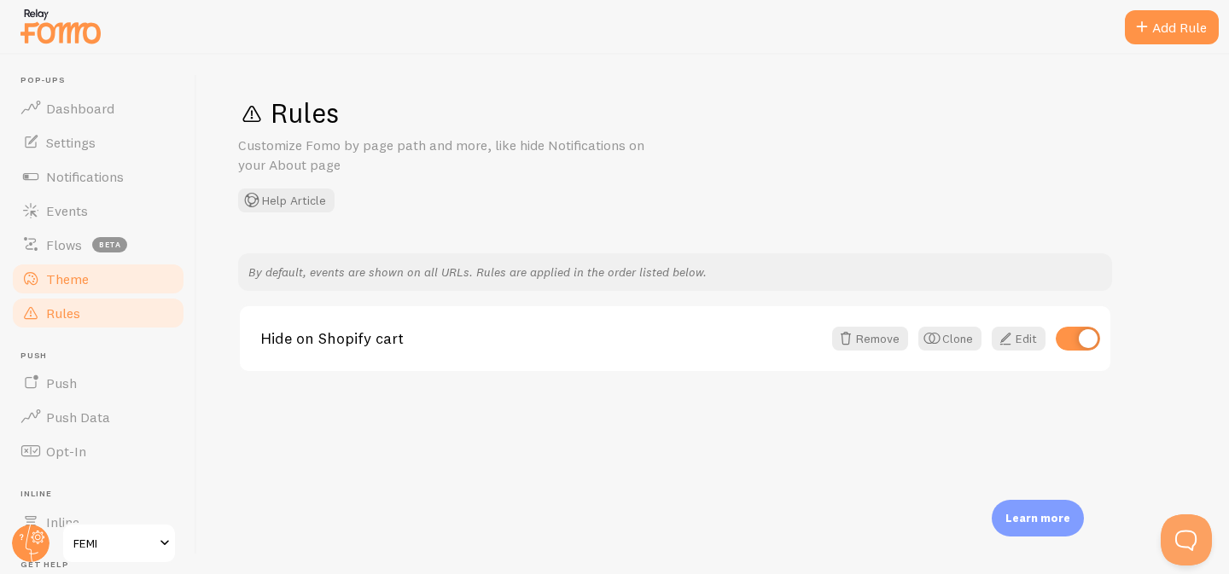
click at [90, 292] on link "Theme" at bounding box center [98, 279] width 176 height 34
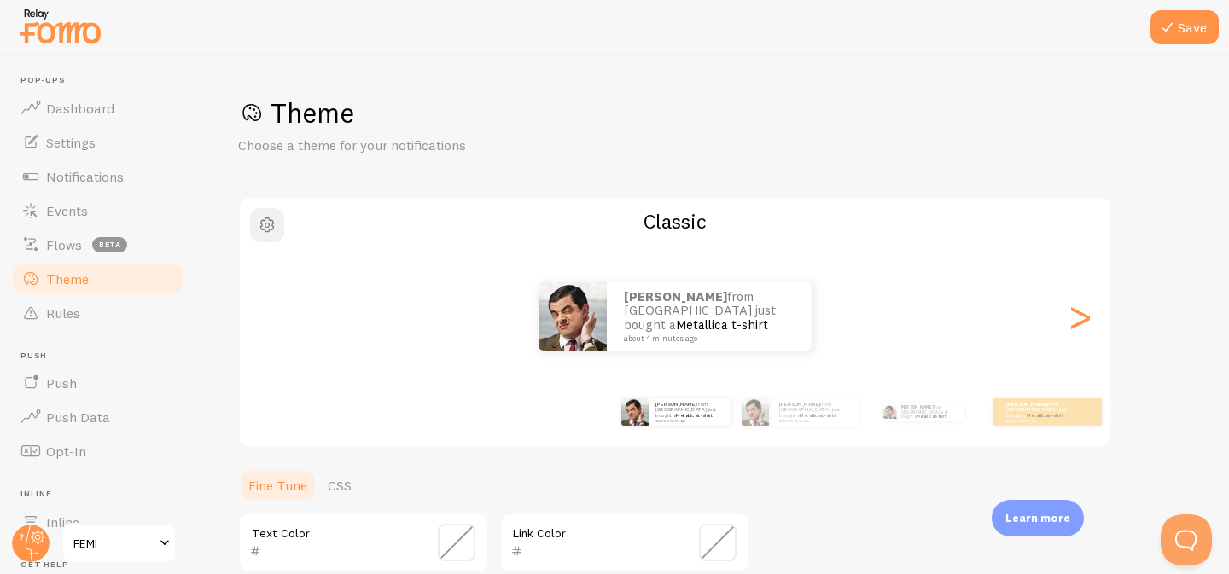
click at [275, 234] on span "button" at bounding box center [267, 225] width 20 height 20
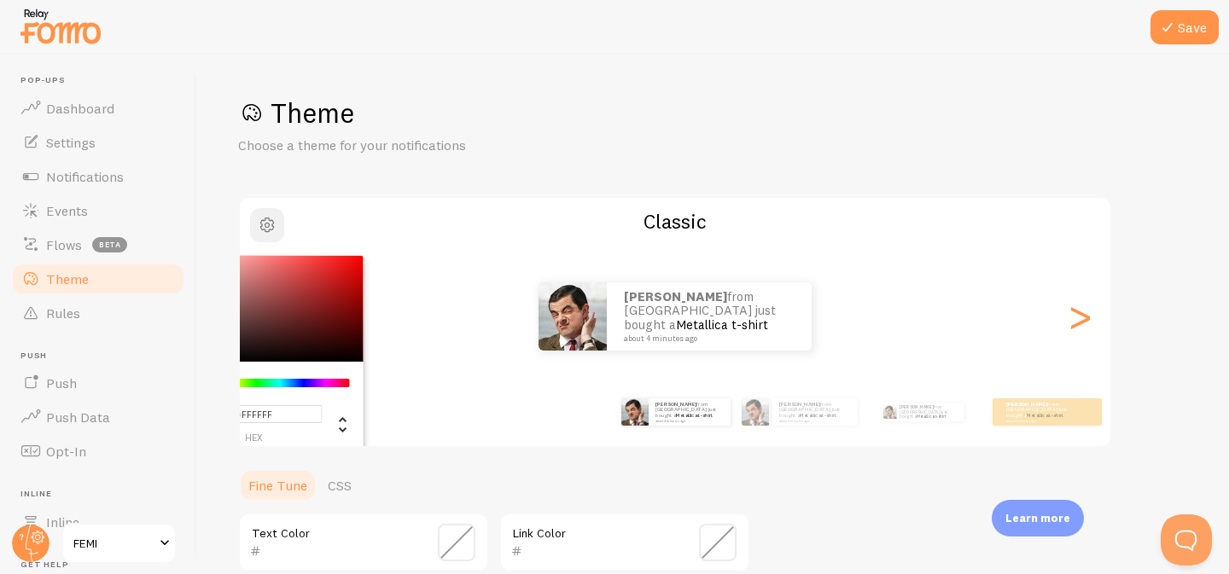
click at [275, 234] on span "button" at bounding box center [267, 225] width 20 height 20
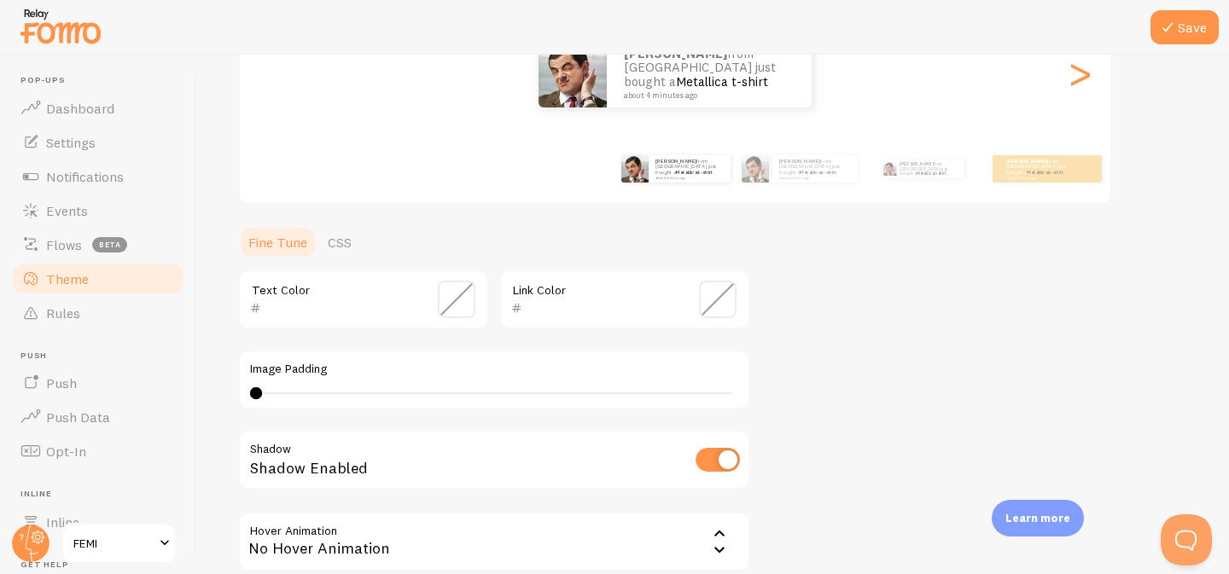
scroll to position [241, 0]
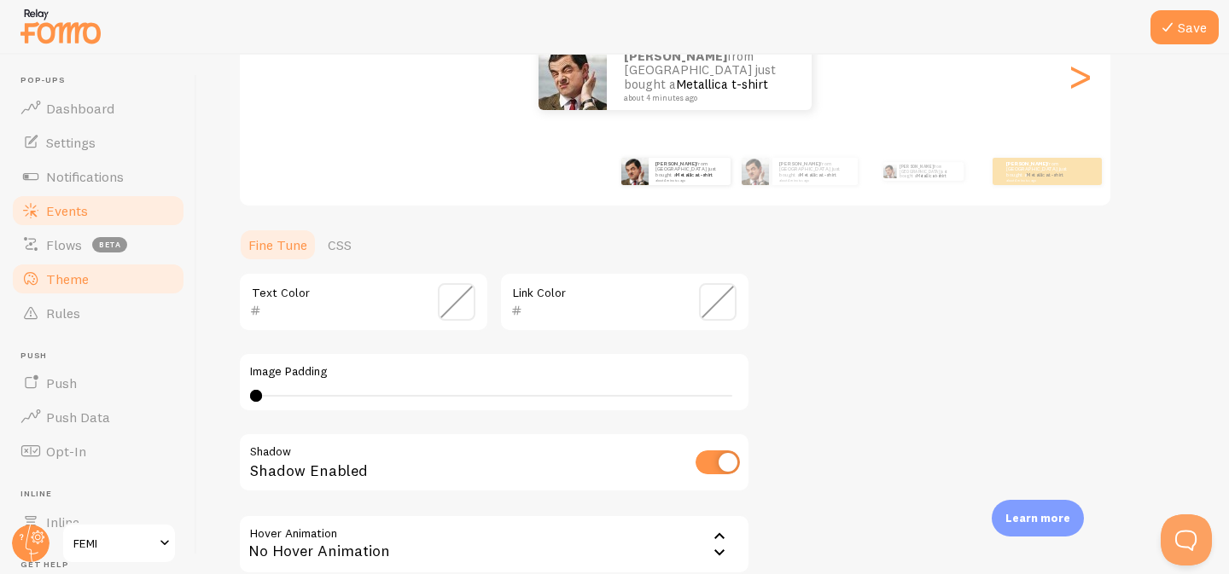
click at [80, 209] on span "Events" at bounding box center [67, 210] width 42 height 17
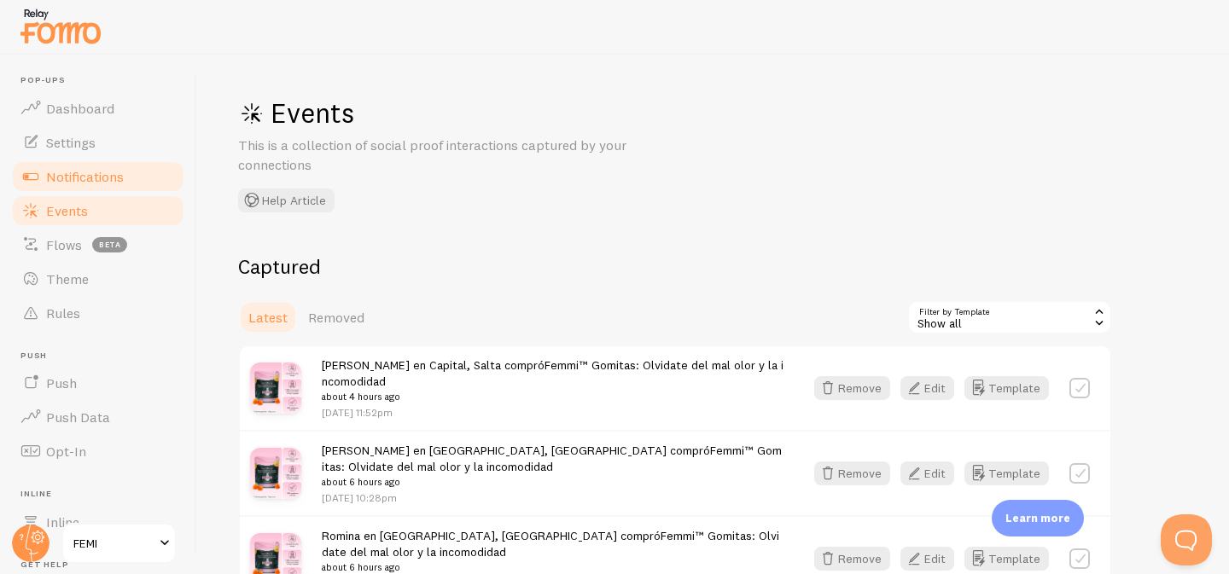
click at [97, 175] on span "Notifications" at bounding box center [85, 176] width 78 height 17
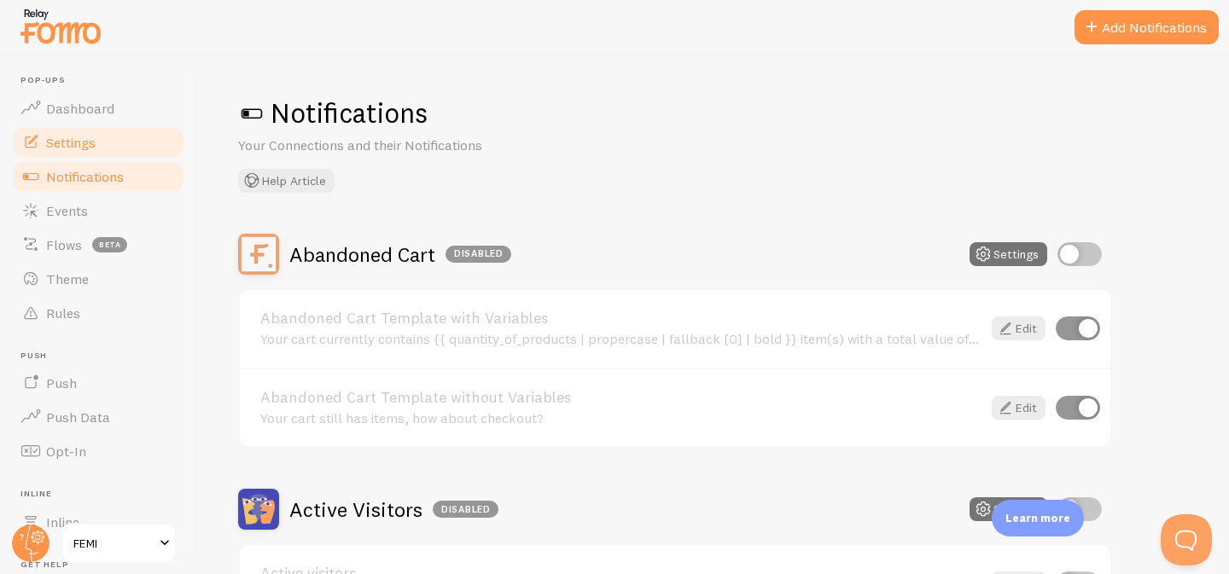
click at [89, 150] on span "Settings" at bounding box center [70, 142] width 49 height 17
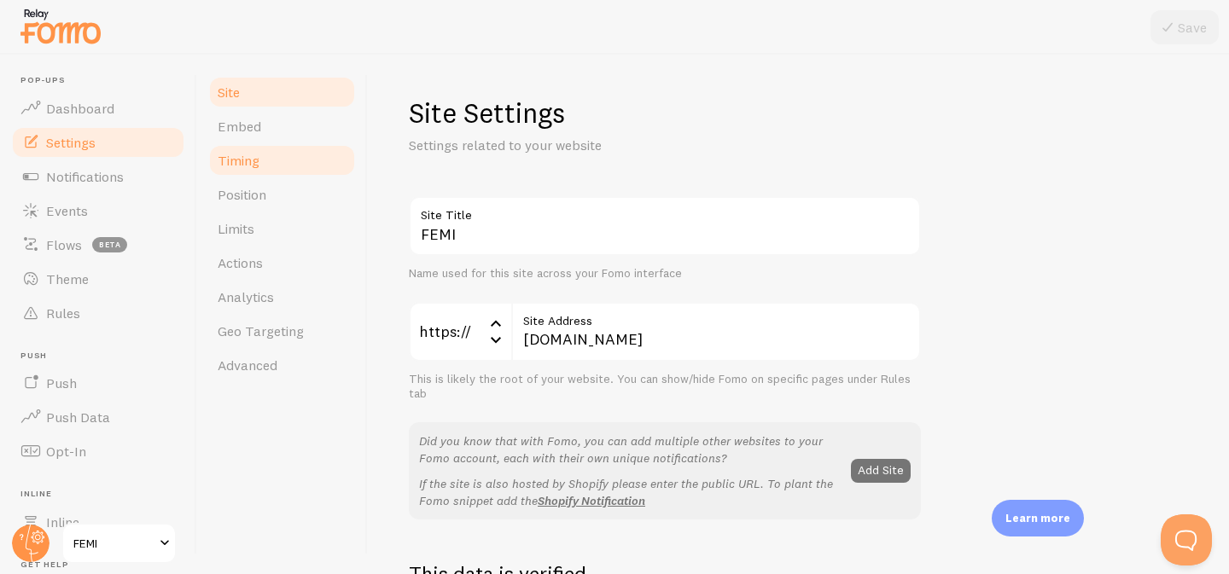
click at [264, 169] on link "Timing" at bounding box center [281, 160] width 149 height 34
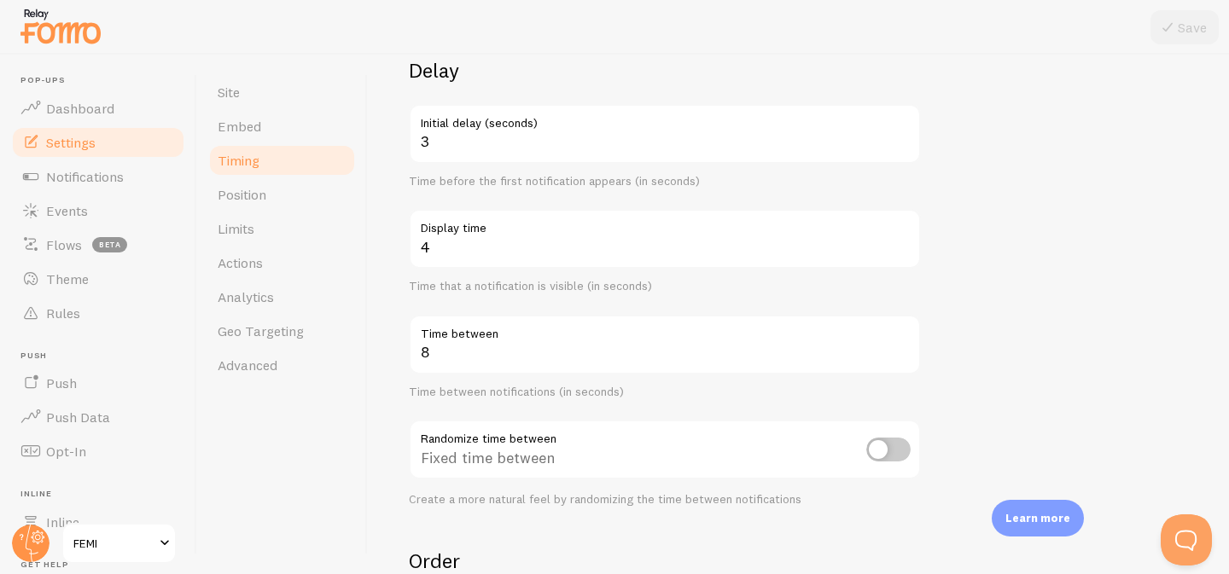
scroll to position [173, 0]
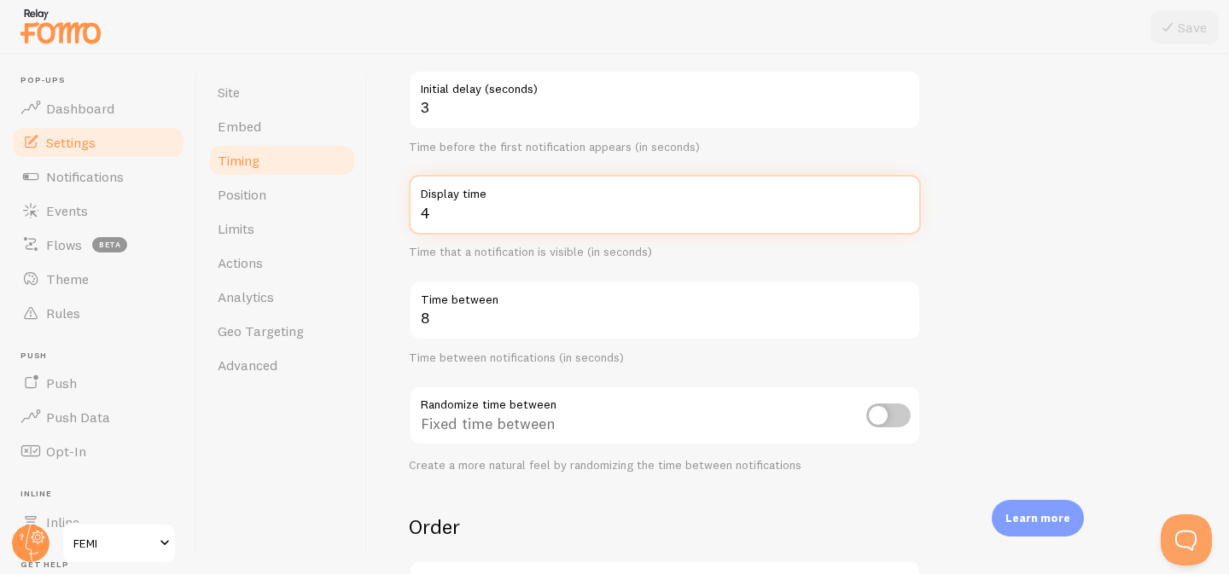
click at [520, 212] on input "4" at bounding box center [665, 205] width 512 height 60
type input "5"
click at [904, 208] on input "5" at bounding box center [665, 205] width 512 height 60
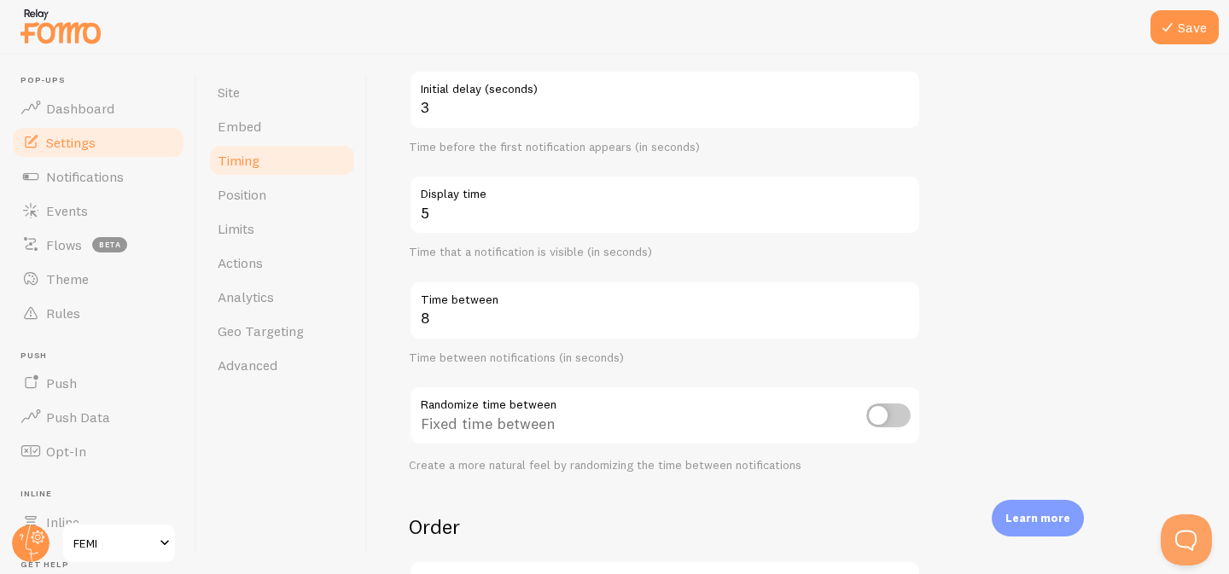
click at [970, 242] on form "Delay 3 Initial delay (seconds) Time before the first notification appears (in …" at bounding box center [798, 389] width 779 height 732
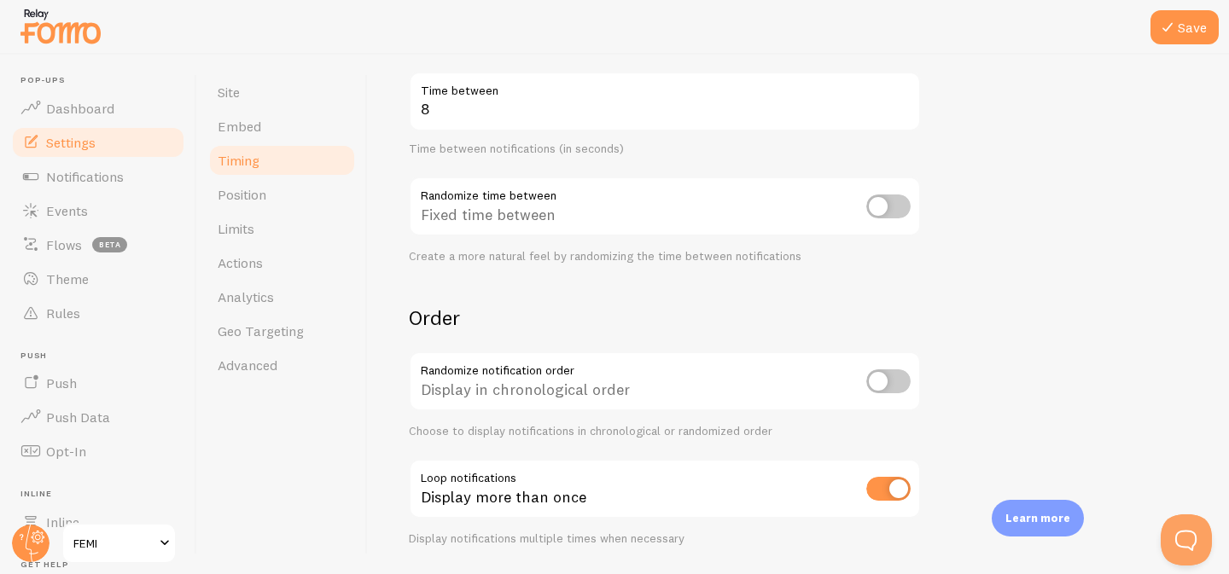
scroll to position [436, 0]
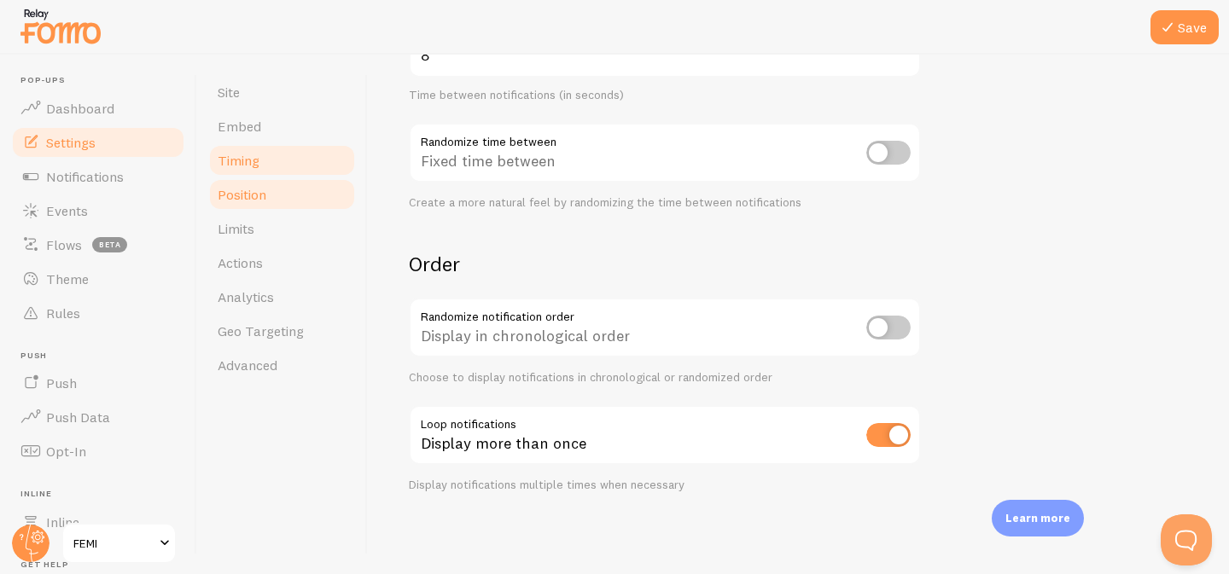
click at [273, 185] on link "Position" at bounding box center [281, 194] width 149 height 34
drag, startPoint x: 1177, startPoint y: 31, endPoint x: 1139, endPoint y: 56, distance: 46.1
click at [1177, 31] on button "Save" at bounding box center [1184, 27] width 68 height 34
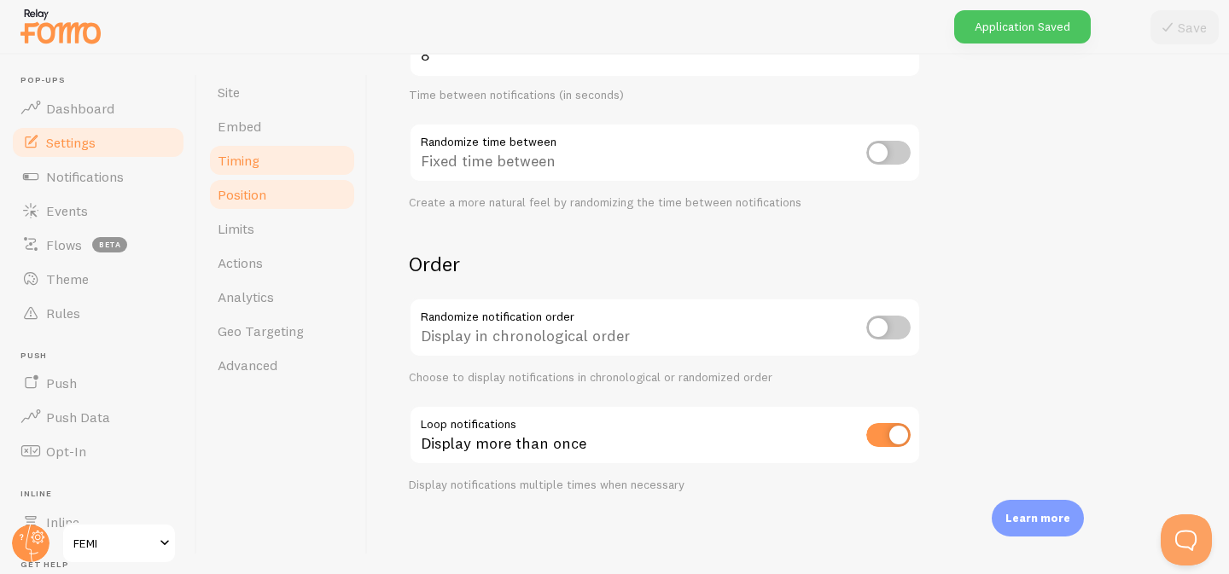
click at [261, 203] on link "Position" at bounding box center [281, 194] width 149 height 34
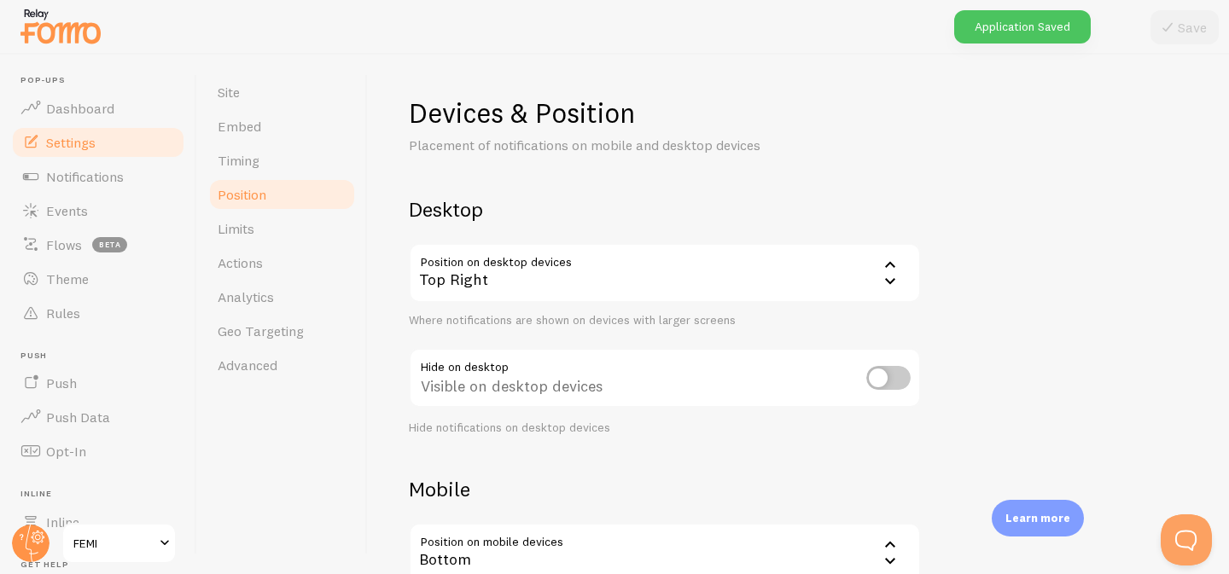
click at [894, 280] on icon at bounding box center [890, 280] width 20 height 20
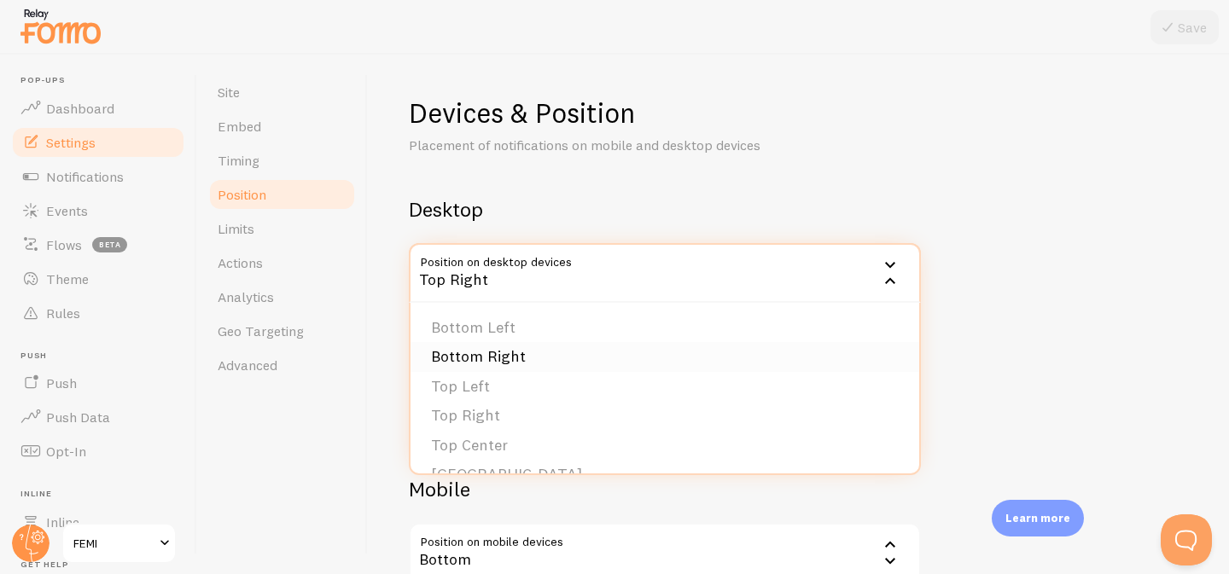
click at [488, 354] on li "Bottom Right" at bounding box center [664, 357] width 509 height 30
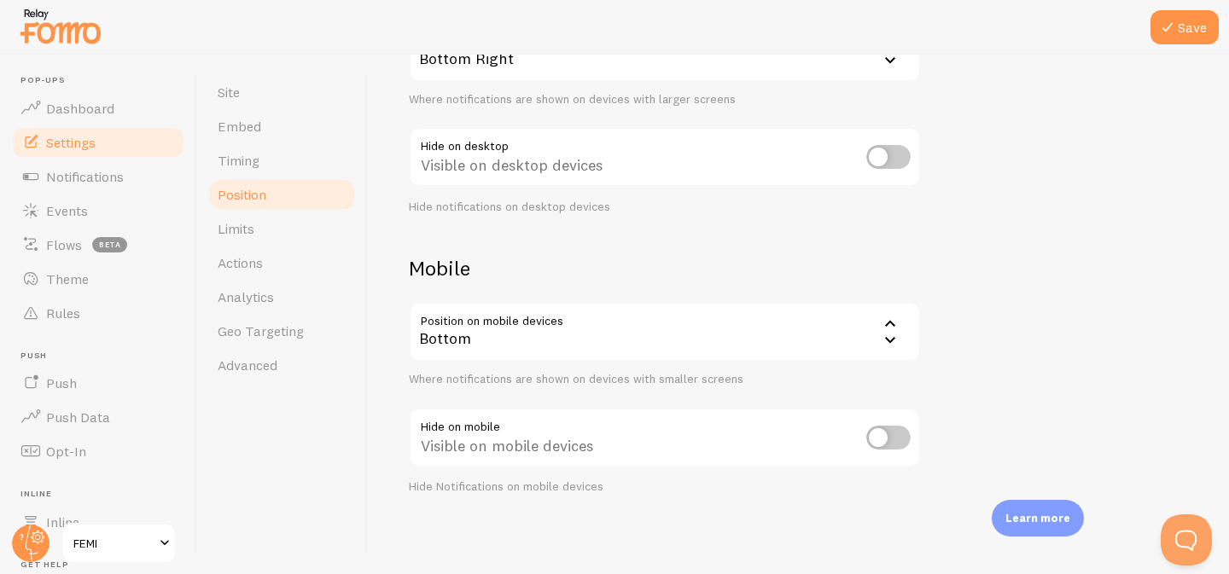
scroll to position [223, 0]
click at [886, 335] on icon at bounding box center [890, 338] width 10 height 6
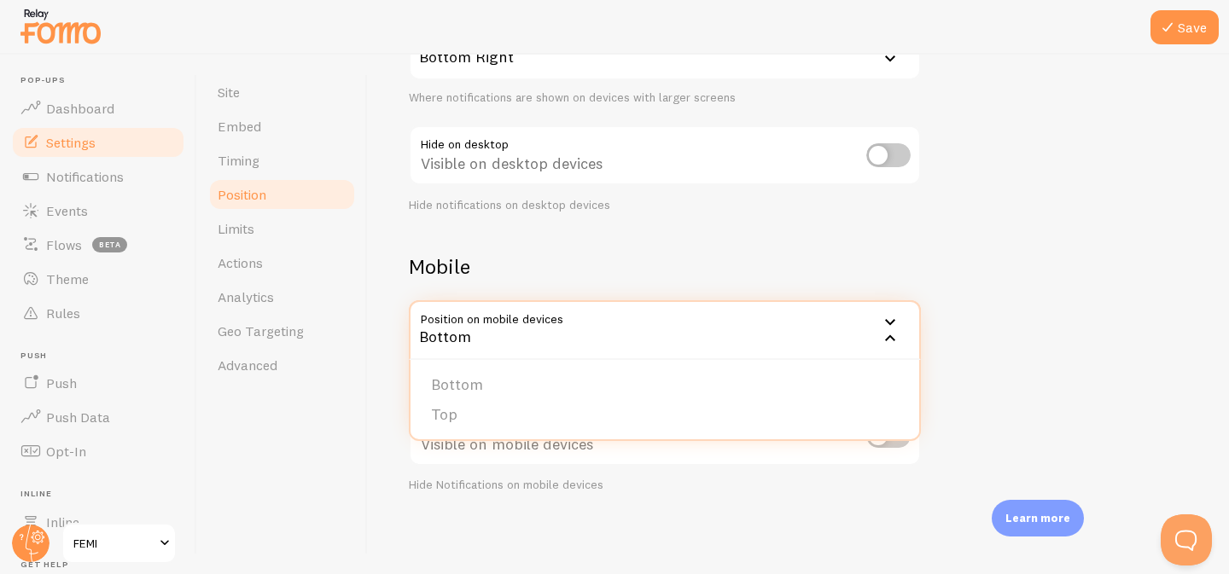
click at [1001, 341] on div "Devices & Position Placement of notifications on mobile and desktop devices Des…" at bounding box center [798, 183] width 779 height 620
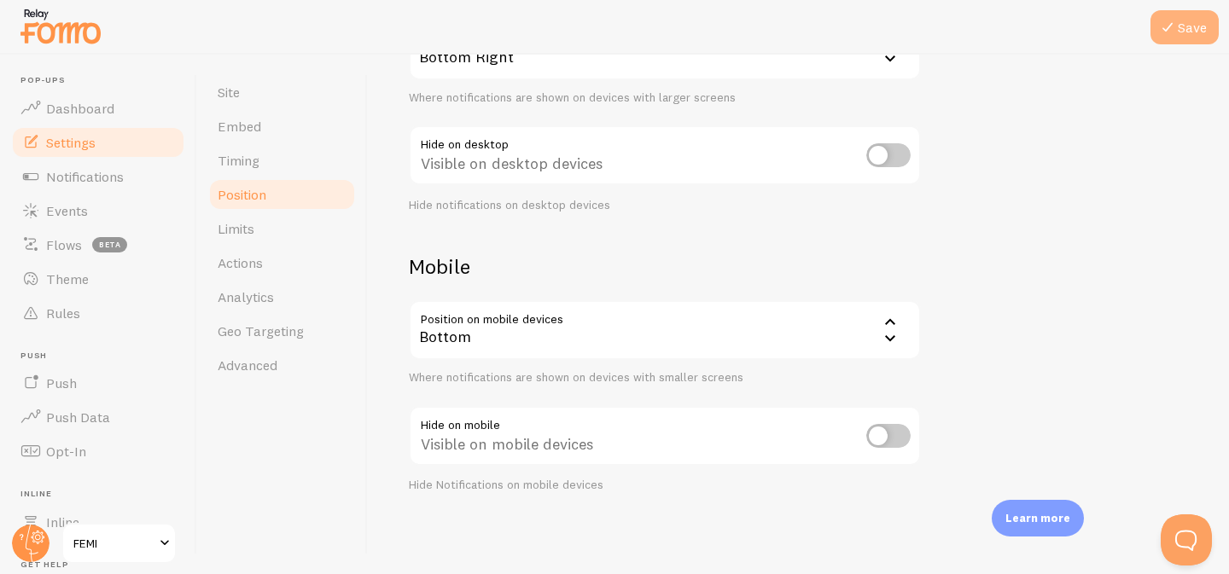
click at [1190, 32] on button "Save" at bounding box center [1184, 27] width 68 height 34
